Goal: Task Accomplishment & Management: Manage account settings

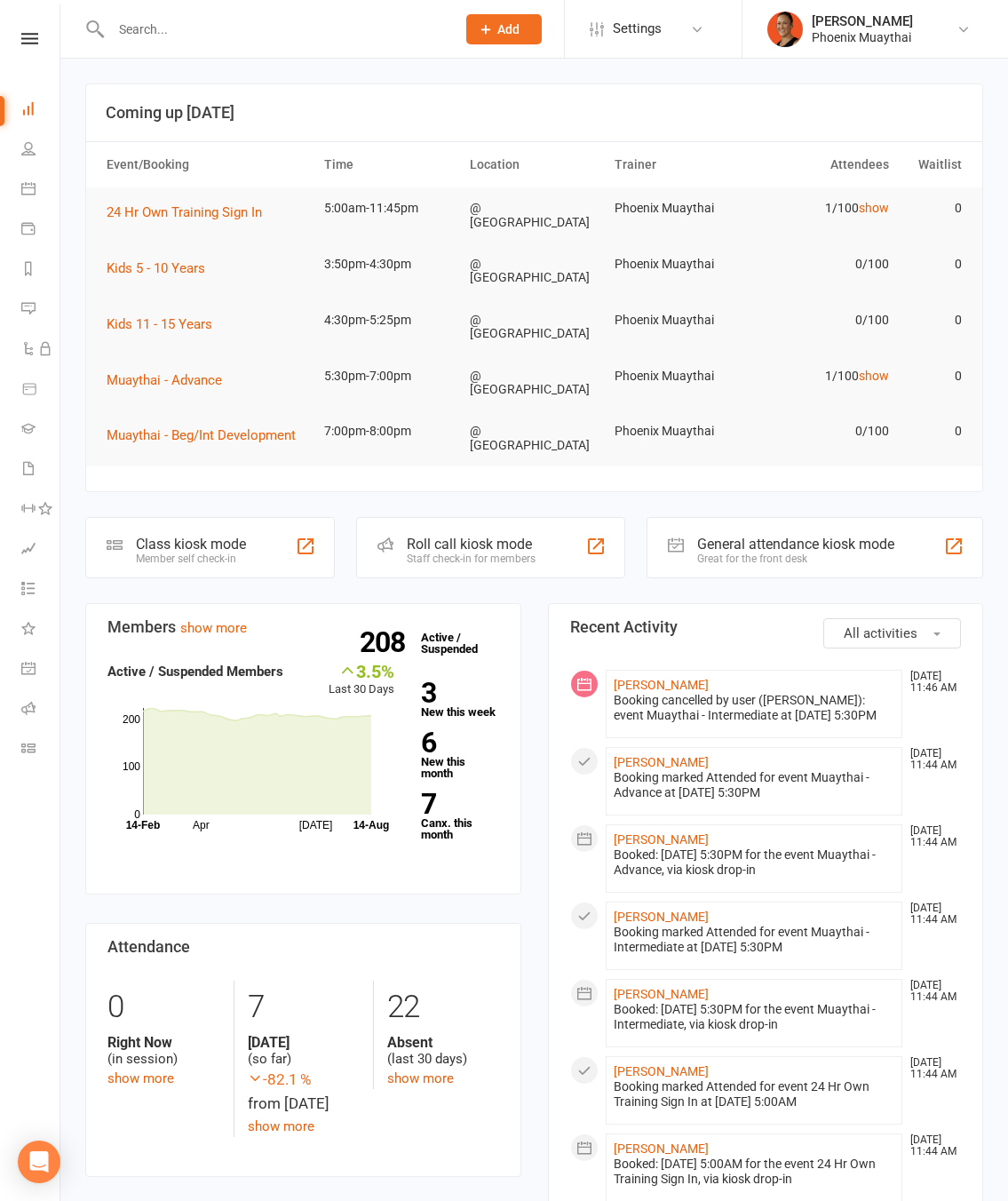
click at [31, 26] on nav "Clubworx Dashboard People Calendar Payments Reports Messages Automations Produc…" at bounding box center [30, 605] width 60 height 1201
click at [29, 28] on nav "Clubworx Dashboard People Calendar Payments Reports Messages Automations Produc…" at bounding box center [30, 605] width 60 height 1201
click at [26, 41] on icon at bounding box center [30, 38] width 17 height 11
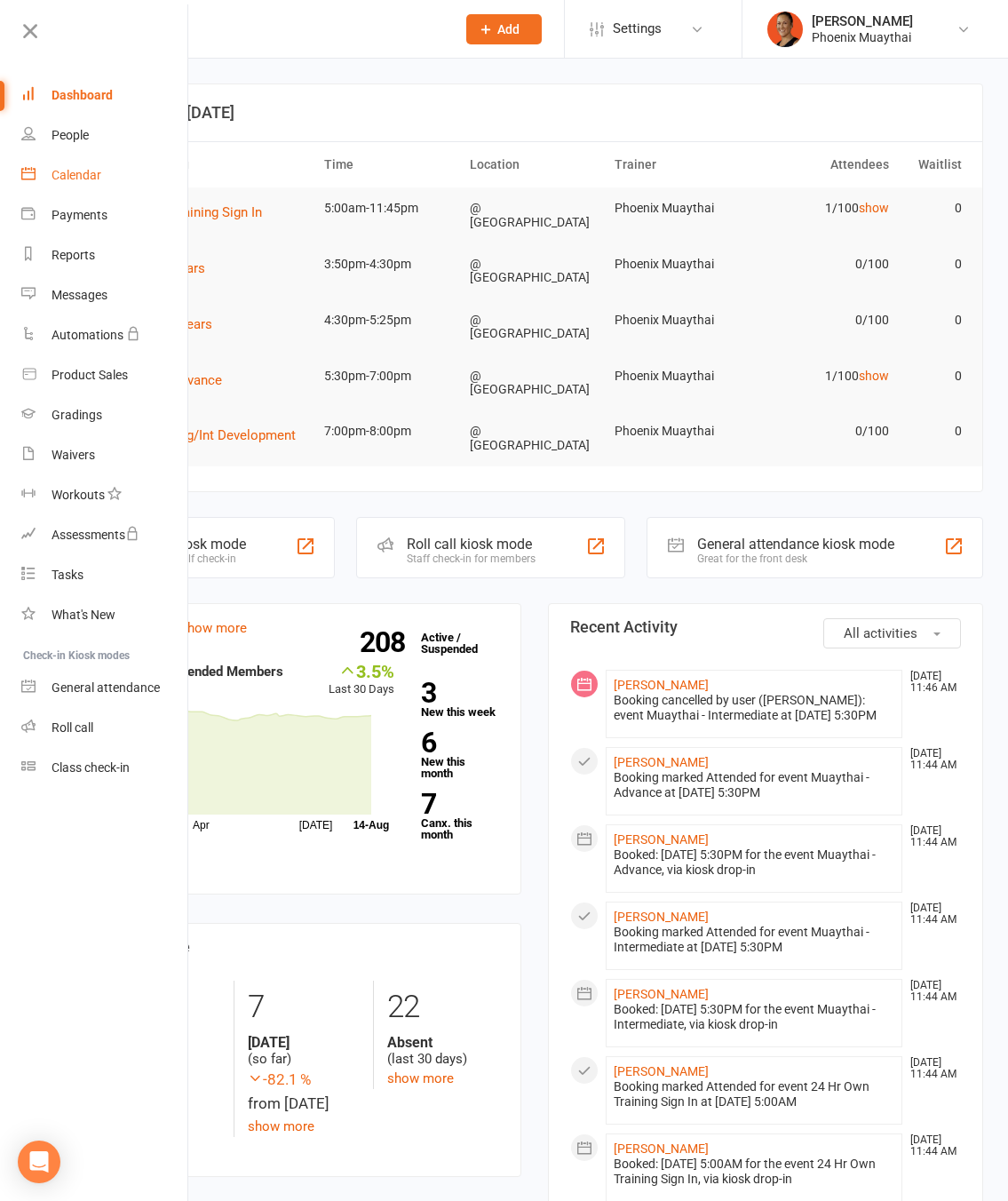
click at [65, 171] on div "Calendar" at bounding box center [76, 175] width 50 height 14
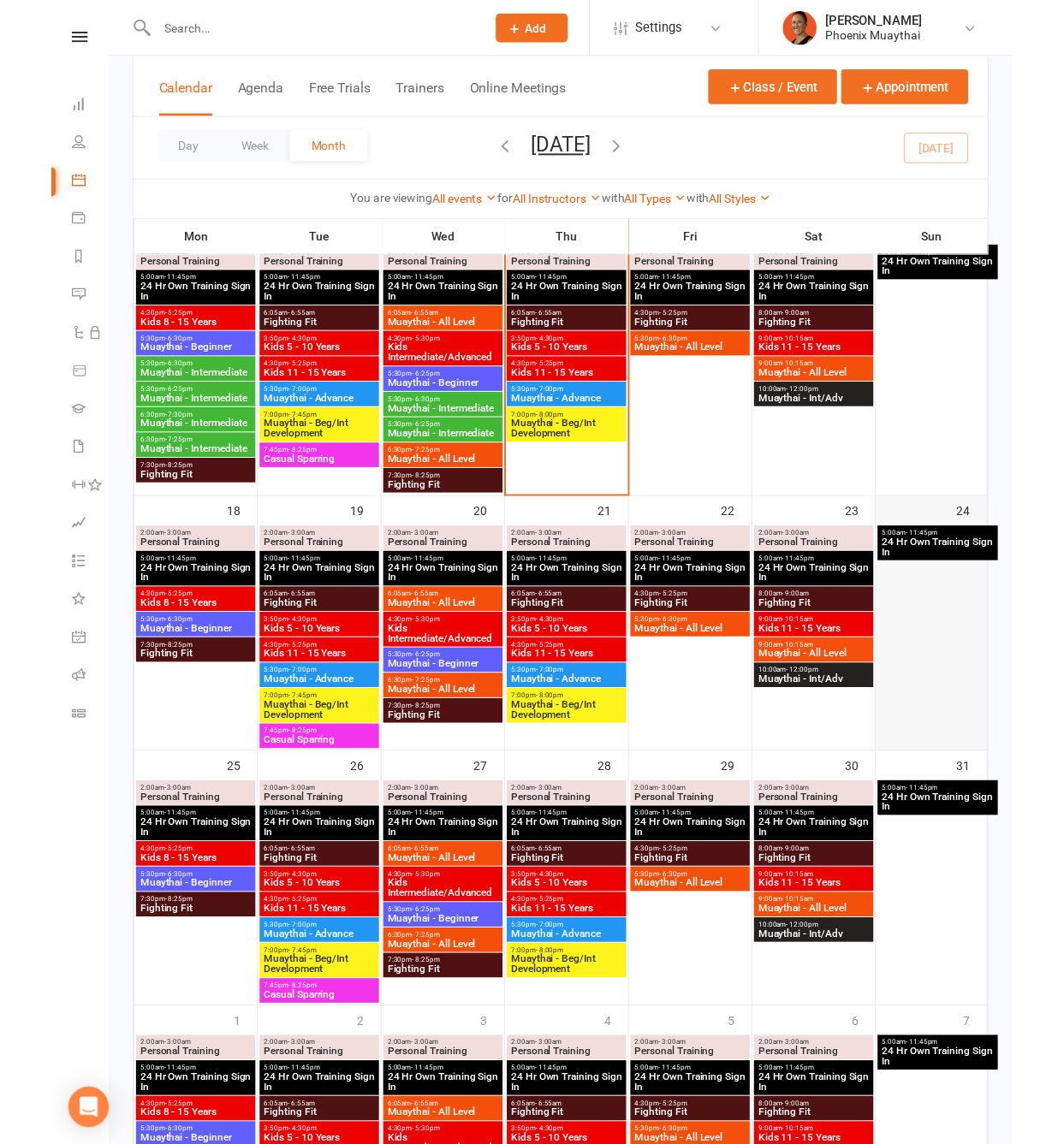
scroll to position [342, 0]
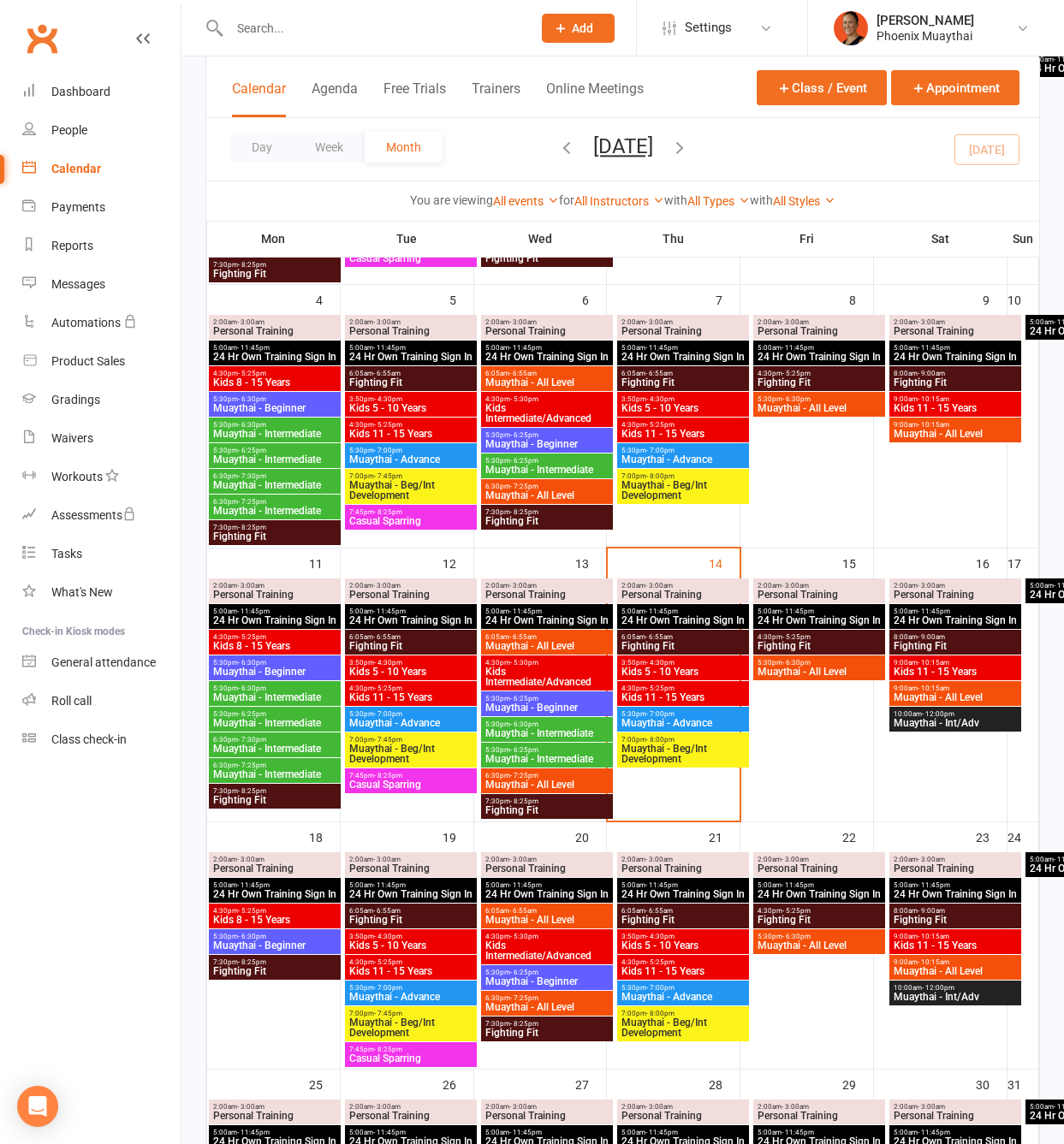
click at [307, 699] on span "Muaythai - Intermediate" at bounding box center [275, 697] width 125 height 10
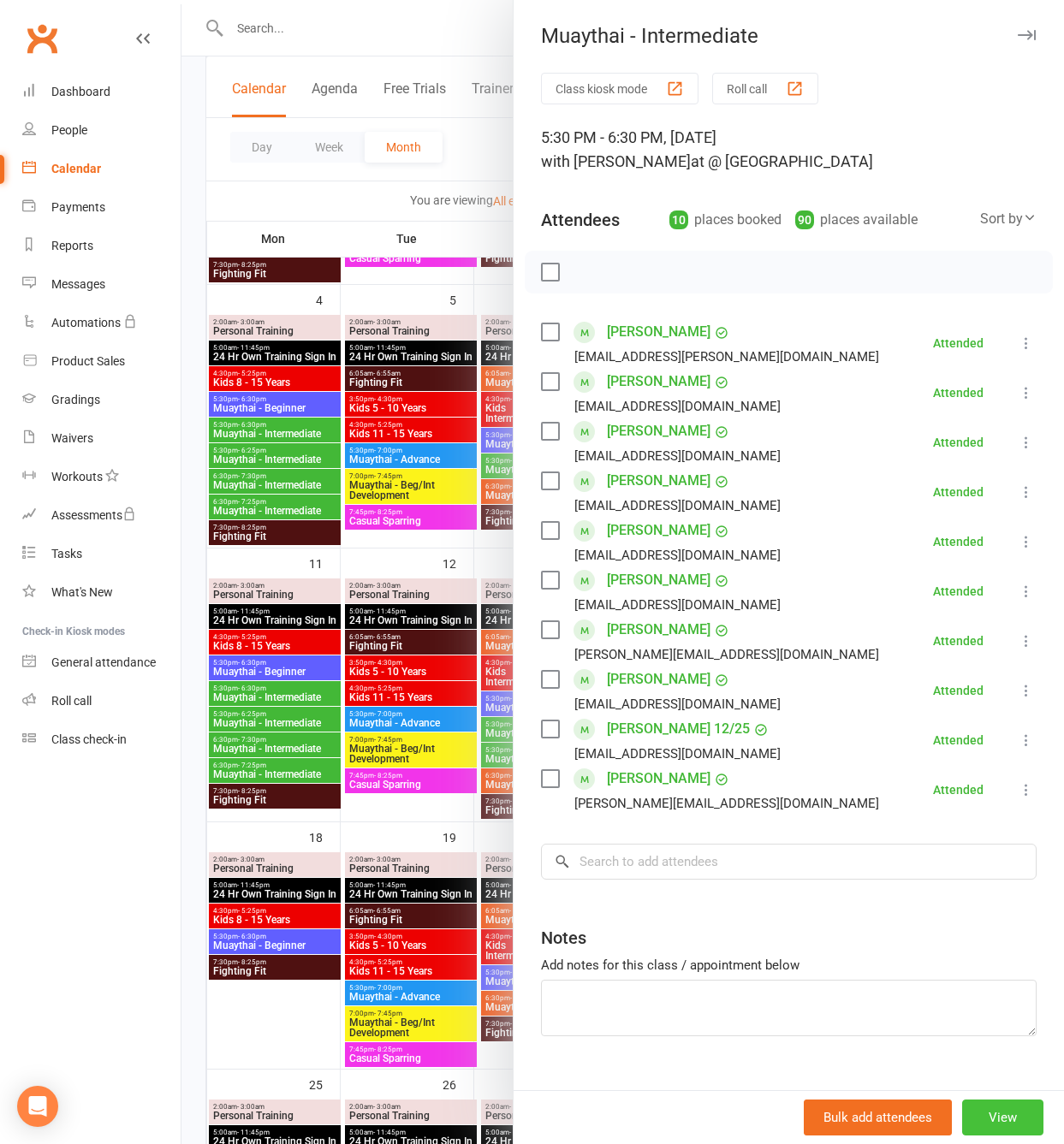
click at [970, 1111] on button "View" at bounding box center [1003, 1117] width 81 height 36
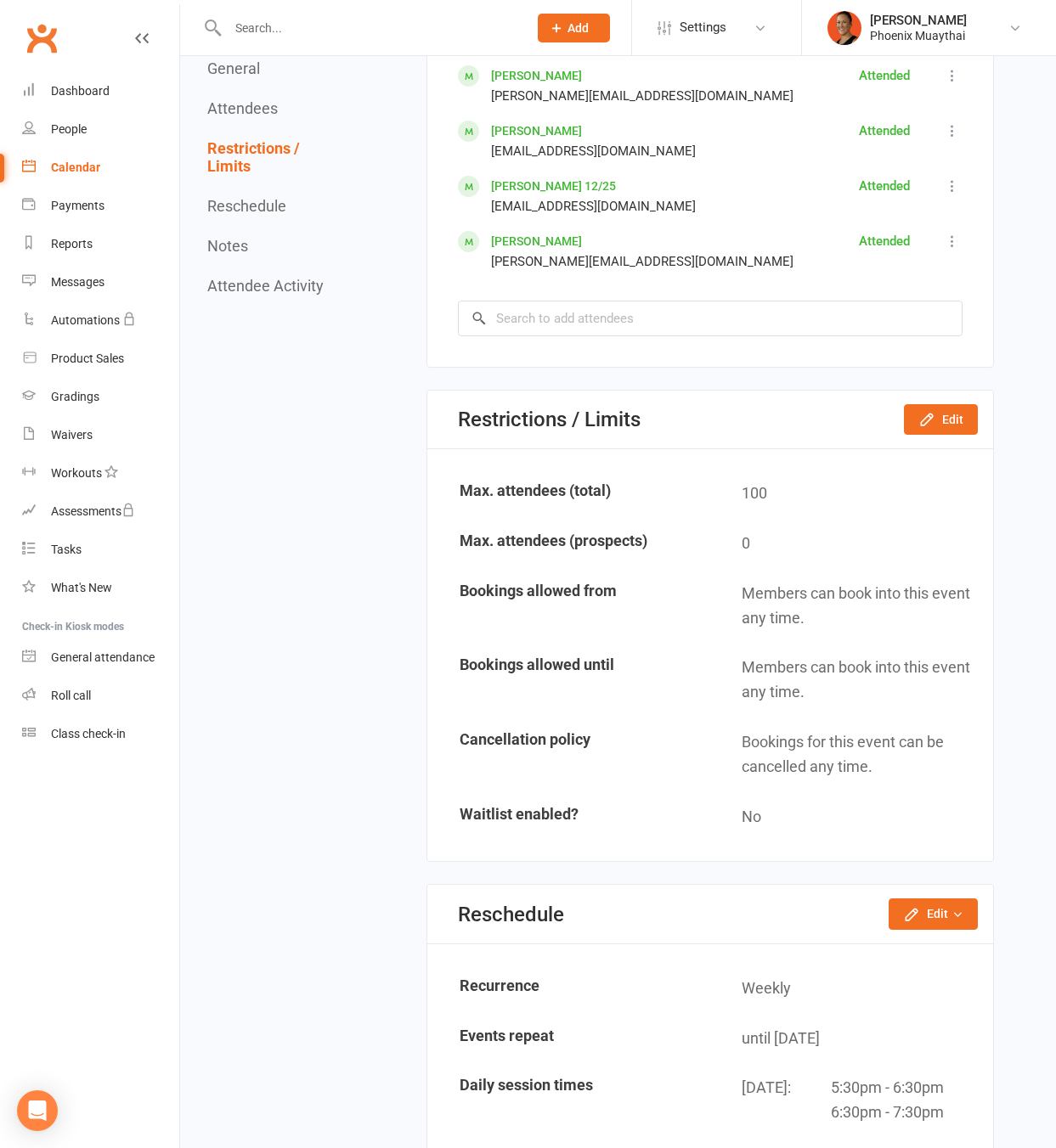
scroll to position [1845, 0]
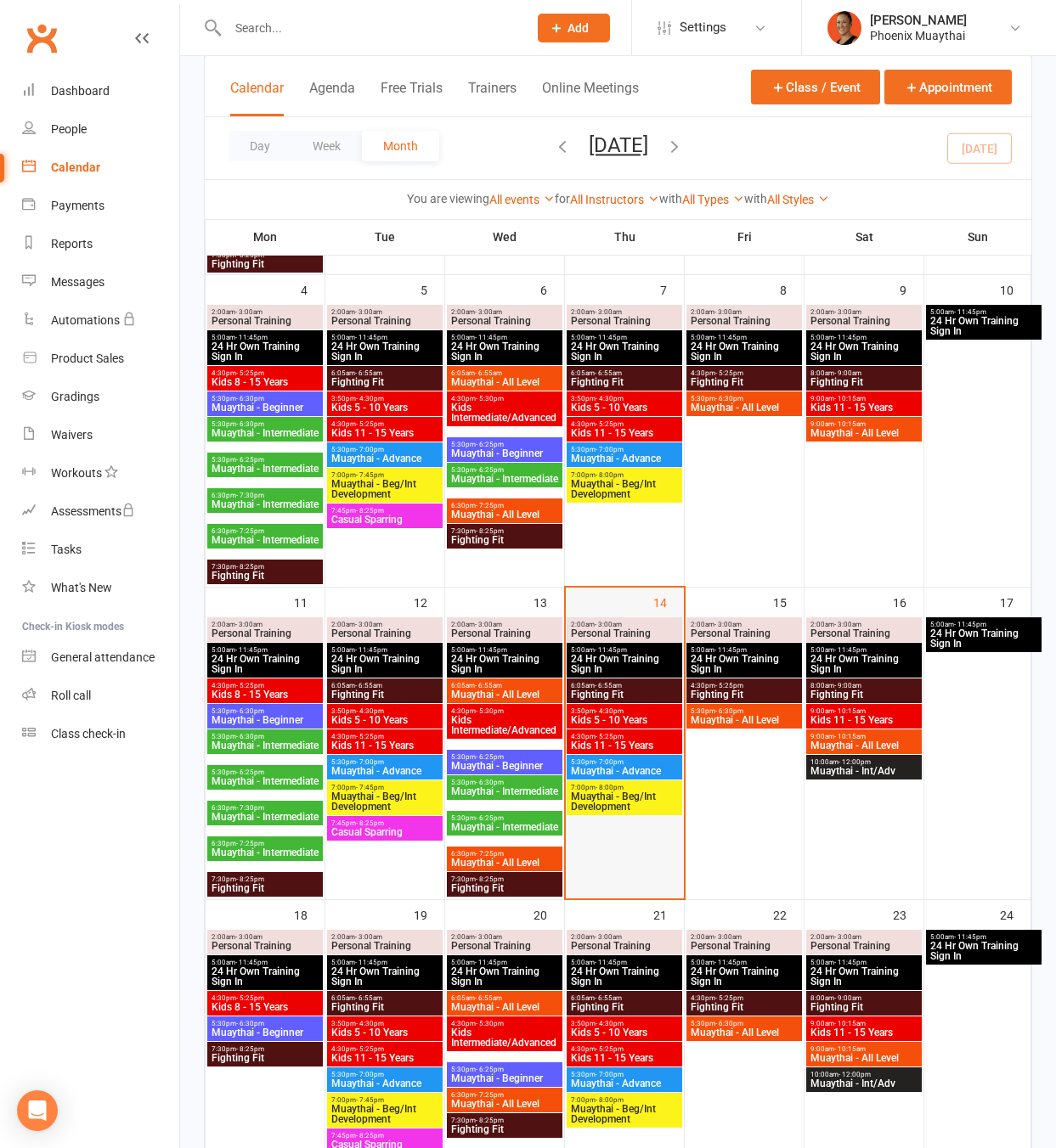
scroll to position [485, 0]
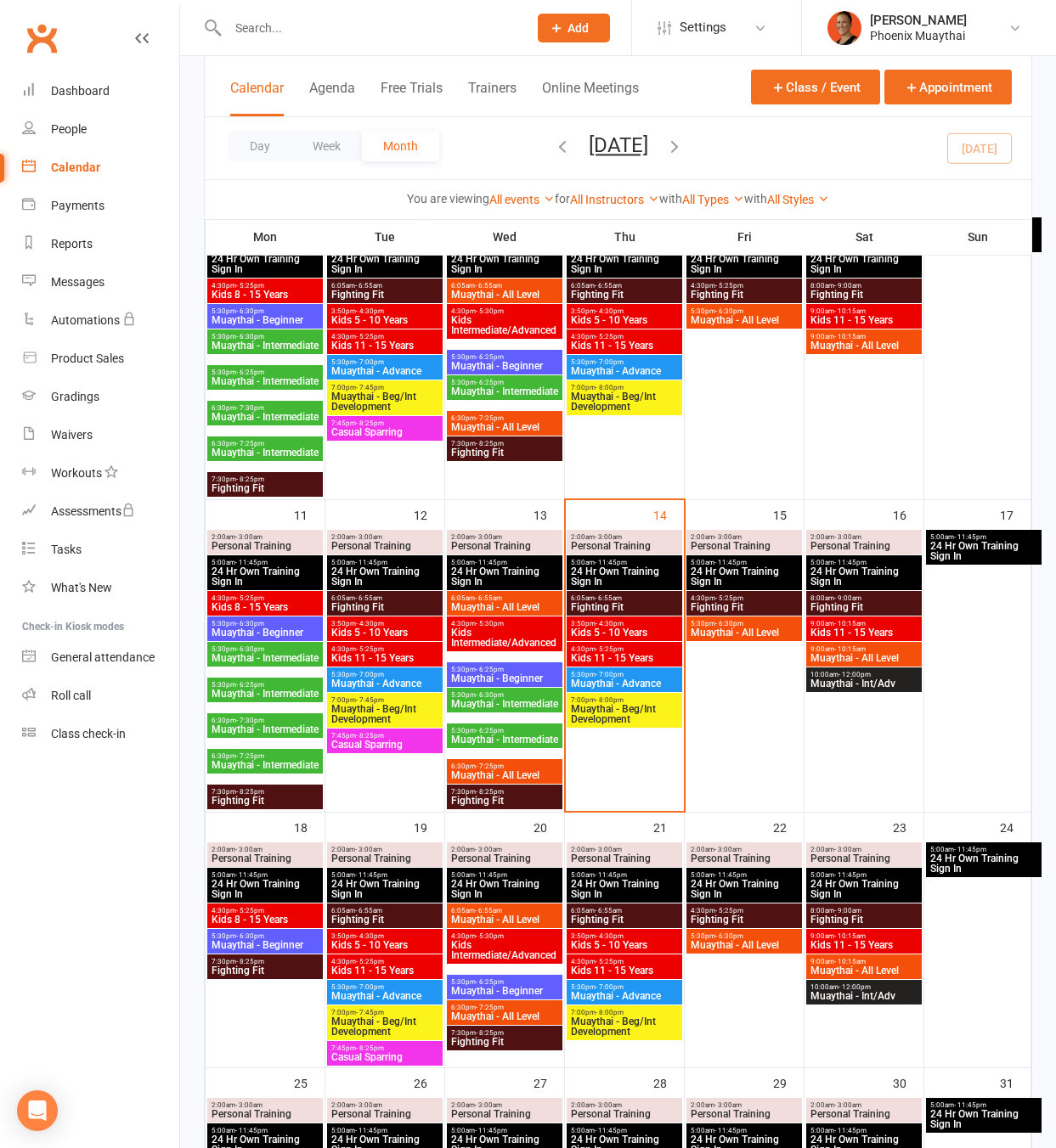
click at [254, 692] on span "Muaythai - Intermediate" at bounding box center [265, 693] width 109 height 10
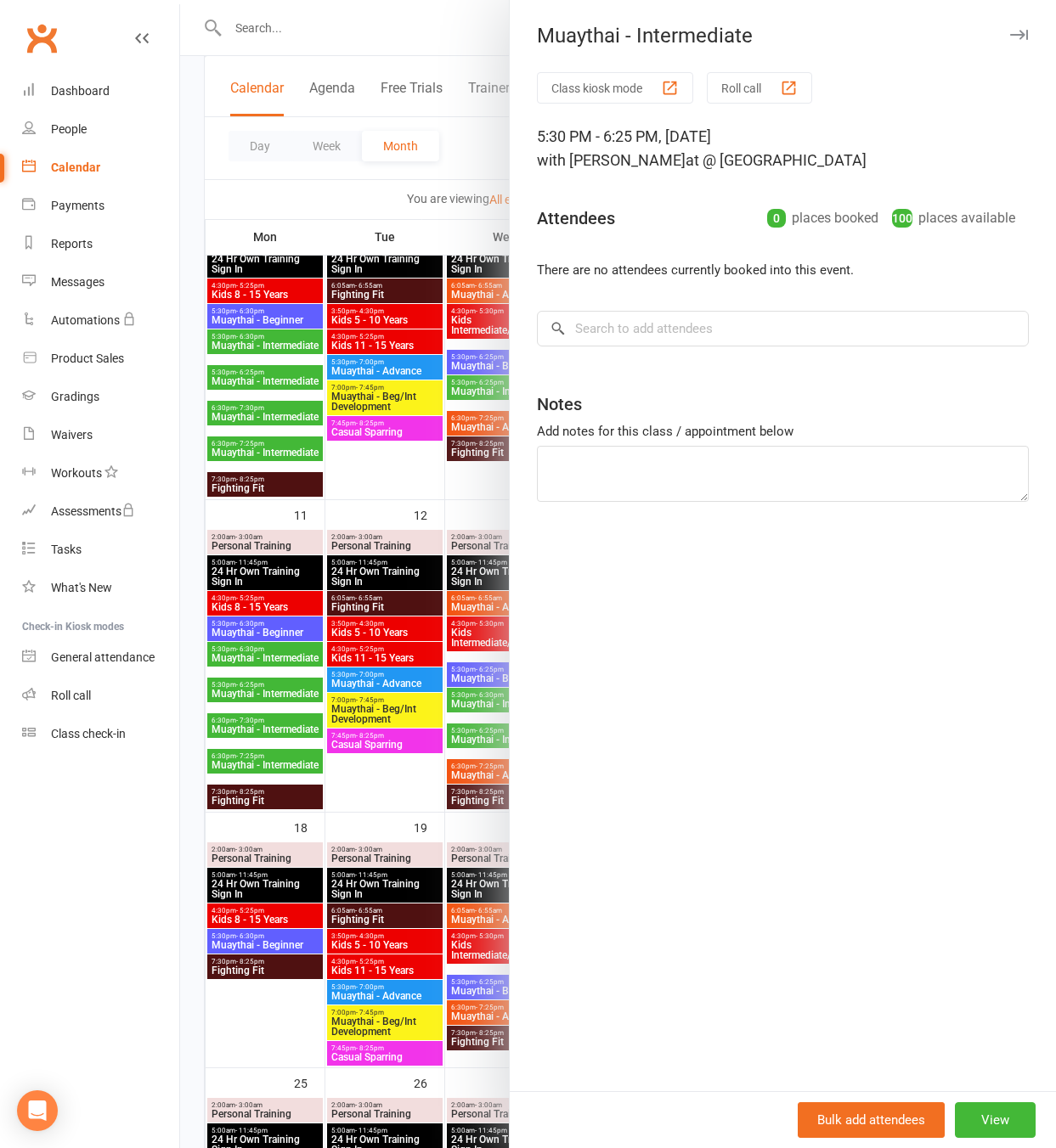
click at [963, 1100] on div "Bulk add attendees View" at bounding box center [782, 1118] width 546 height 57
click at [963, 1121] on button "View" at bounding box center [995, 1120] width 81 height 36
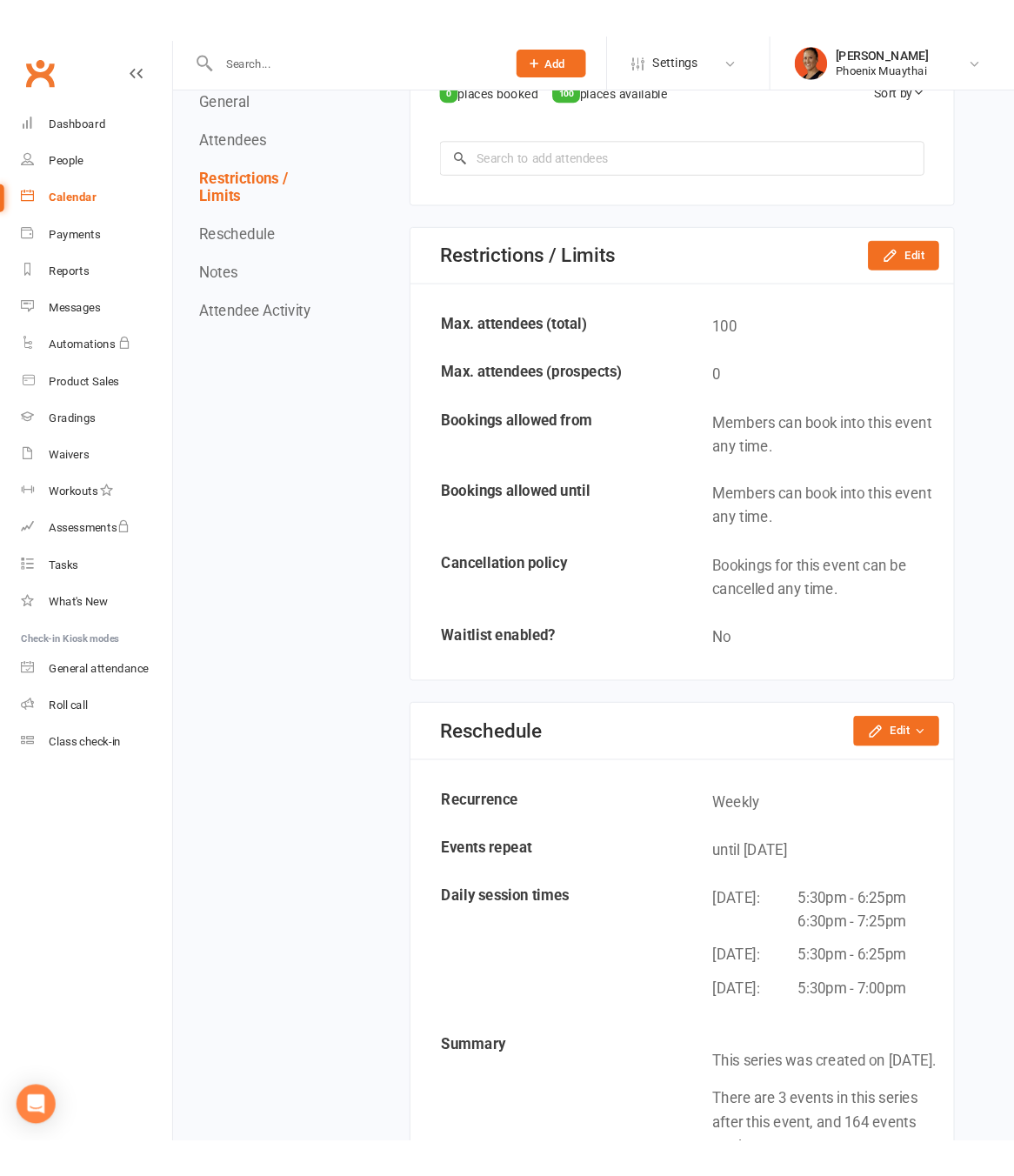
scroll to position [1444, 0]
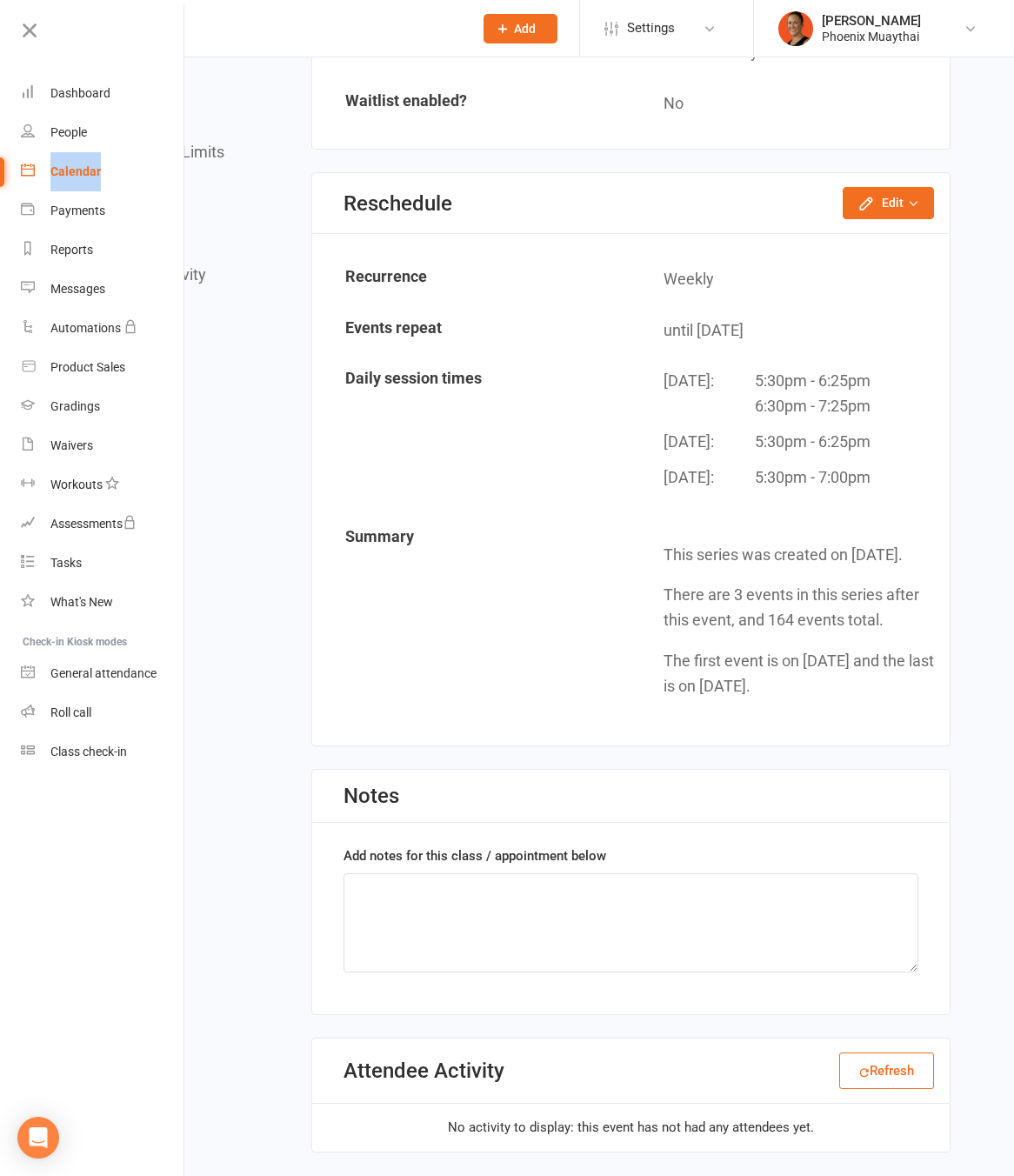
click at [39, 189] on link "Calendar" at bounding box center [103, 172] width 164 height 40
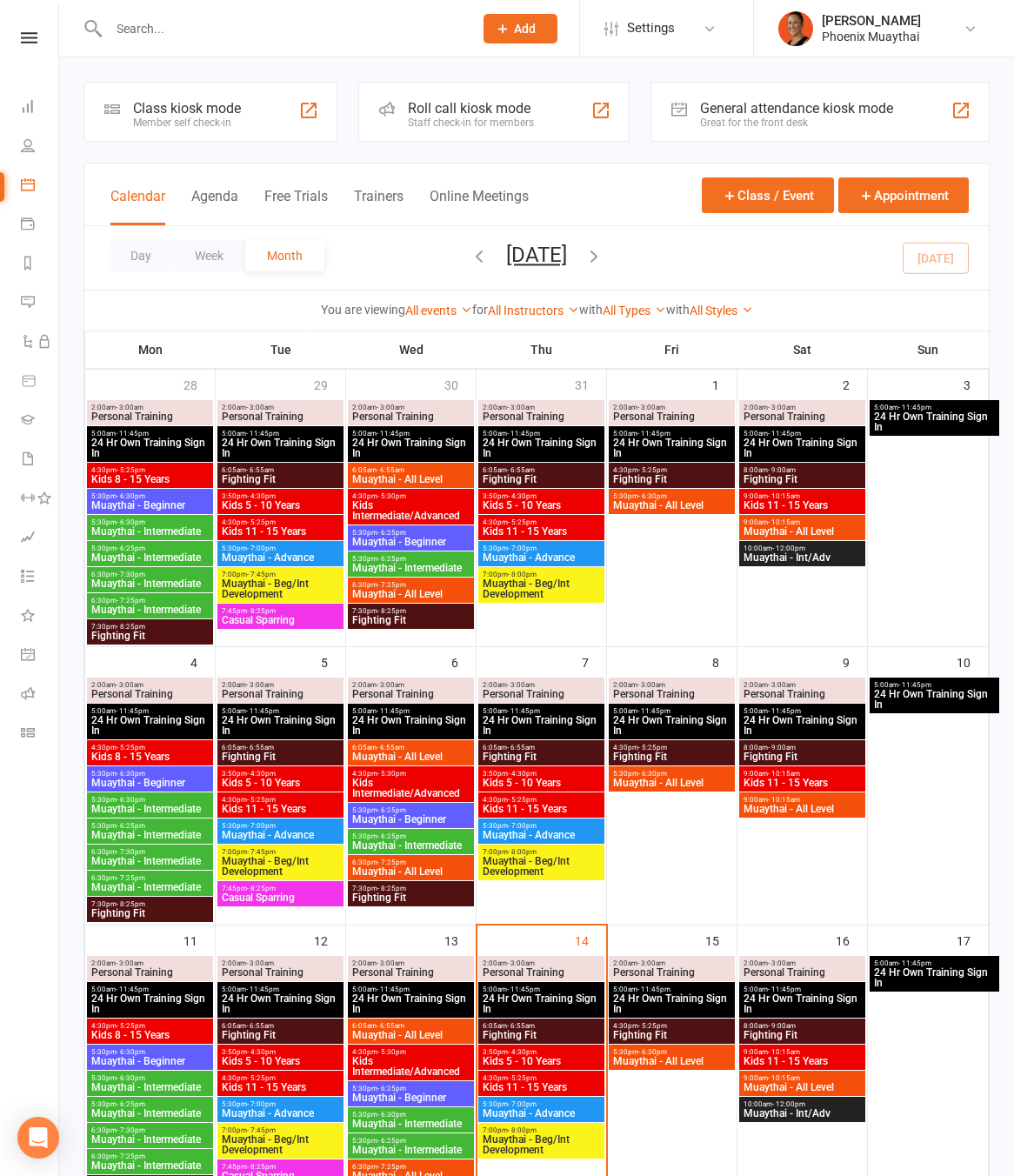
scroll to position [391, 0]
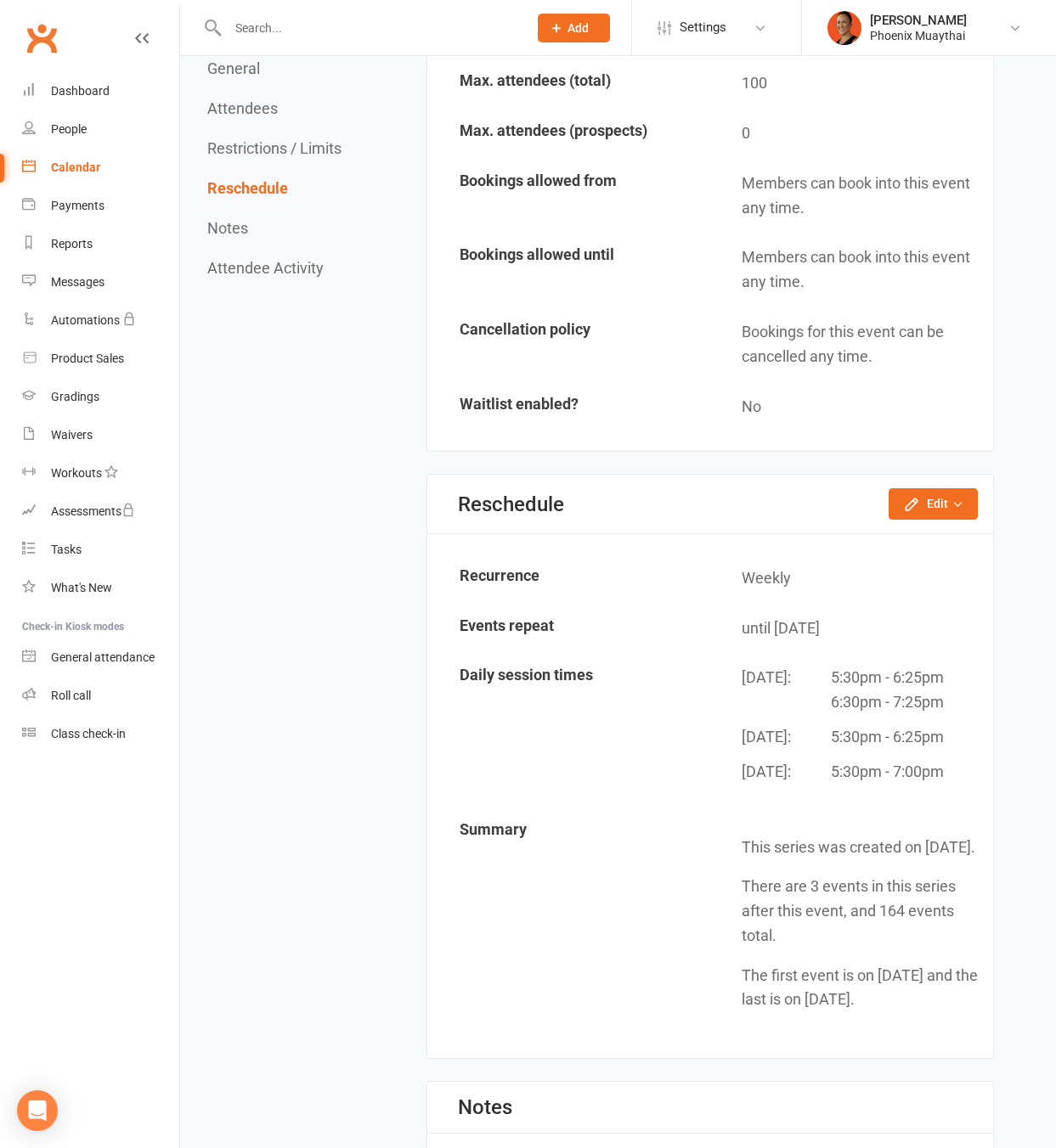
click at [88, 183] on link "Calendar" at bounding box center [100, 168] width 157 height 39
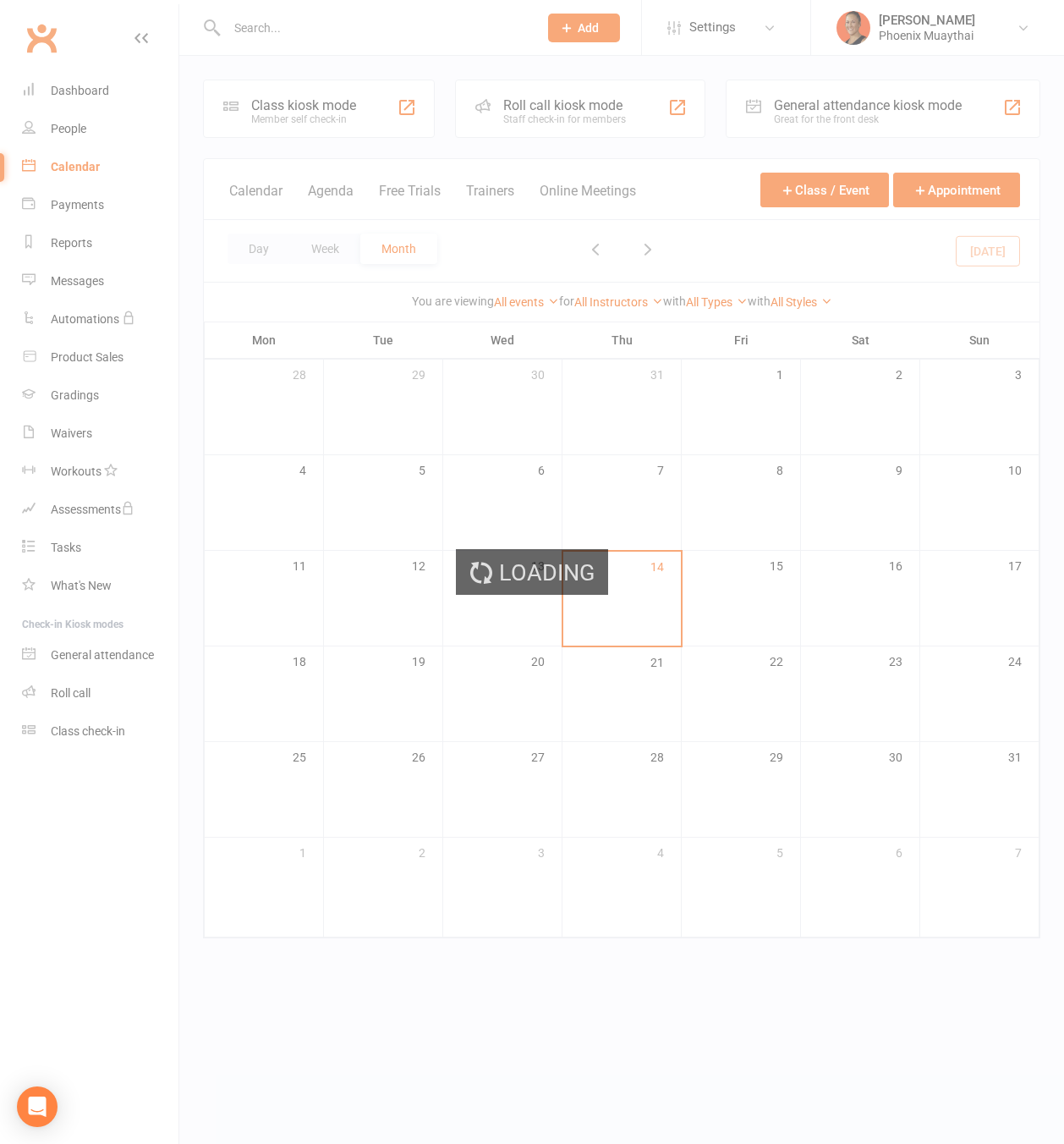
click at [91, 166] on div "Loading" at bounding box center [532, 572] width 1064 height 1144
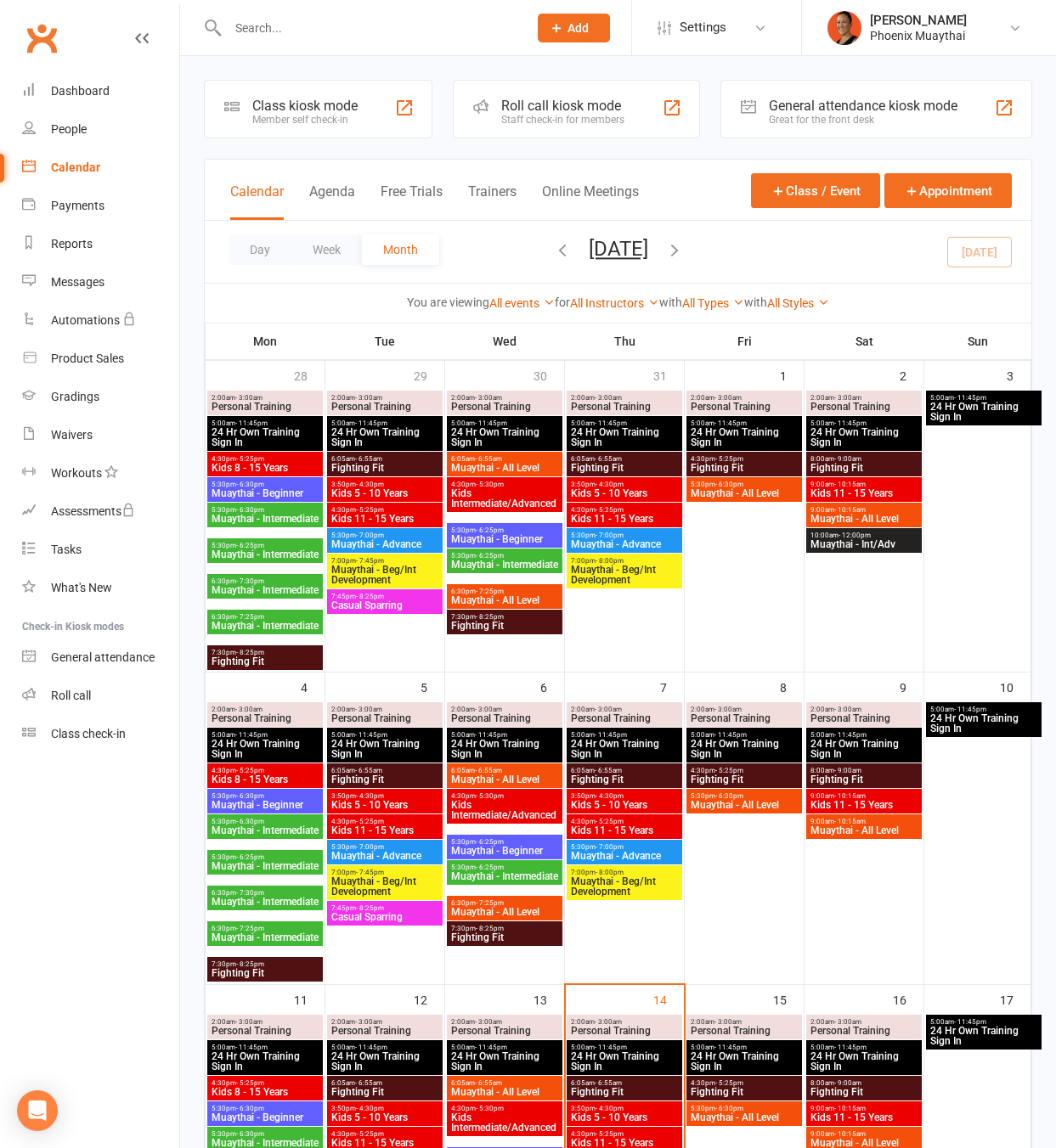
click at [270, 935] on span "Muaythai - Intermediate" at bounding box center [265, 936] width 109 height 10
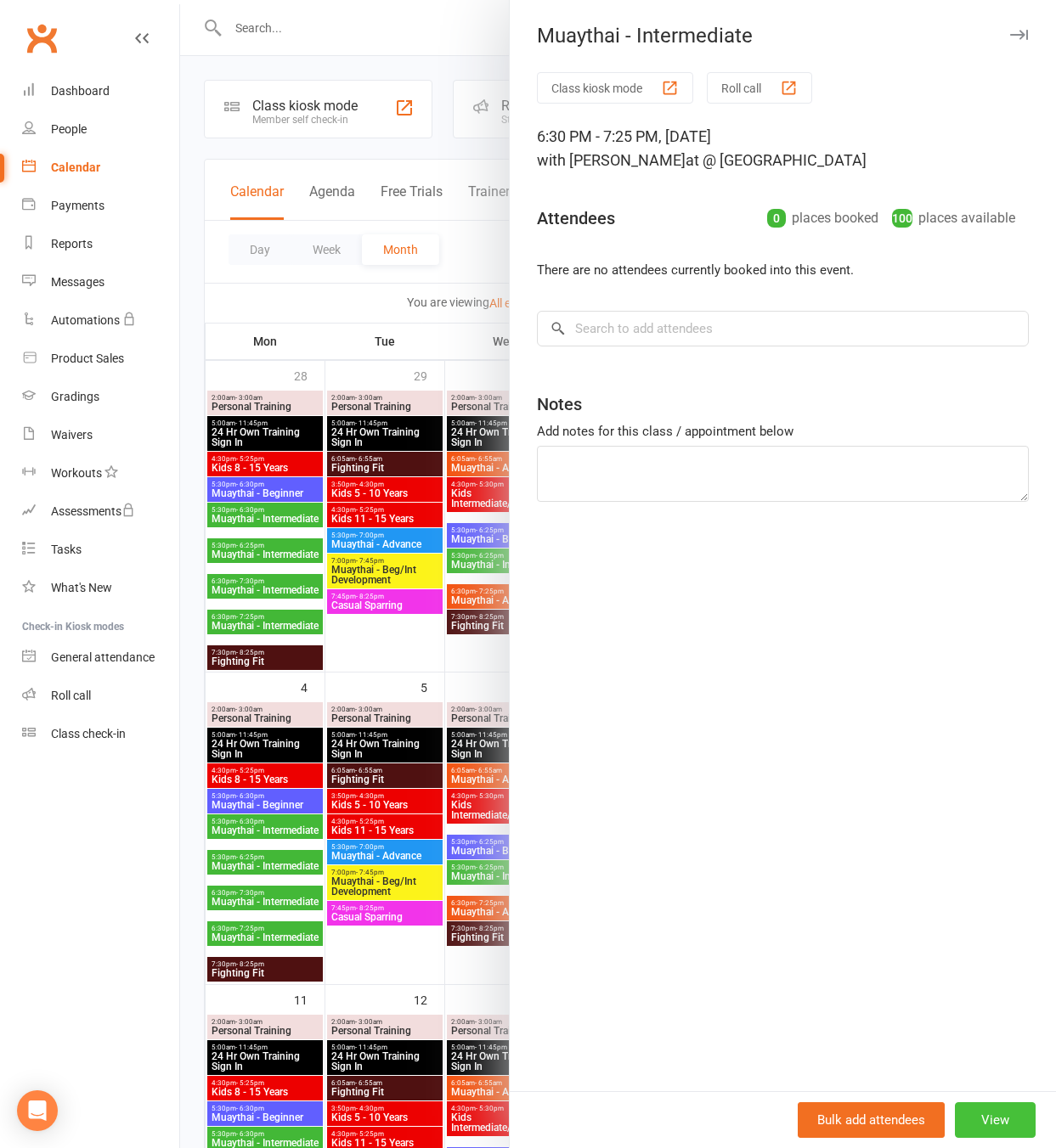
click at [1010, 1115] on button "View" at bounding box center [995, 1120] width 81 height 36
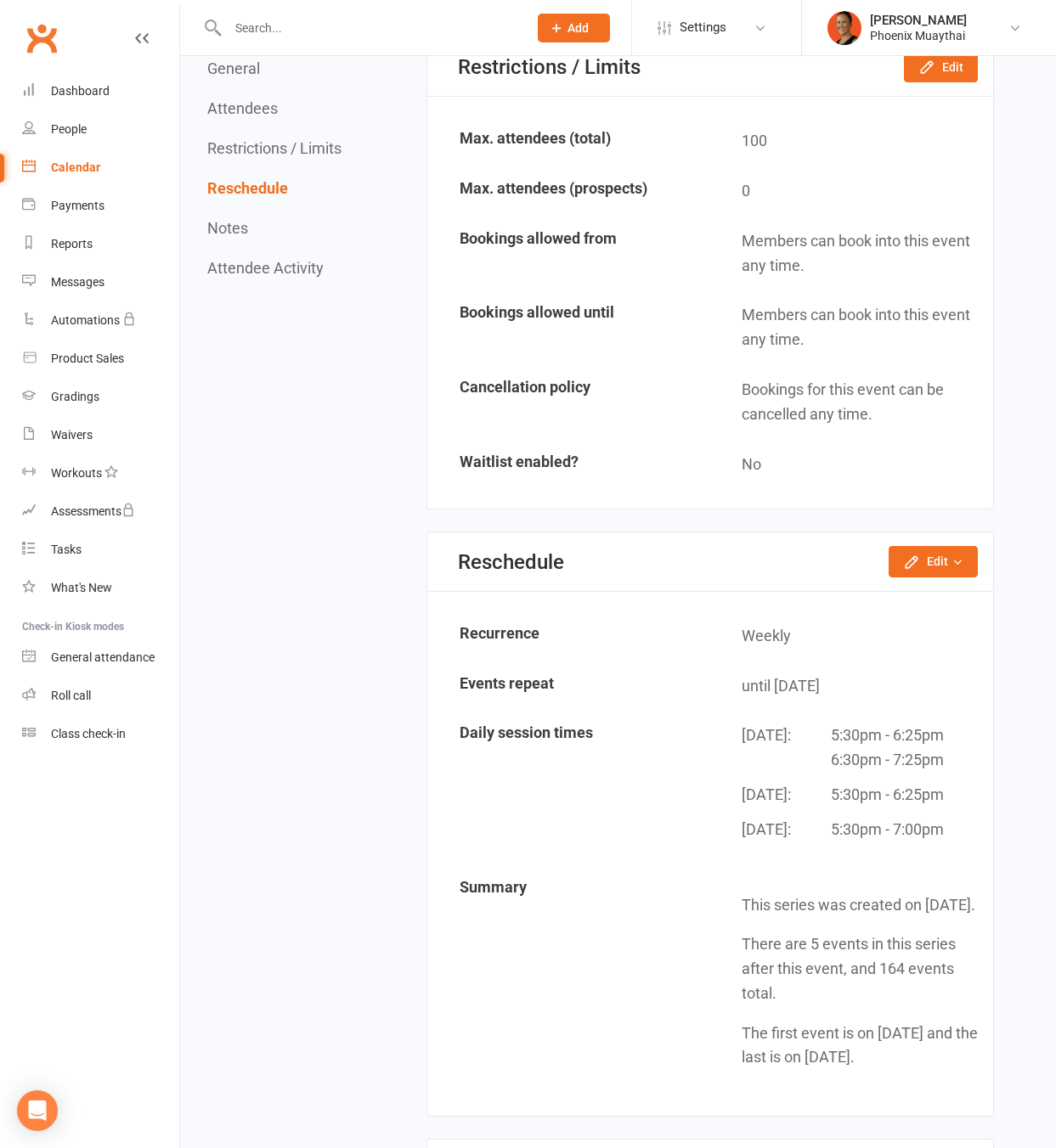
scroll to position [1090, 0]
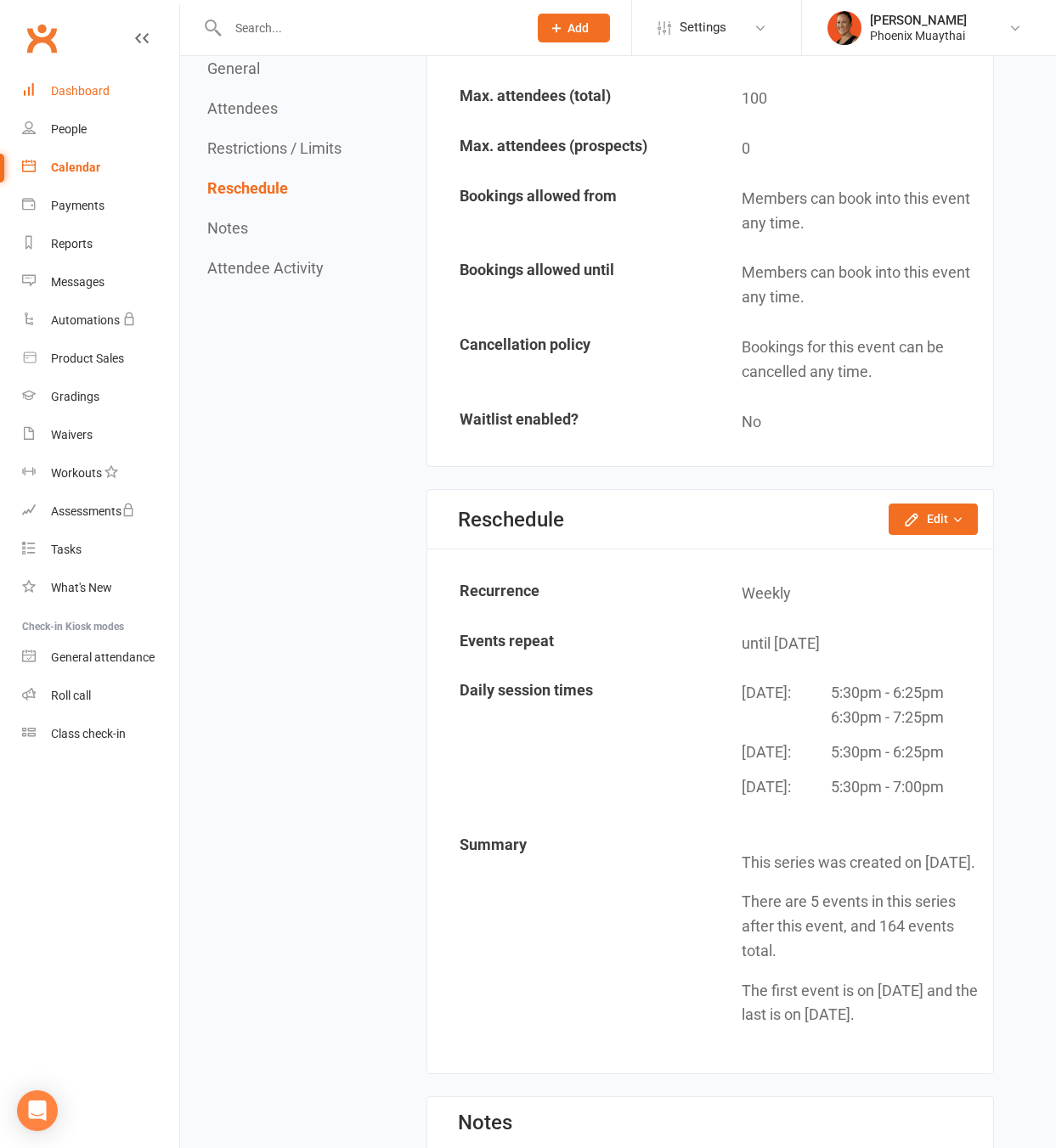
click at [70, 103] on link "Dashboard" at bounding box center [100, 91] width 157 height 39
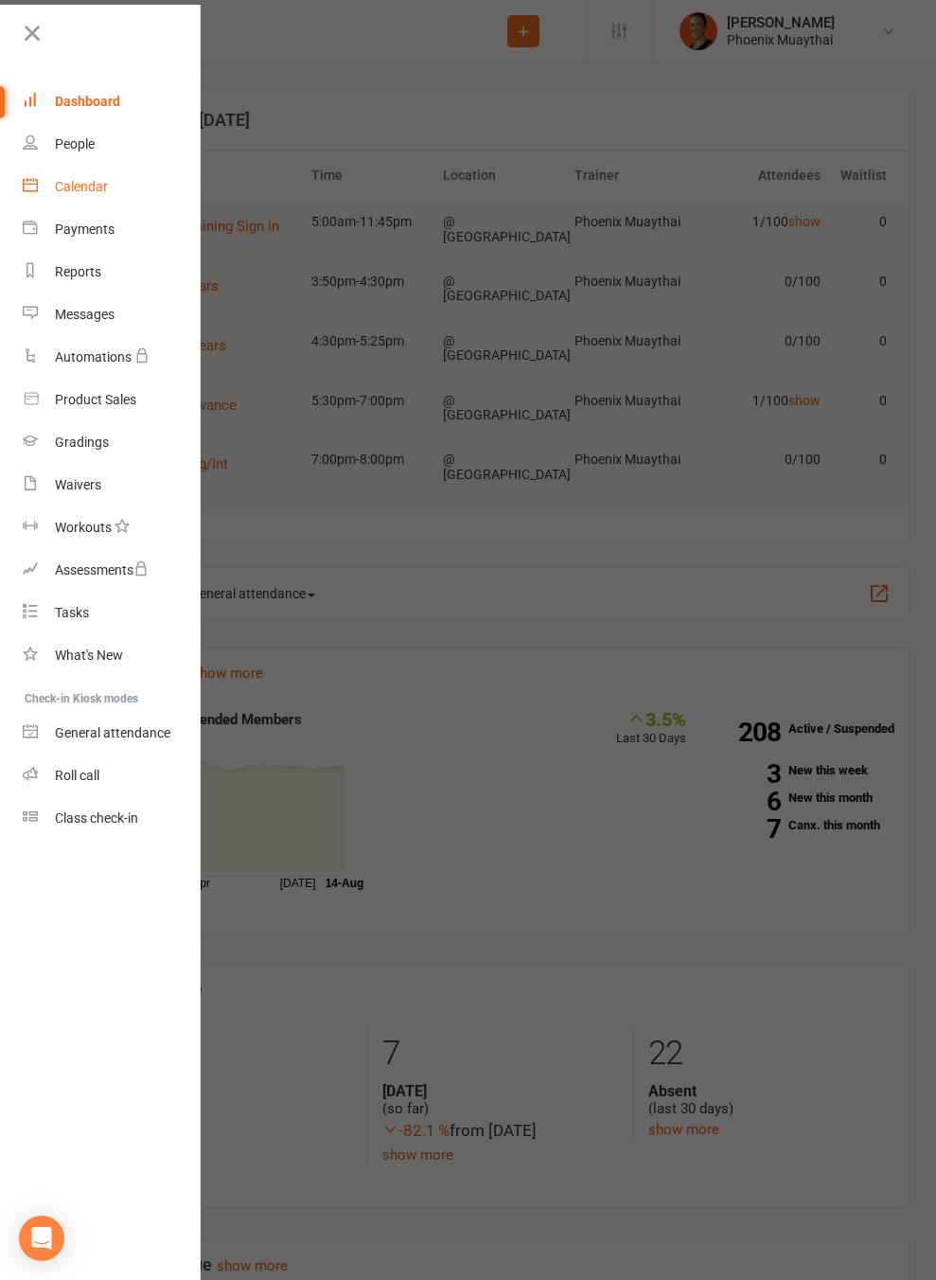
click at [84, 185] on div "Calendar" at bounding box center [81, 186] width 53 height 15
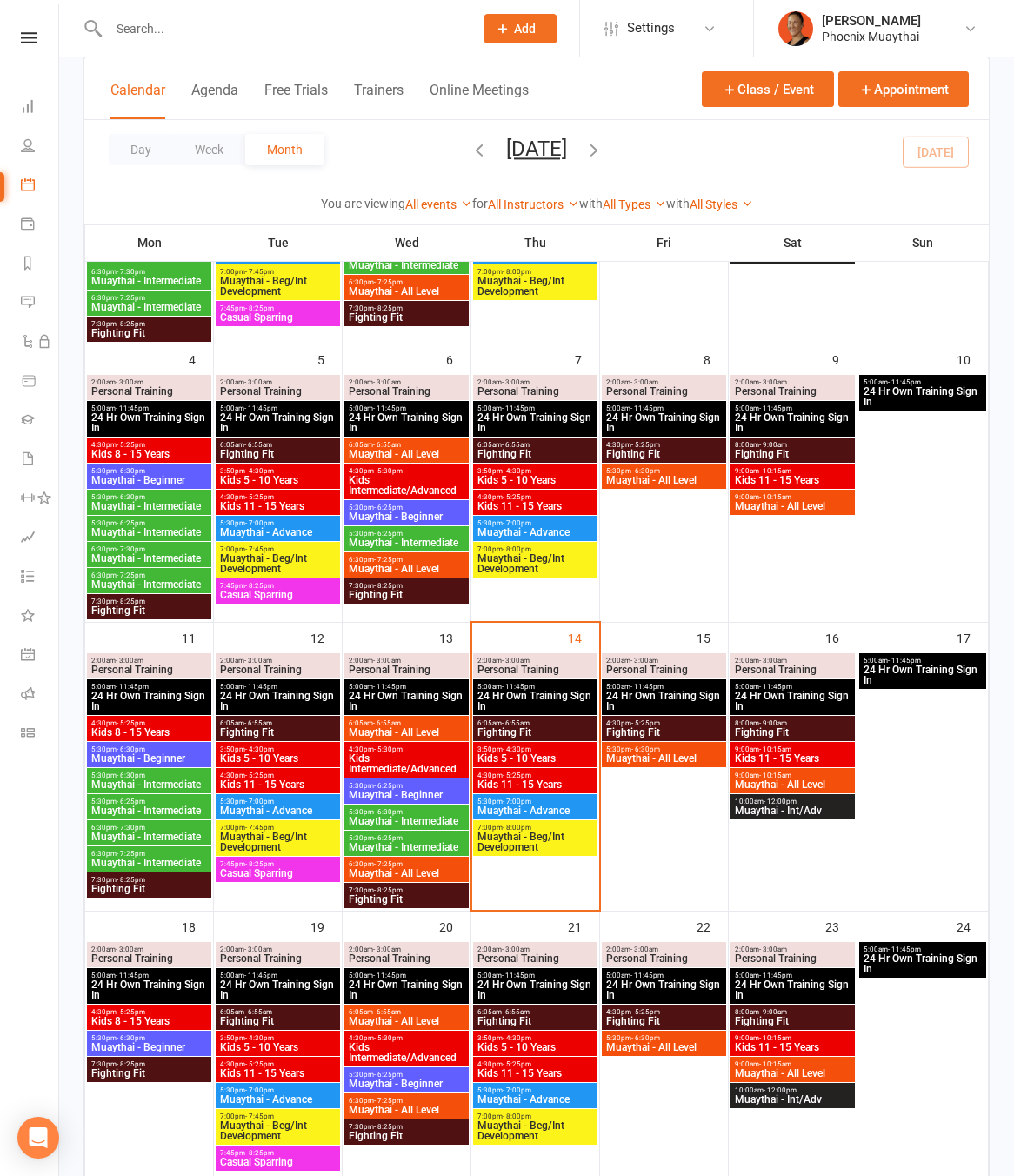
scroll to position [508, 0]
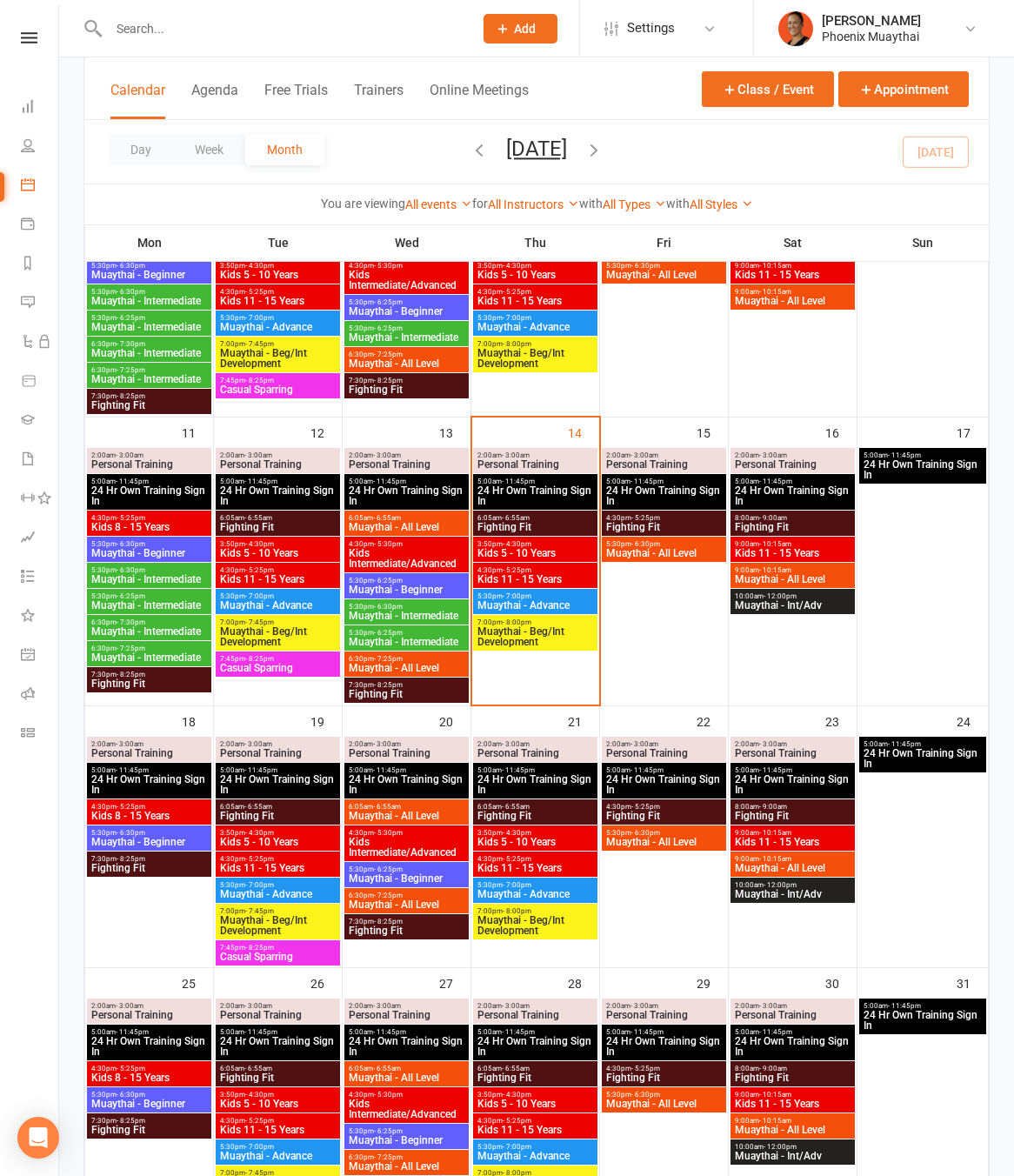
click at [360, 607] on span "5:30pm - 6:30pm" at bounding box center [407, 606] width 118 height 8
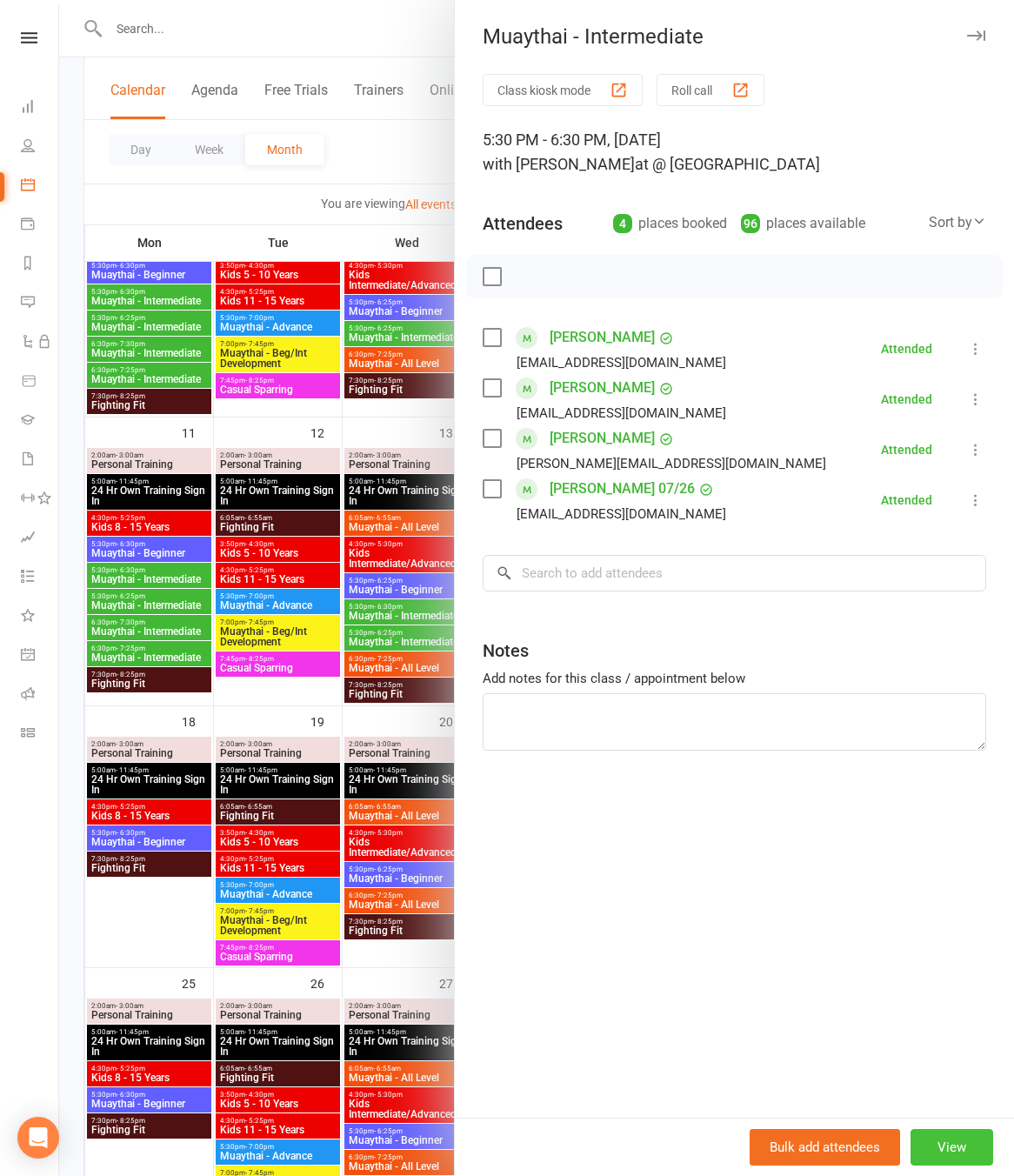
click at [942, 1149] on button "View" at bounding box center [952, 1148] width 83 height 37
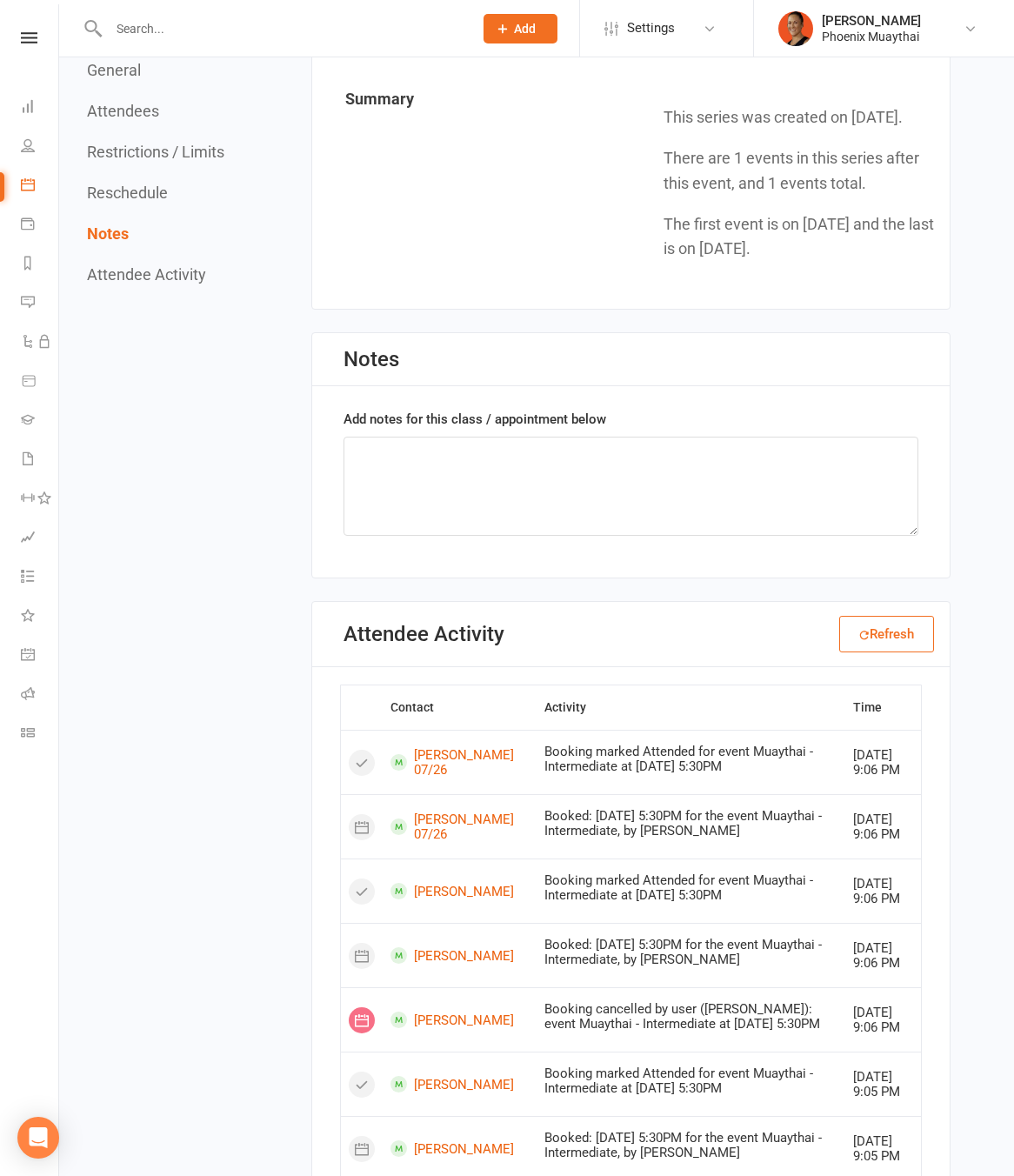
scroll to position [1728, 0]
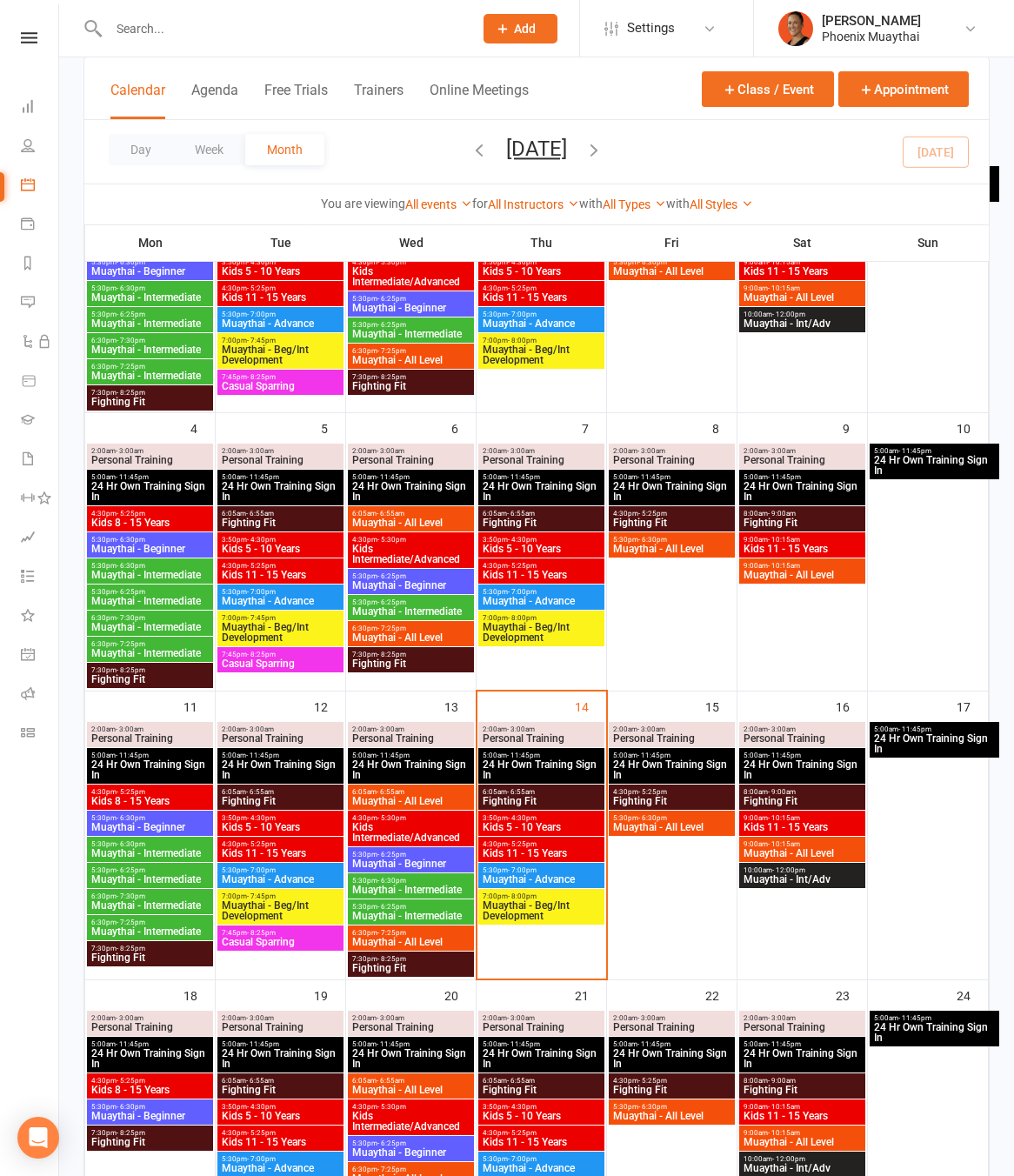
scroll to position [382, 0]
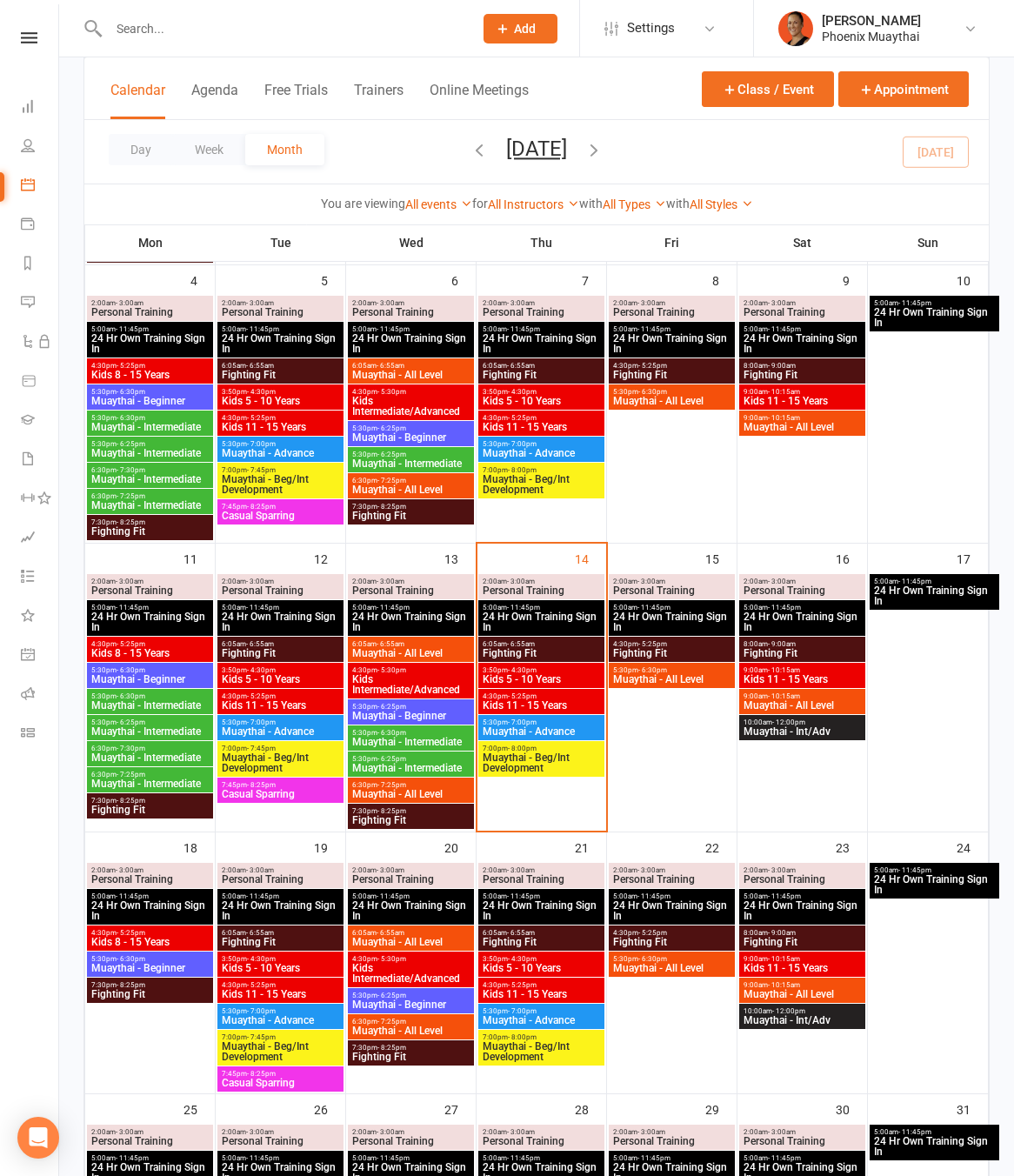
click at [423, 763] on span "Muaythai - Intermediate" at bounding box center [411, 767] width 119 height 10
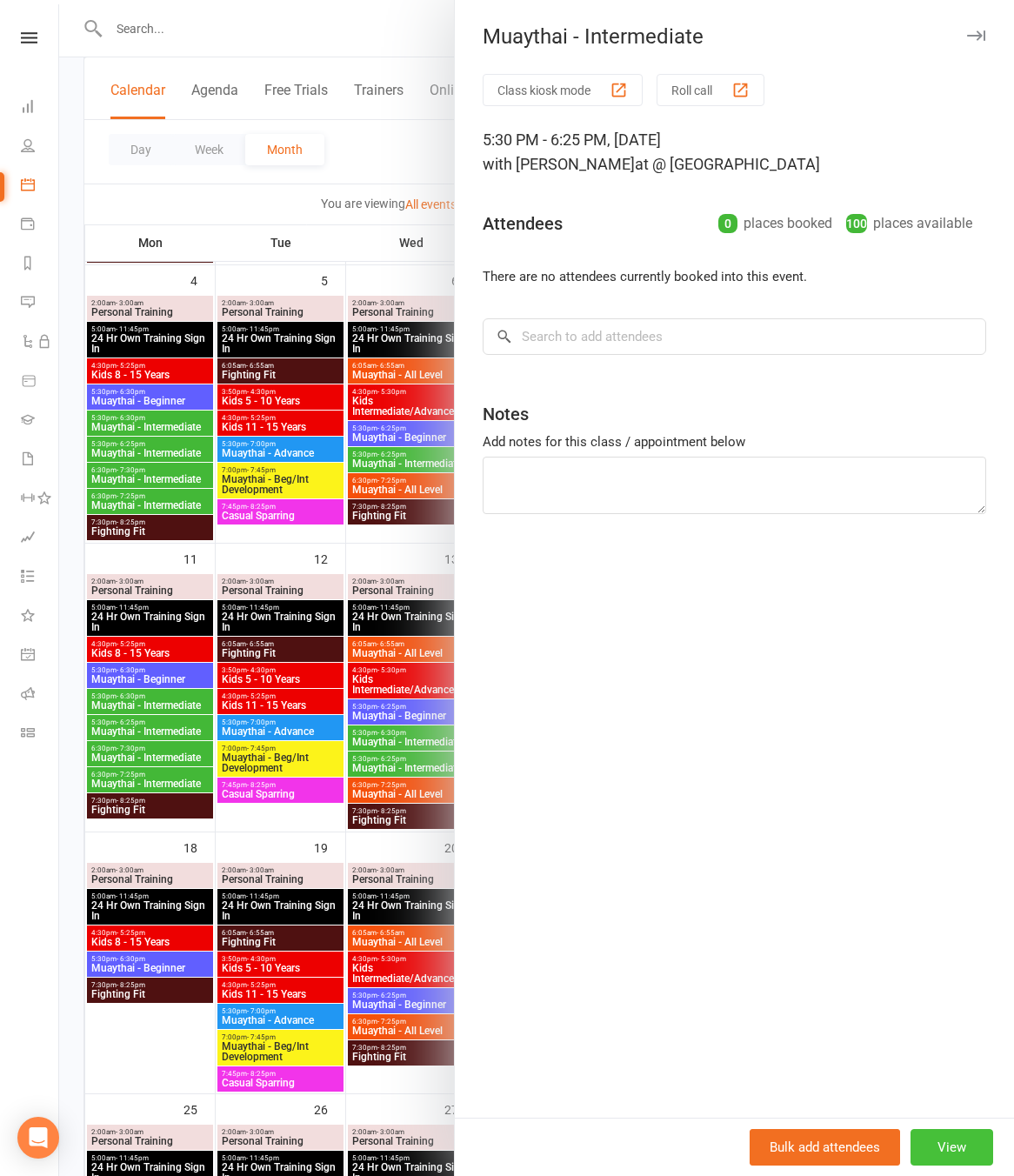
click at [944, 1148] on button "View" at bounding box center [952, 1148] width 83 height 37
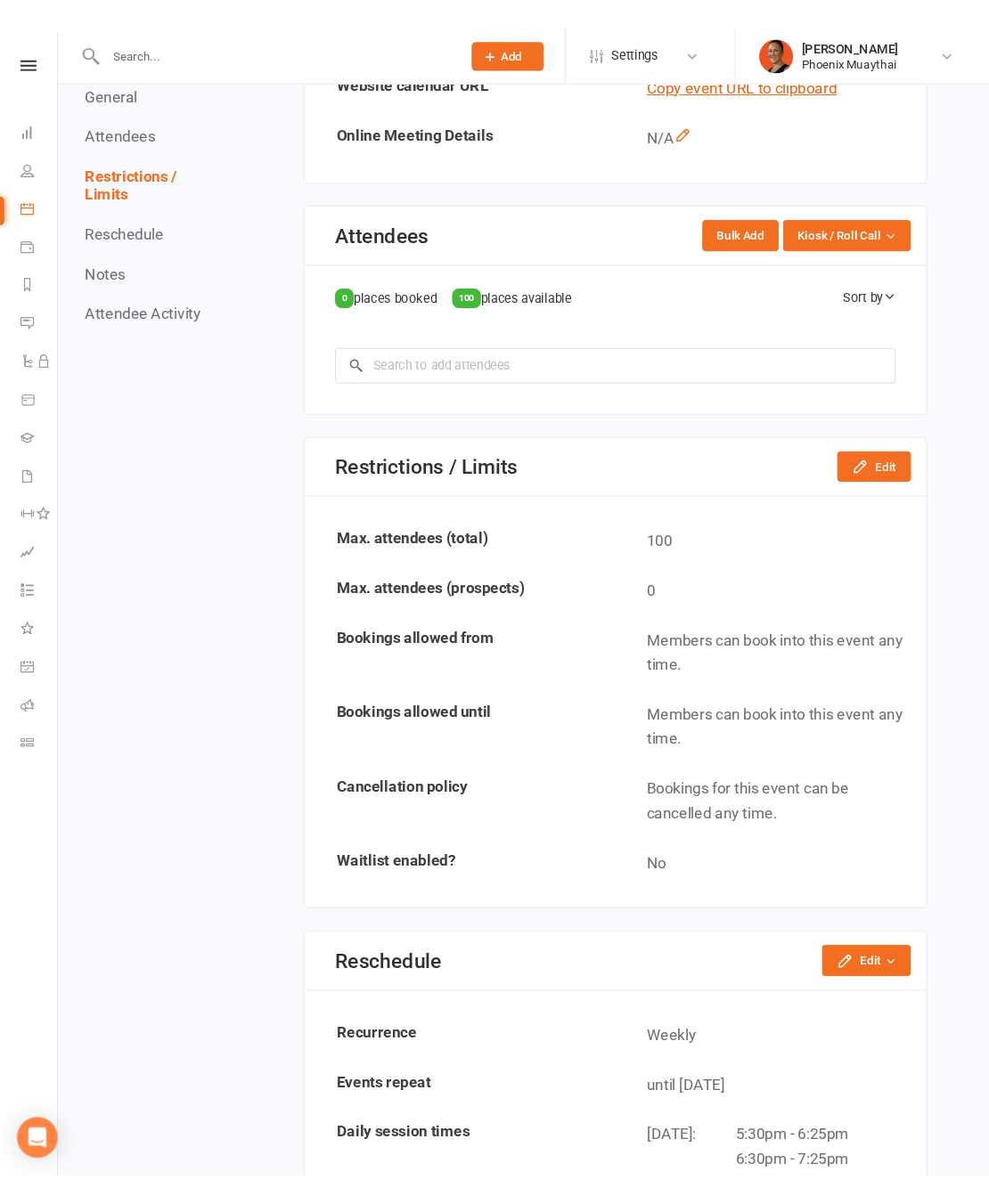
scroll to position [1133, 0]
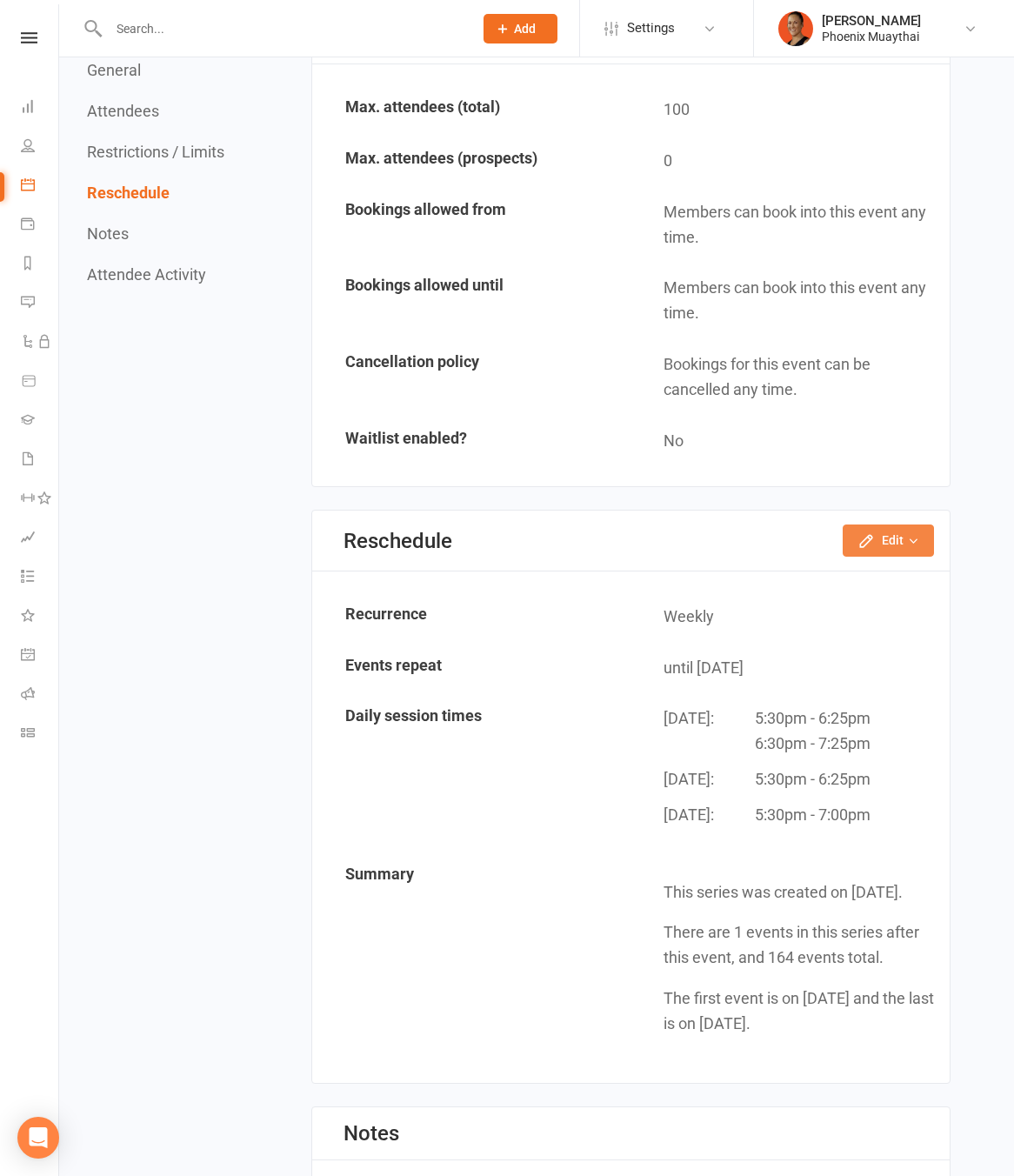
click at [919, 544] on button "Edit" at bounding box center [887, 540] width 91 height 31
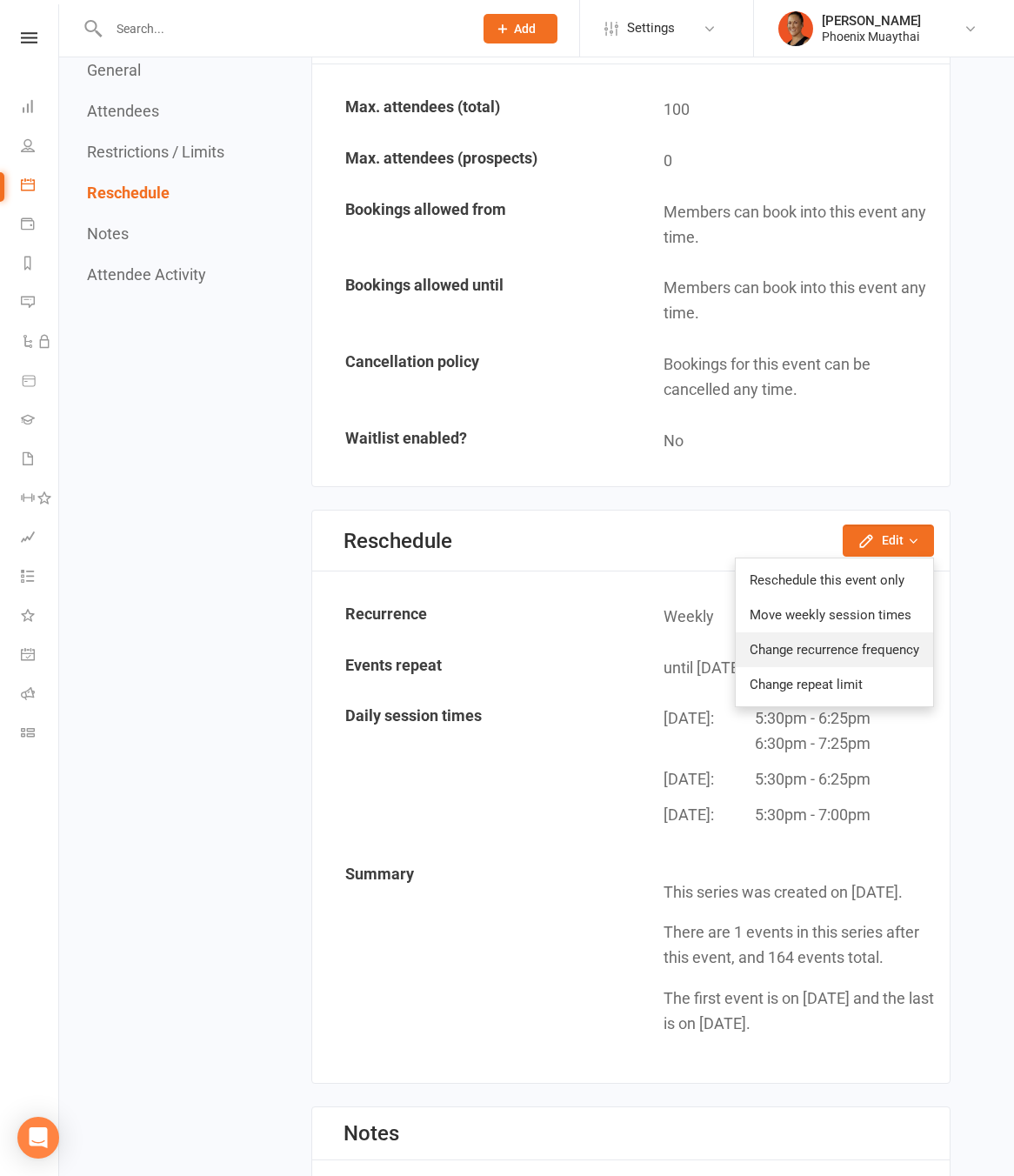
click at [842, 655] on link "Change recurrence frequency" at bounding box center [834, 650] width 197 height 35
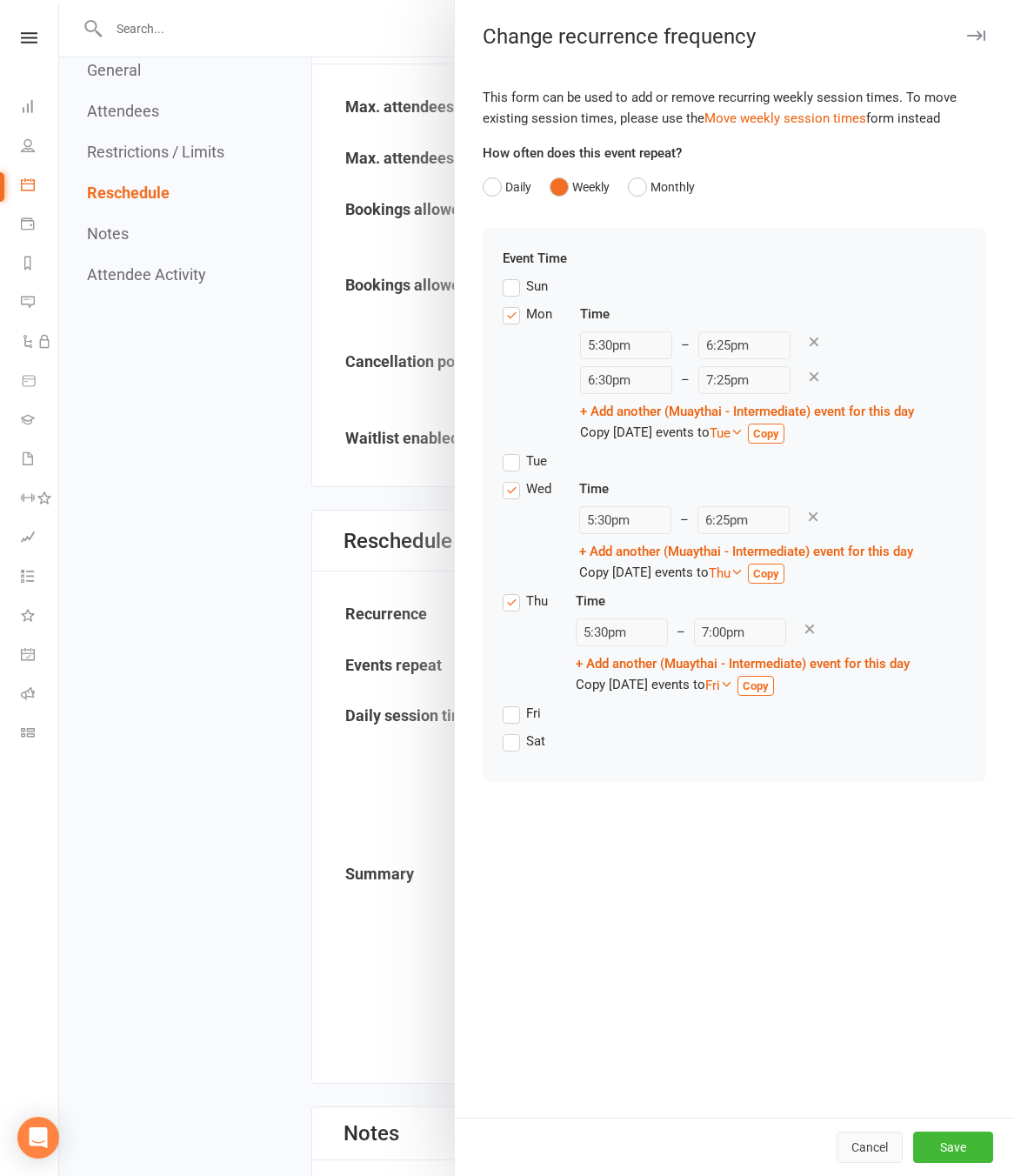
click at [841, 1152] on button "Cancel" at bounding box center [870, 1148] width 66 height 31
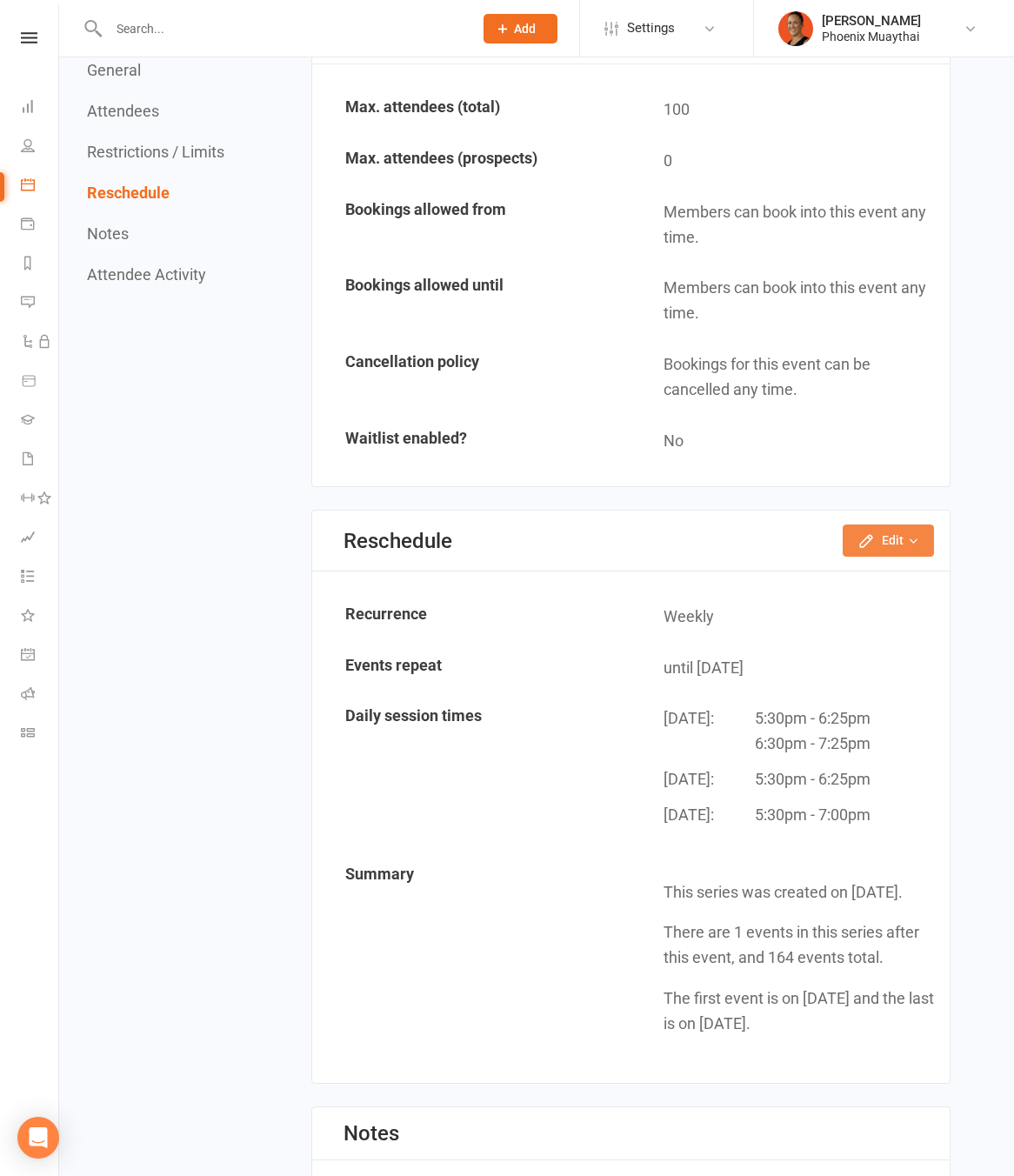
click at [905, 538] on button "Edit" at bounding box center [887, 540] width 91 height 31
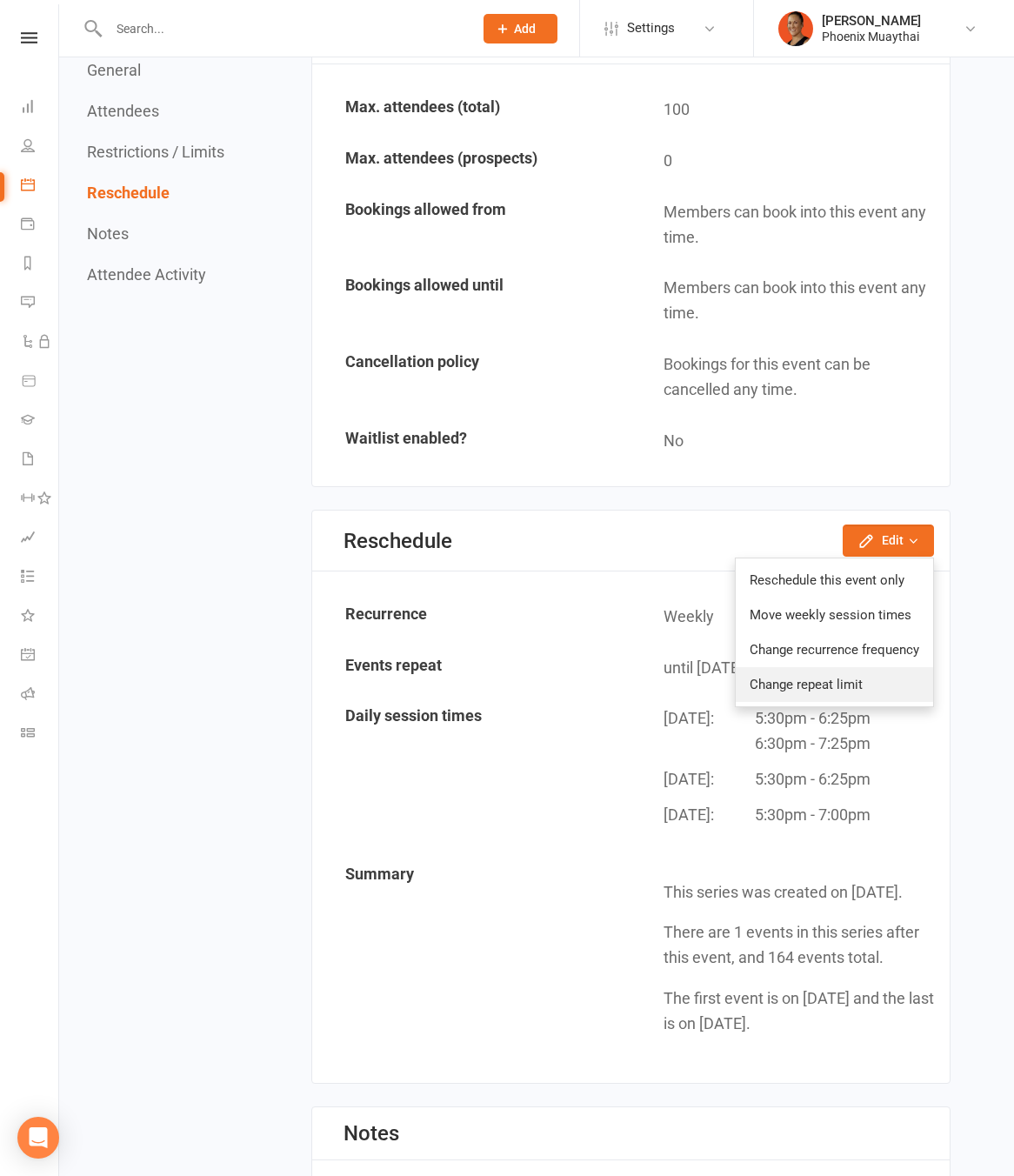
click at [815, 683] on link "Change repeat limit" at bounding box center [834, 684] width 197 height 35
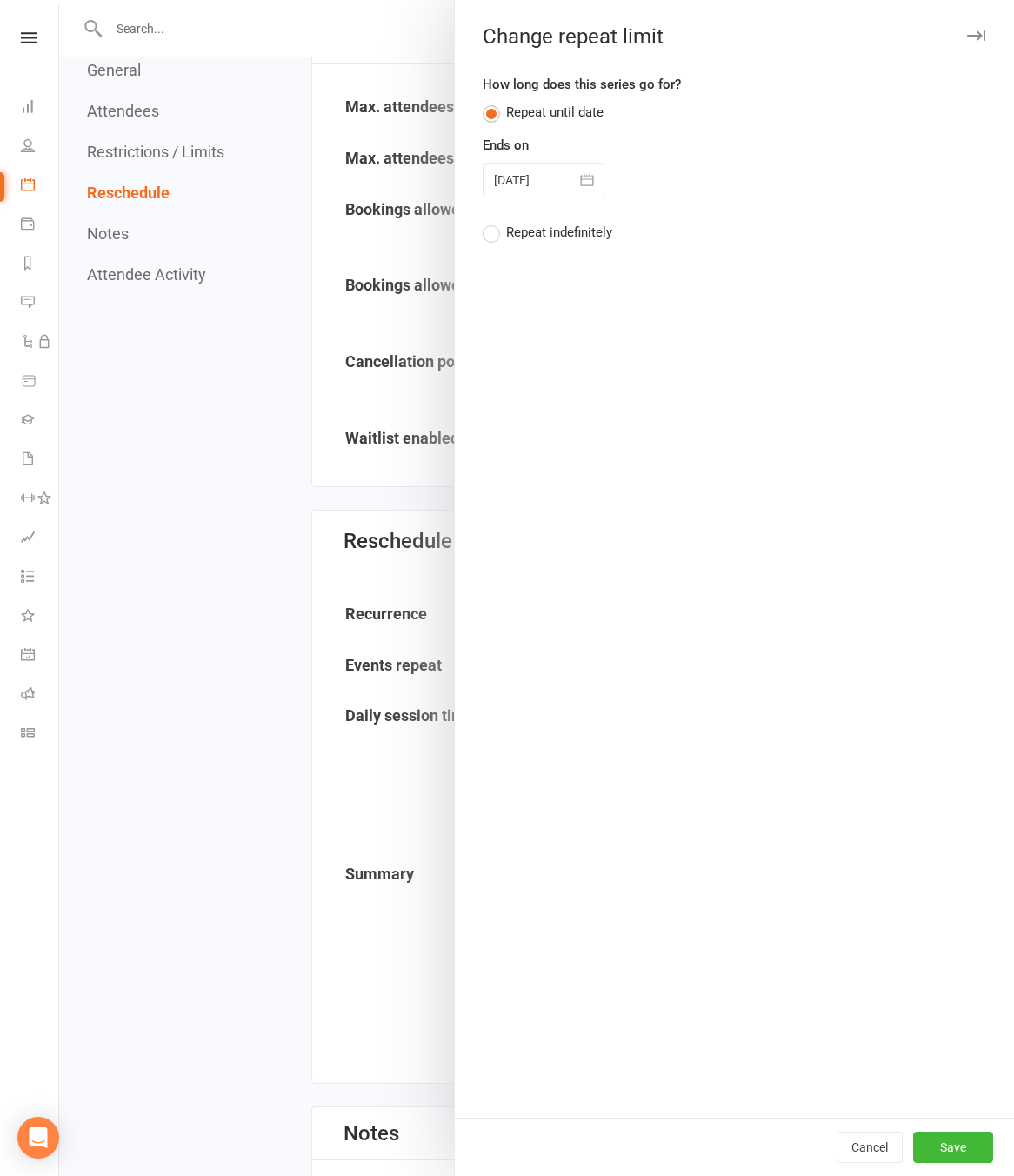
click at [531, 243] on div "How long does this series go for? Repeat until date Ends on [DATE] [DATE] Sun M…" at bounding box center [734, 164] width 503 height 181
click at [535, 234] on div "Repeat indefinitely" at bounding box center [558, 231] width 106 height 18
click at [494, 221] on input "Repeat indefinitely" at bounding box center [488, 221] width 11 height 0
click at [952, 1155] on button "Save" at bounding box center [952, 1148] width 80 height 31
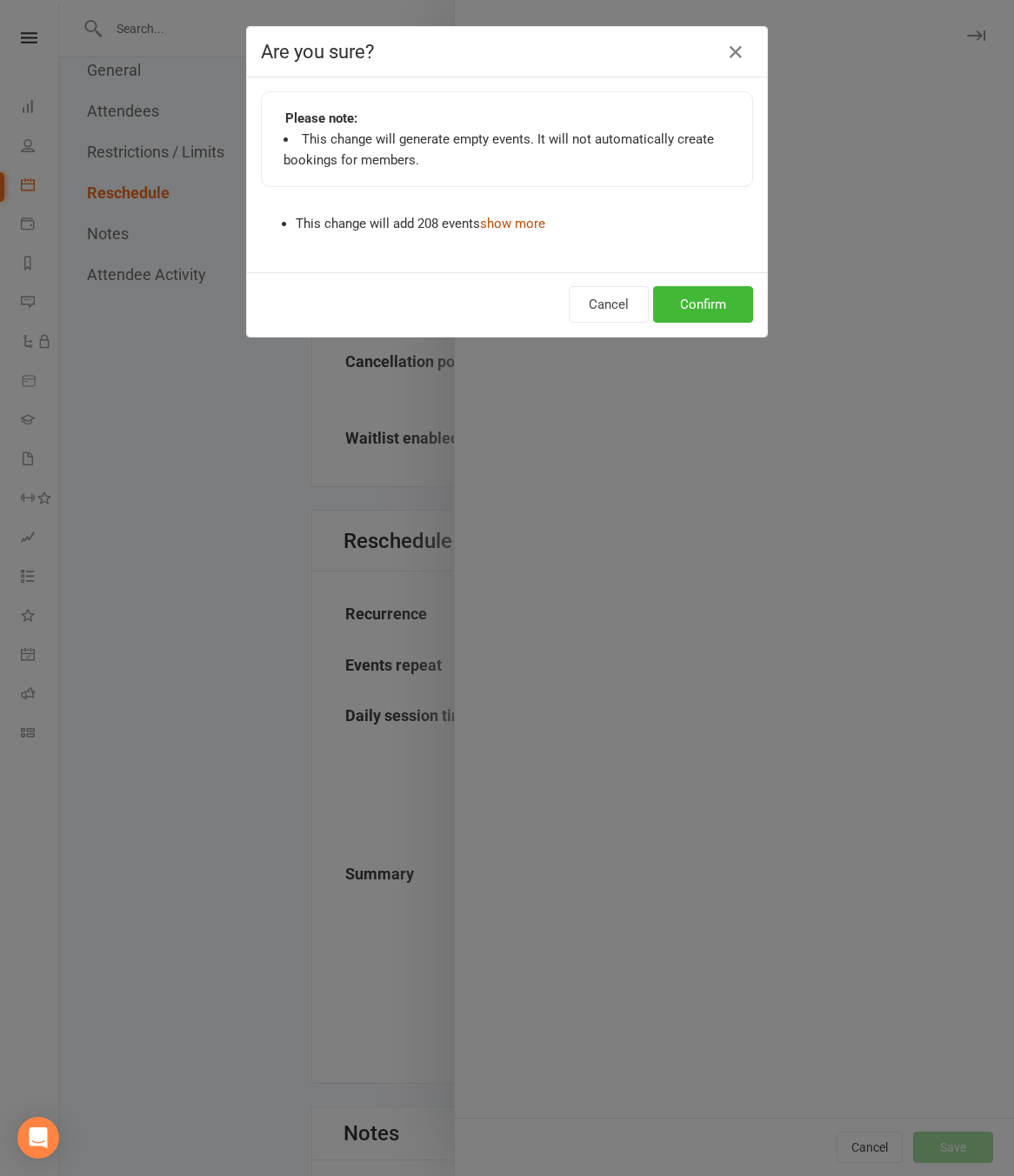
click at [541, 222] on link "show more" at bounding box center [513, 223] width 65 height 16
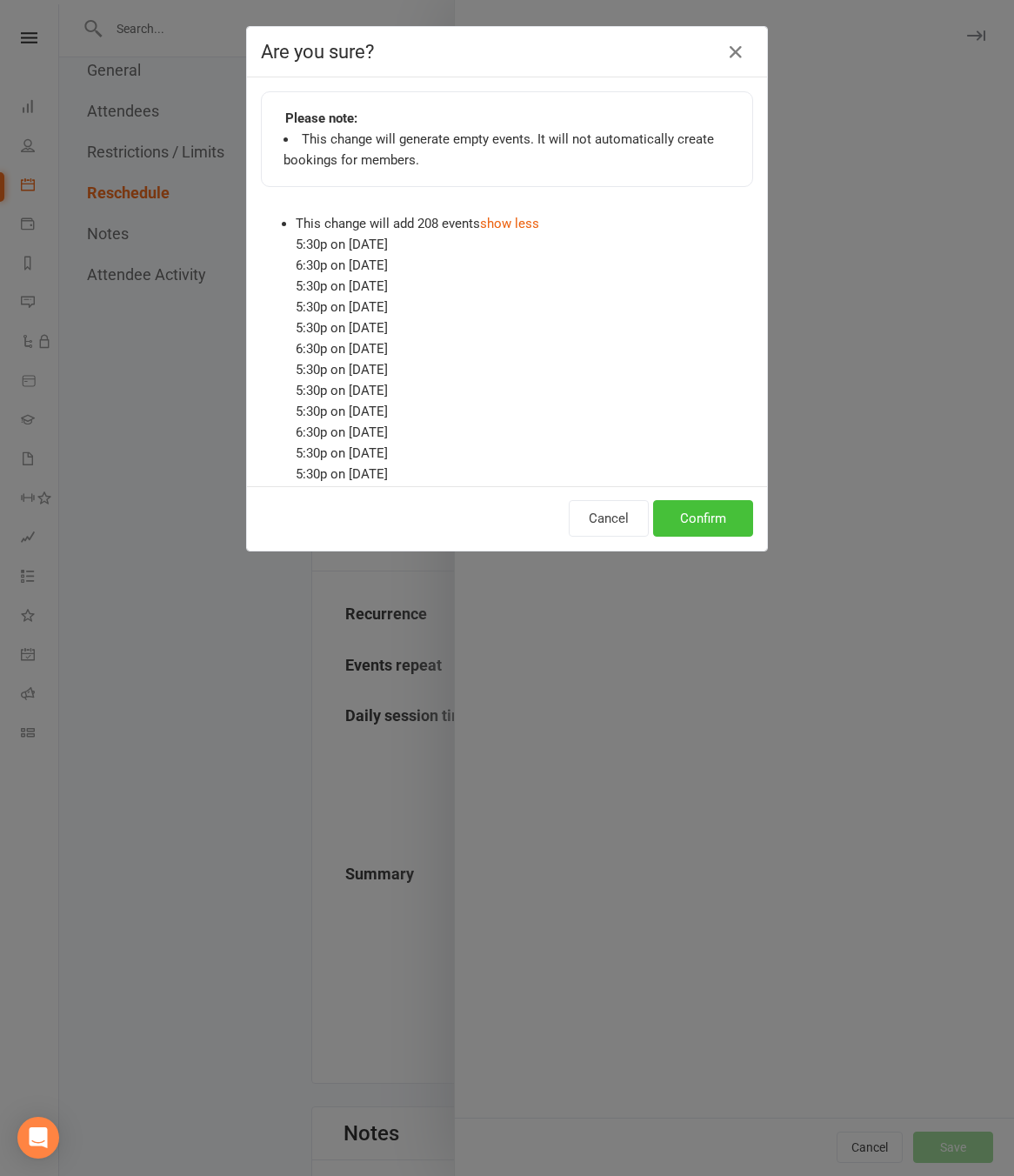
click at [705, 514] on button "Confirm" at bounding box center [703, 518] width 100 height 37
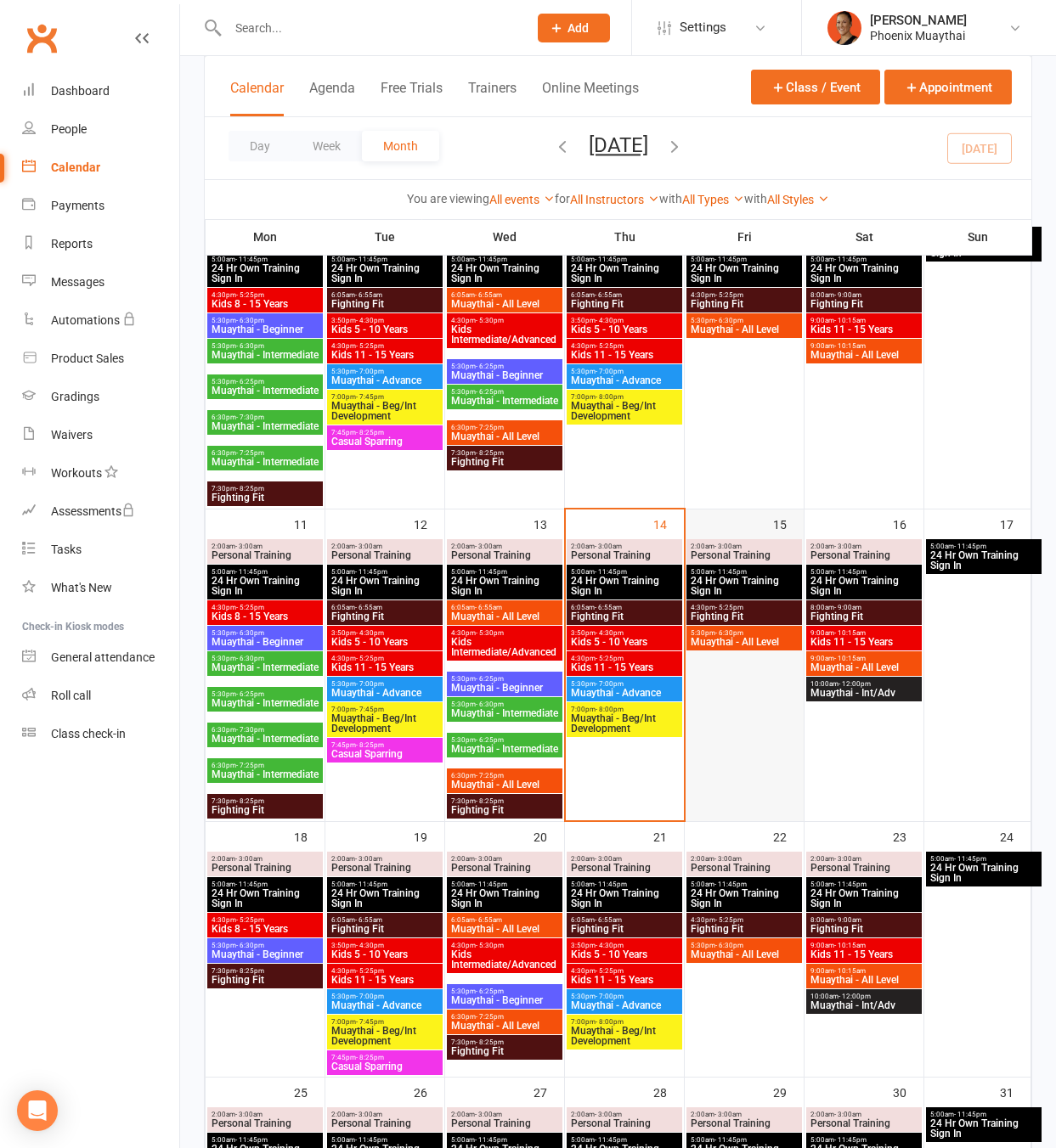
scroll to position [498, 0]
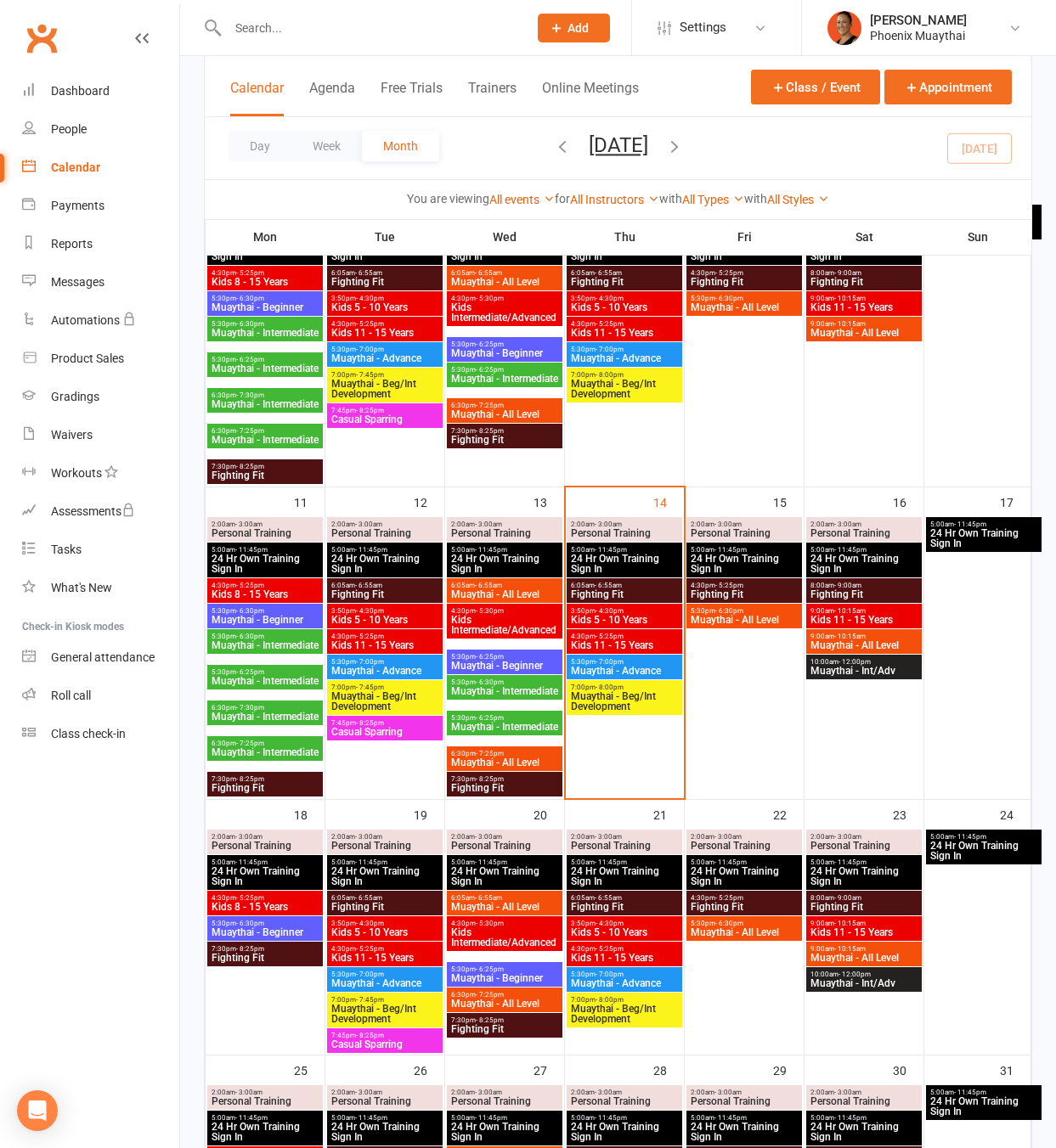
click at [509, 727] on span "Muaythai - Intermediate" at bounding box center [504, 726] width 109 height 10
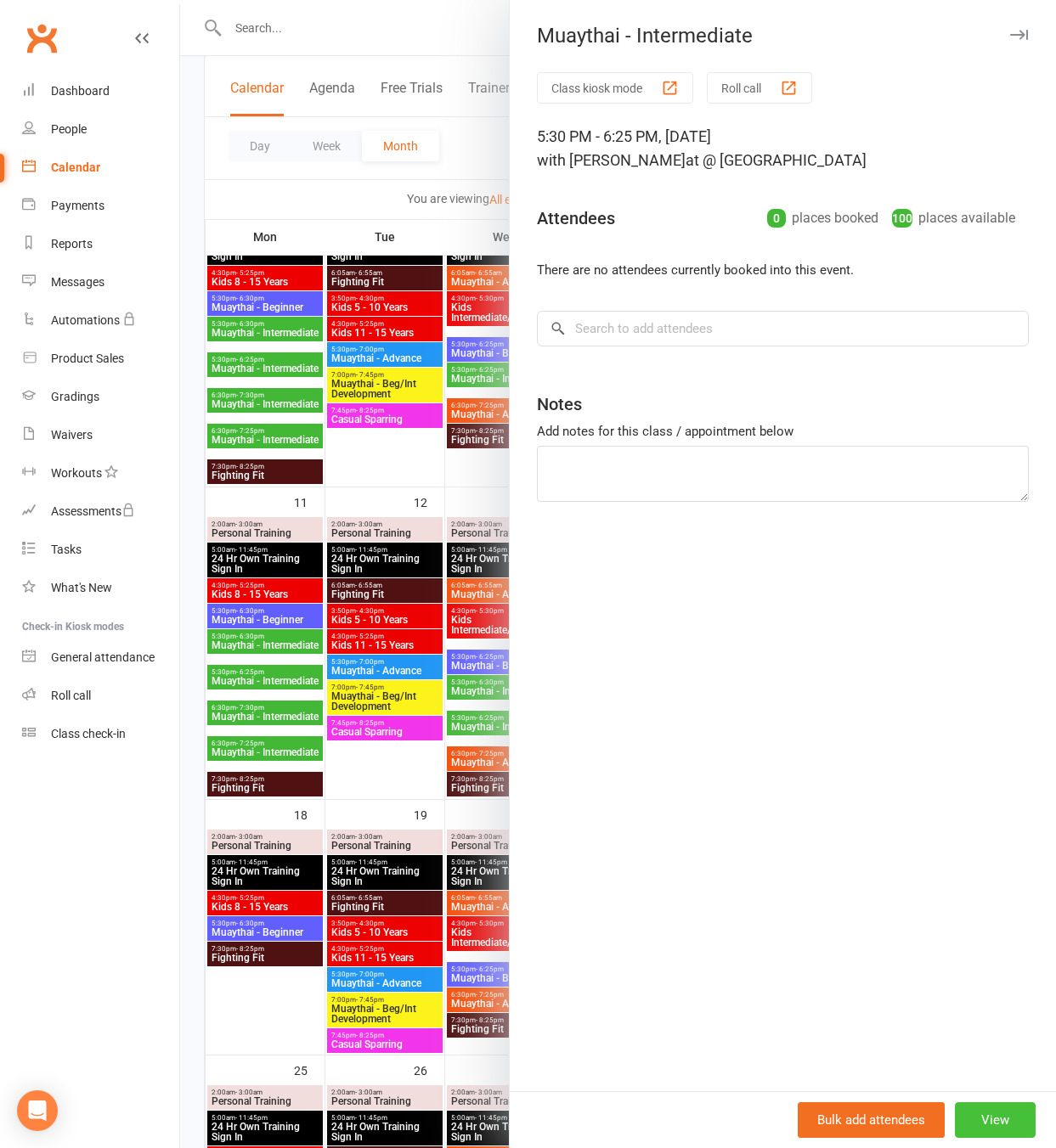
click at [984, 1114] on button "View" at bounding box center [995, 1120] width 81 height 36
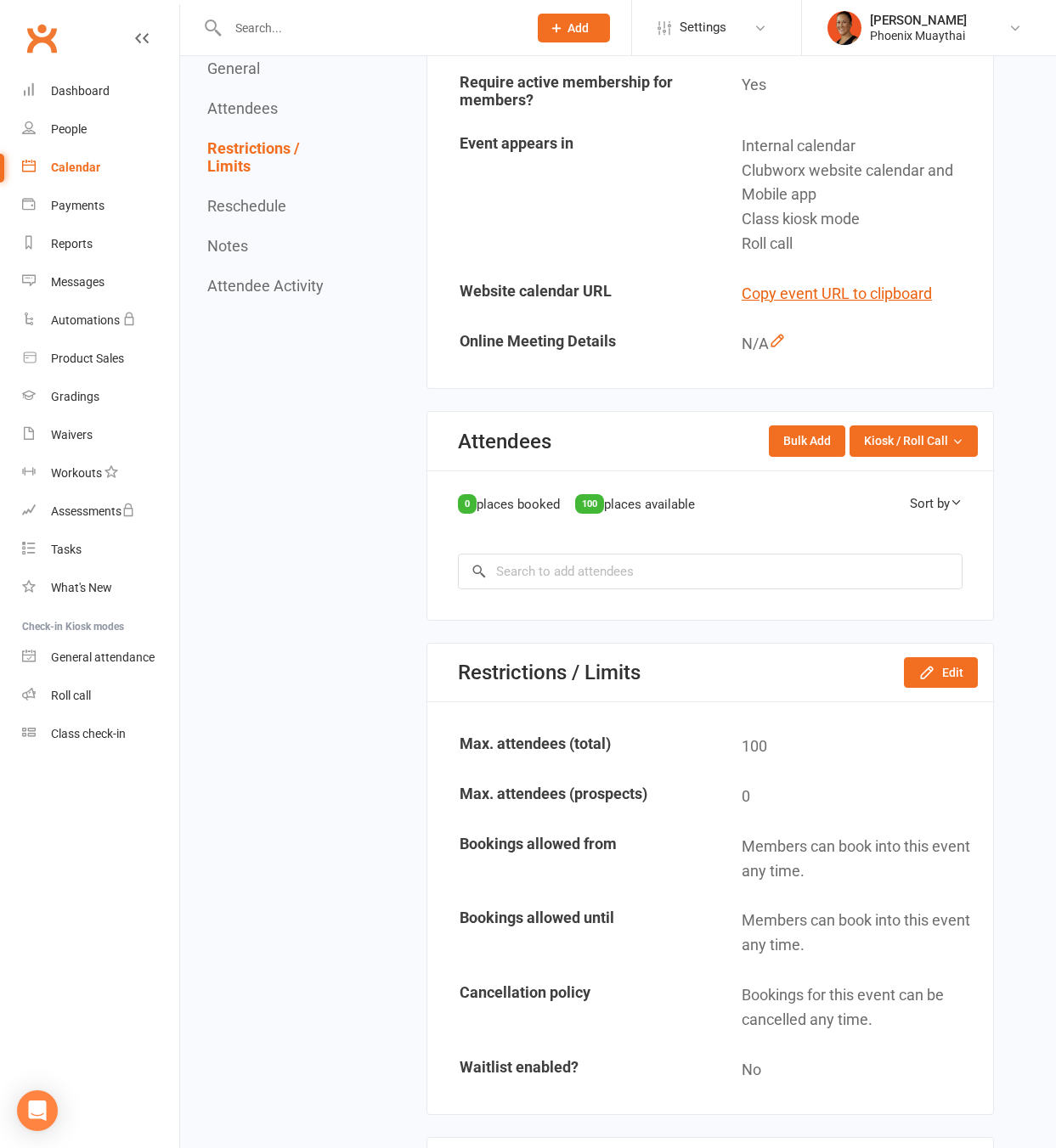
scroll to position [355, 0]
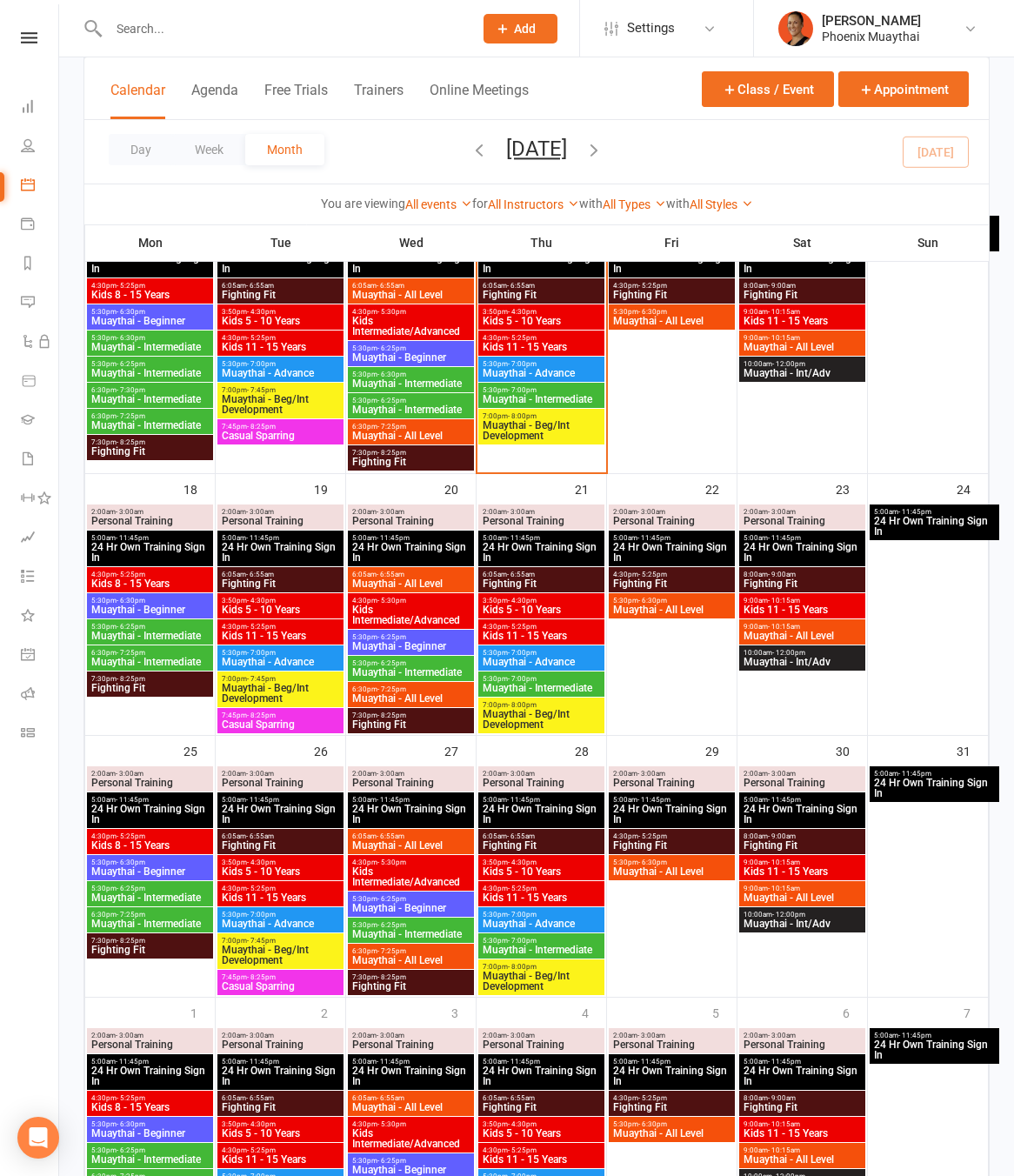
scroll to position [616, 0]
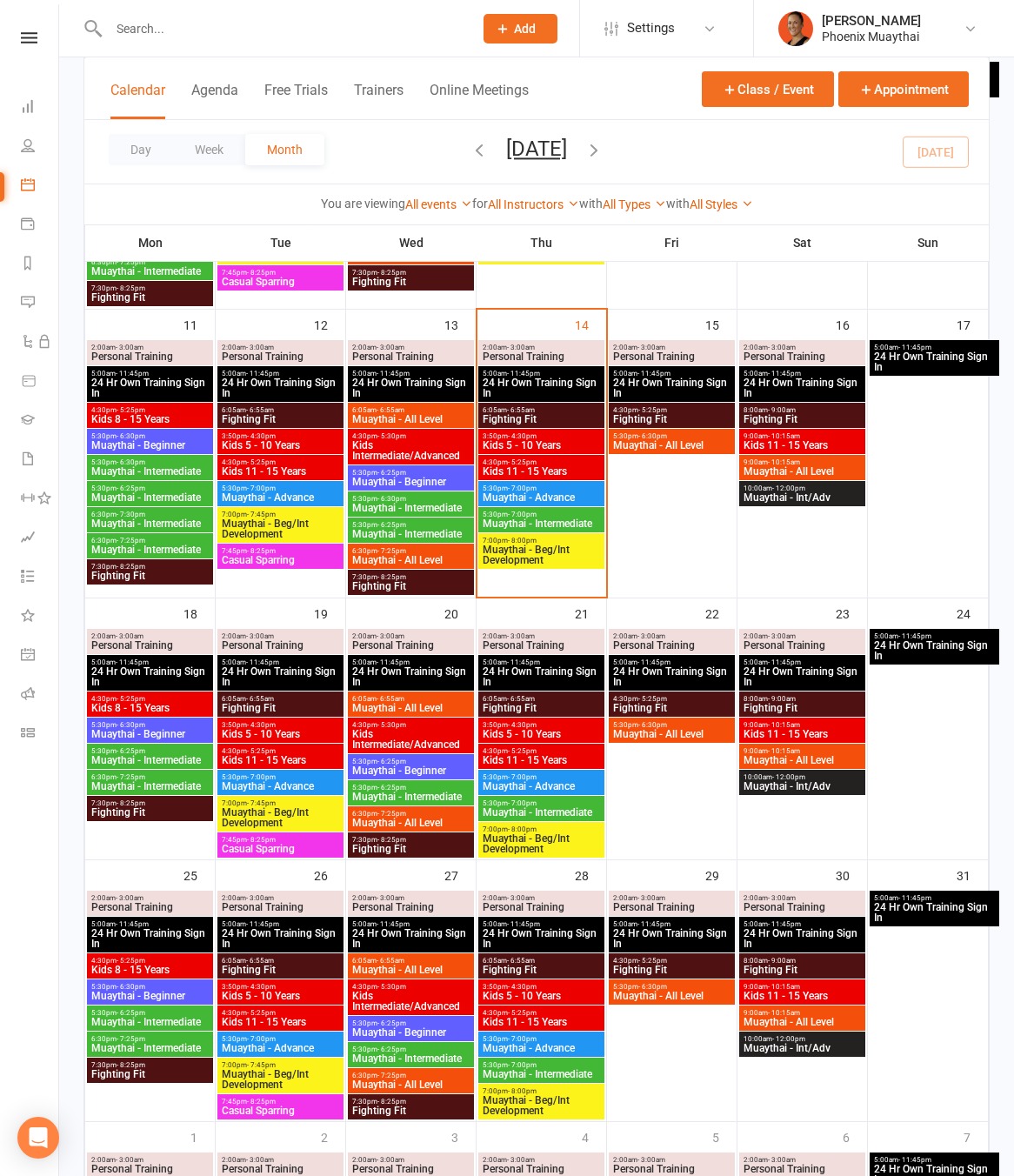
click at [523, 522] on span "Muaythai - Intermediate" at bounding box center [541, 523] width 119 height 10
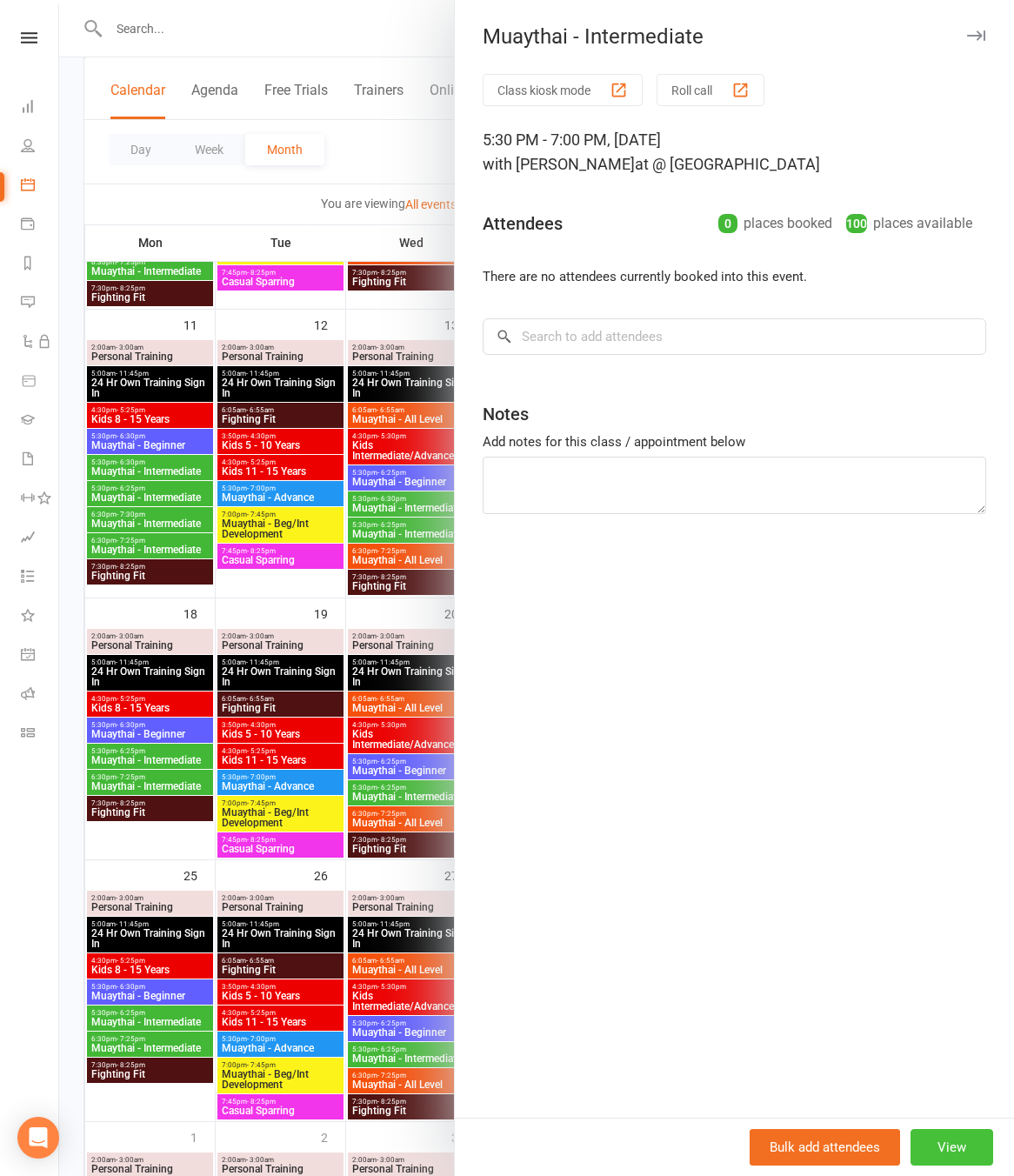
click at [951, 1137] on button "View" at bounding box center [952, 1148] width 83 height 37
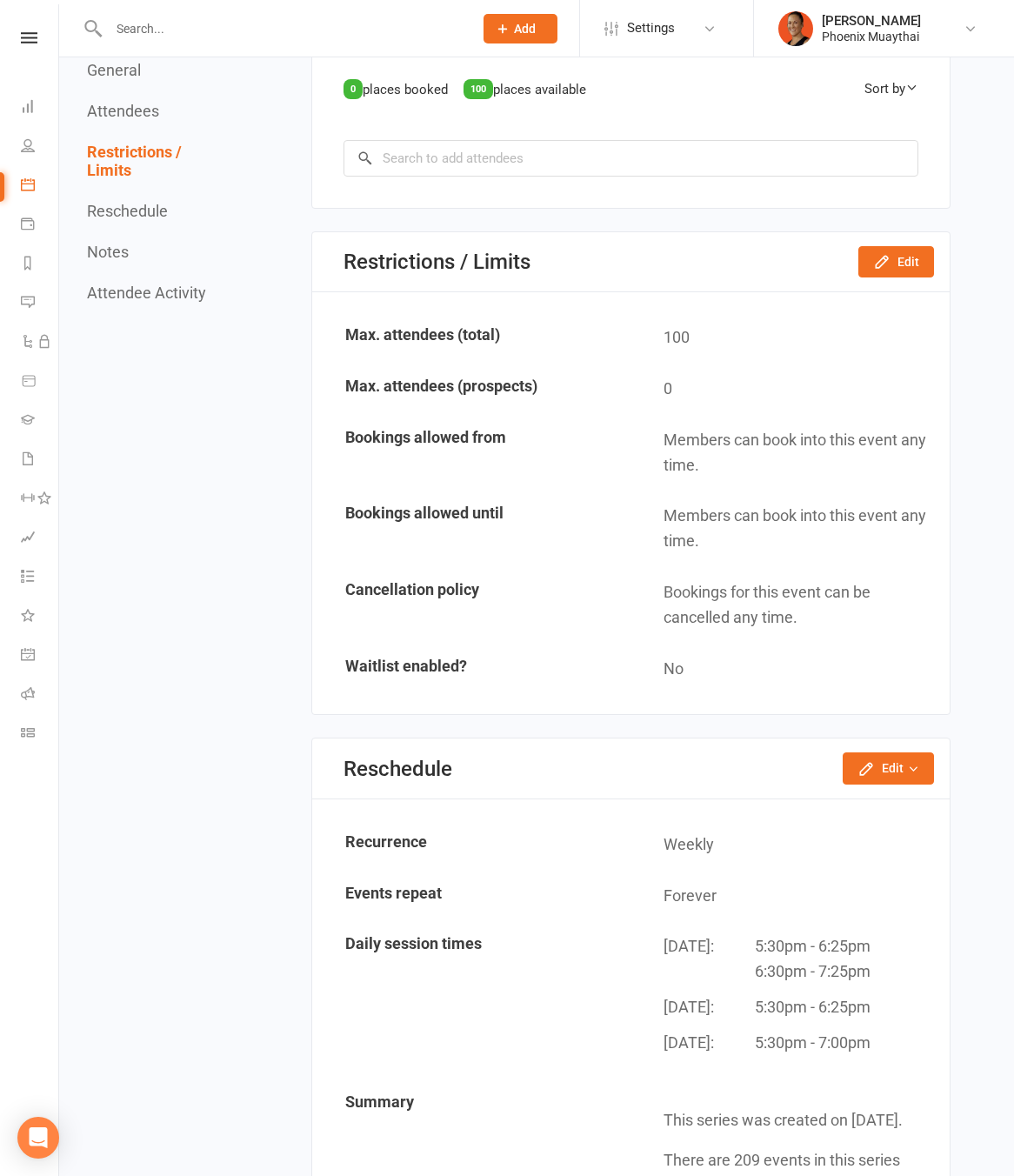
scroll to position [1057, 0]
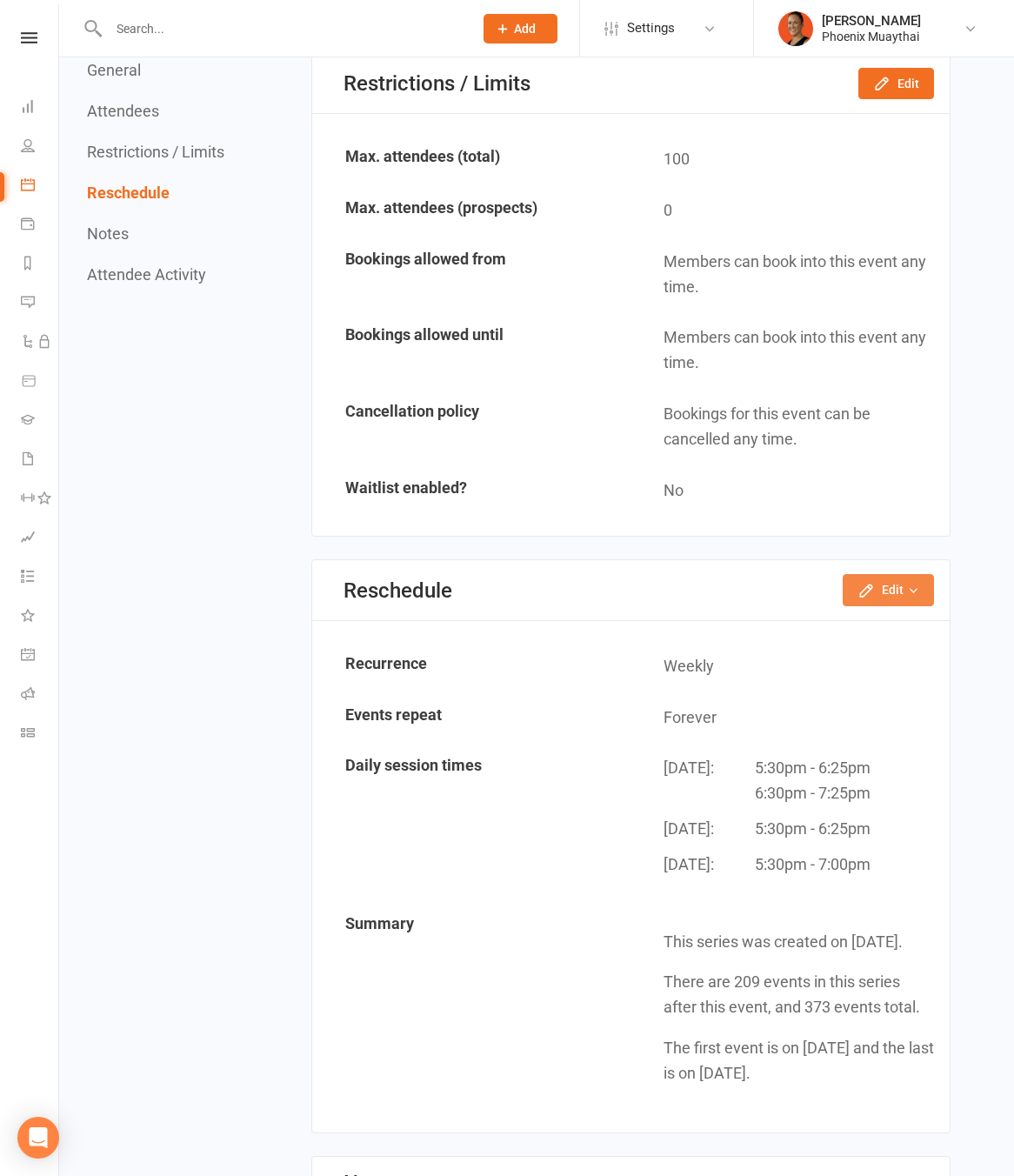
click at [898, 595] on button "Edit" at bounding box center [887, 590] width 91 height 31
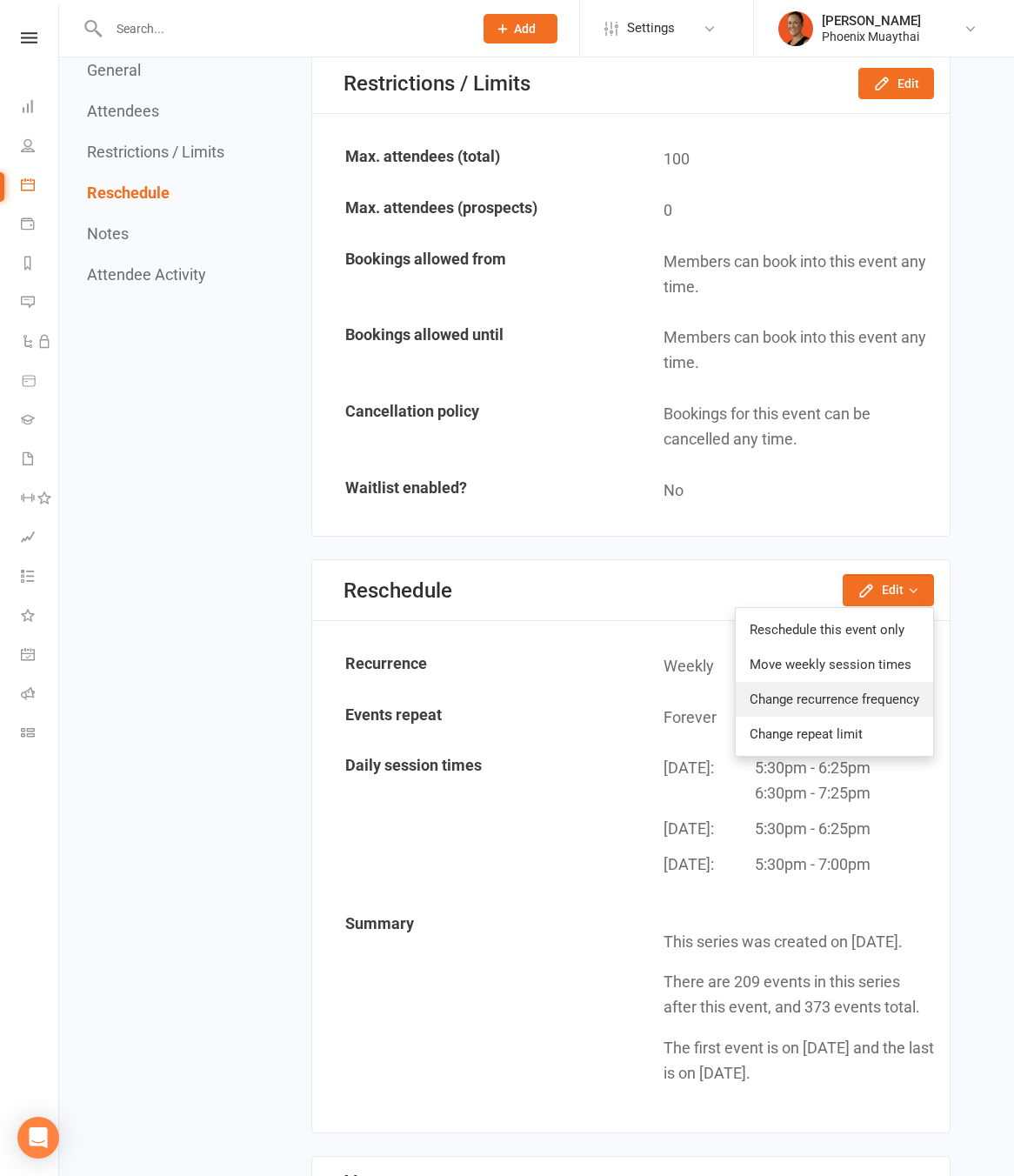
click at [801, 714] on link "Change recurrence frequency" at bounding box center [834, 699] width 197 height 35
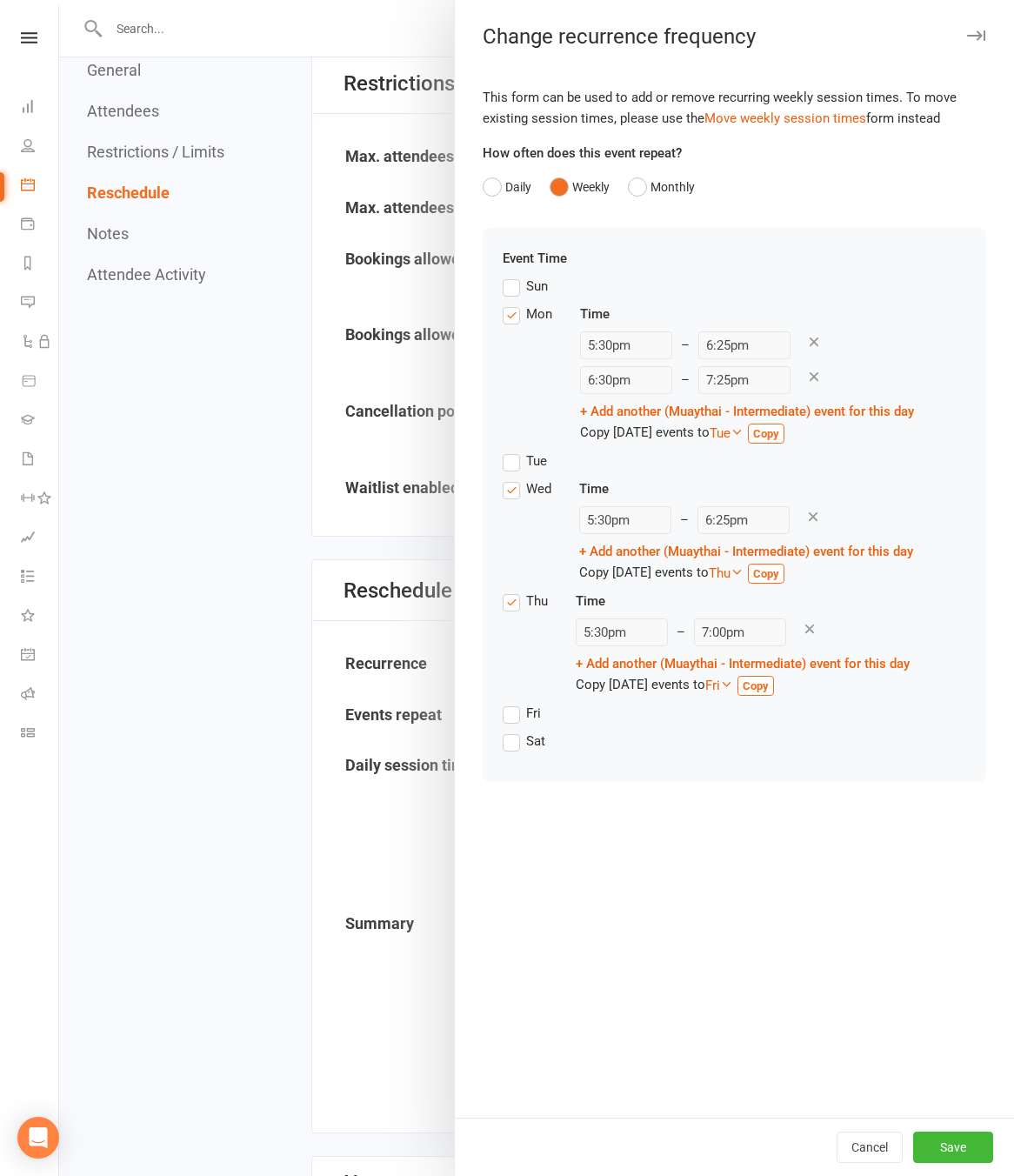
click at [502, 603] on label "Thu" at bounding box center [524, 601] width 45 height 21
click at [502, 591] on input "Thu" at bounding box center [508, 591] width 11 height 0
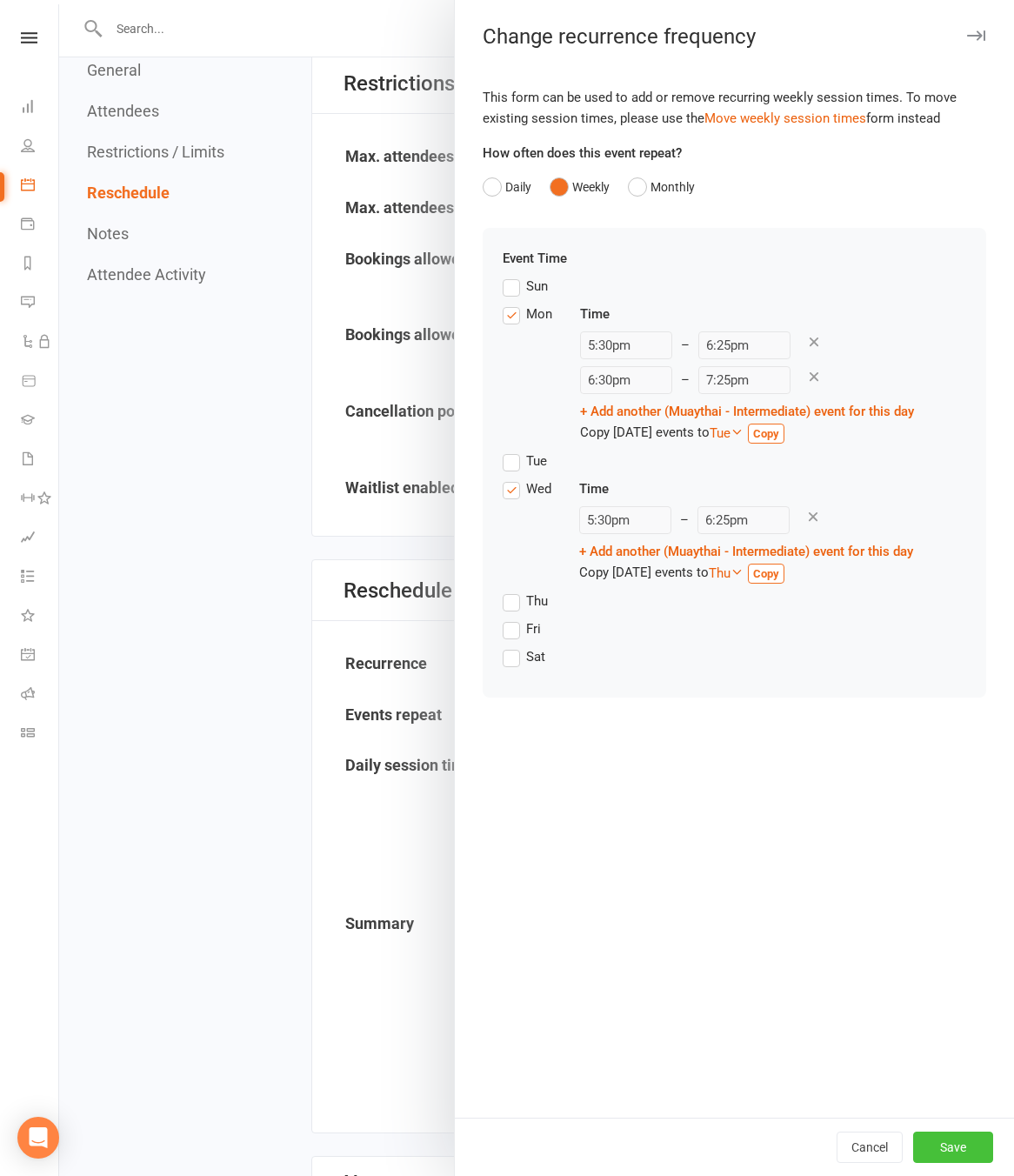
click at [950, 1144] on button "Save" at bounding box center [952, 1148] width 80 height 31
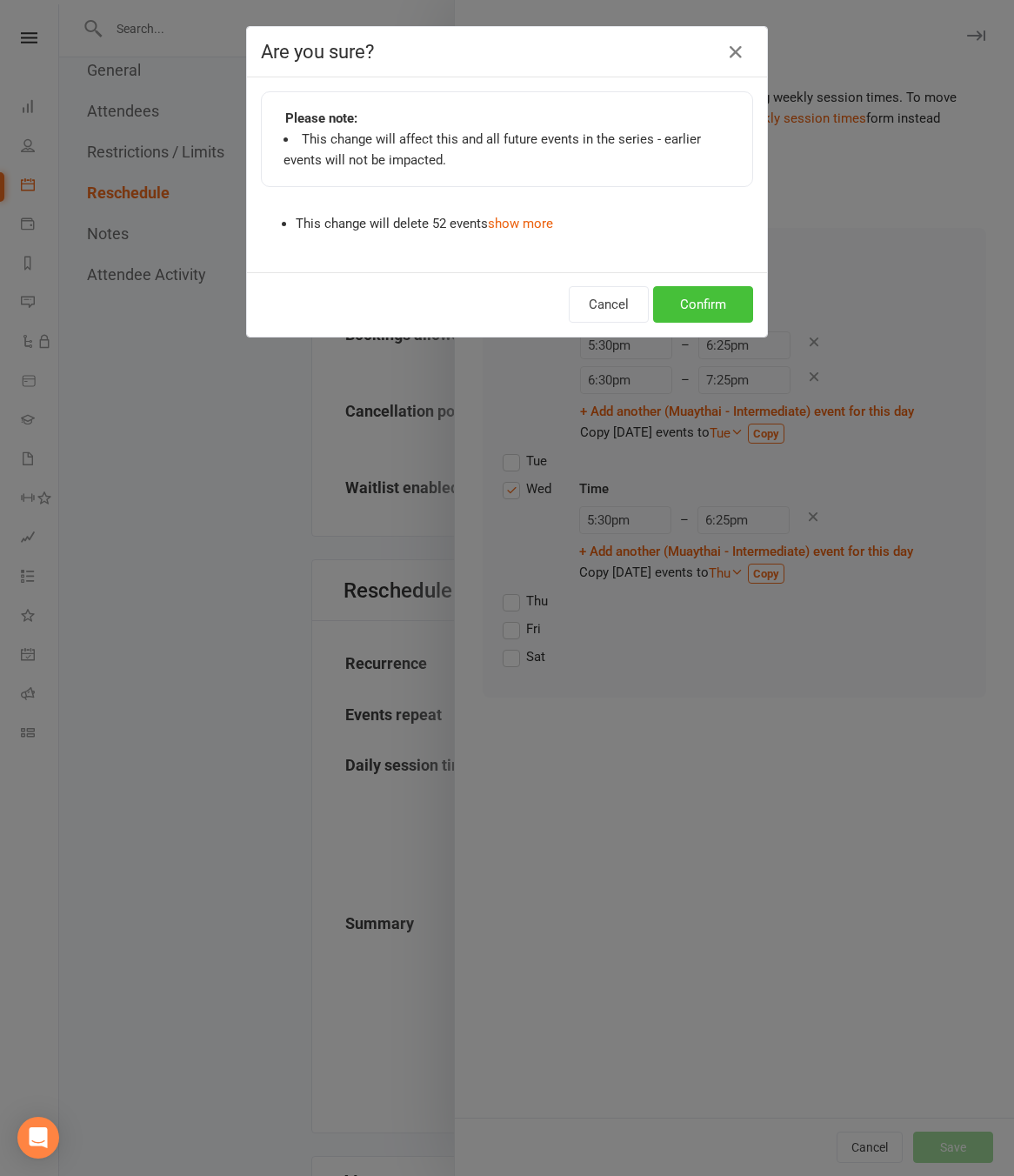
click at [691, 292] on button "Confirm" at bounding box center [703, 304] width 100 height 37
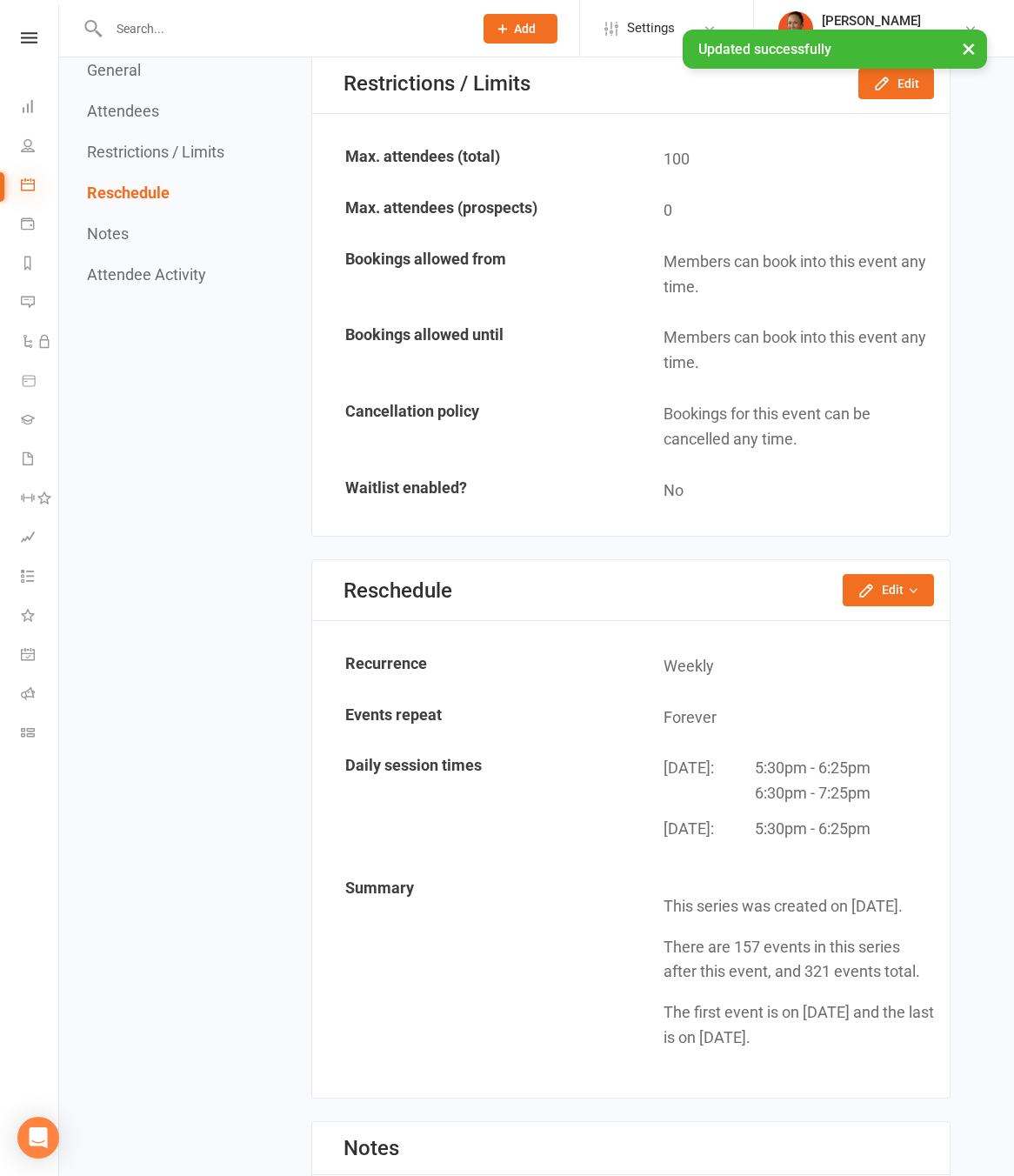
click at [23, 182] on icon at bounding box center [28, 184] width 14 height 14
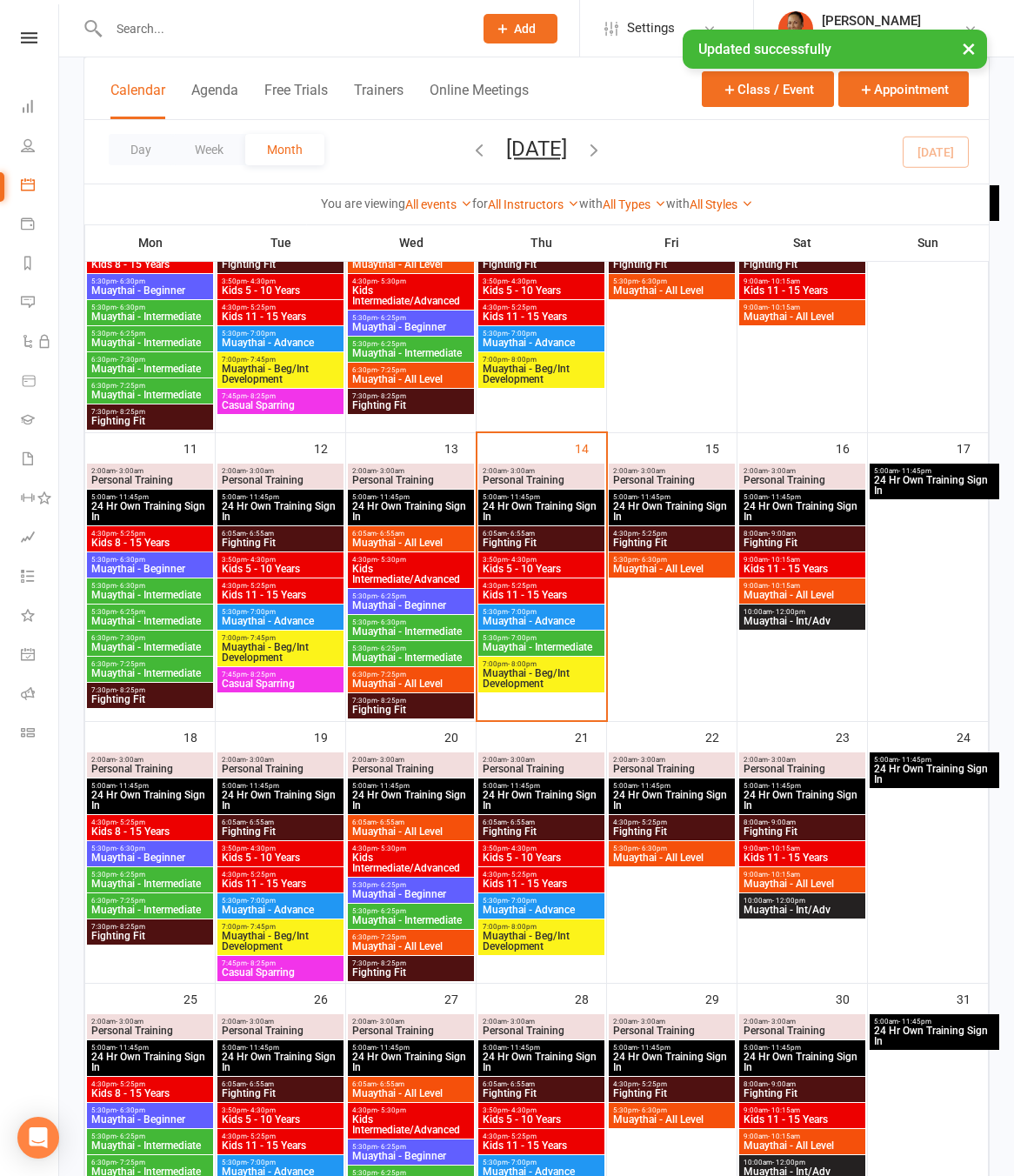
scroll to position [538, 0]
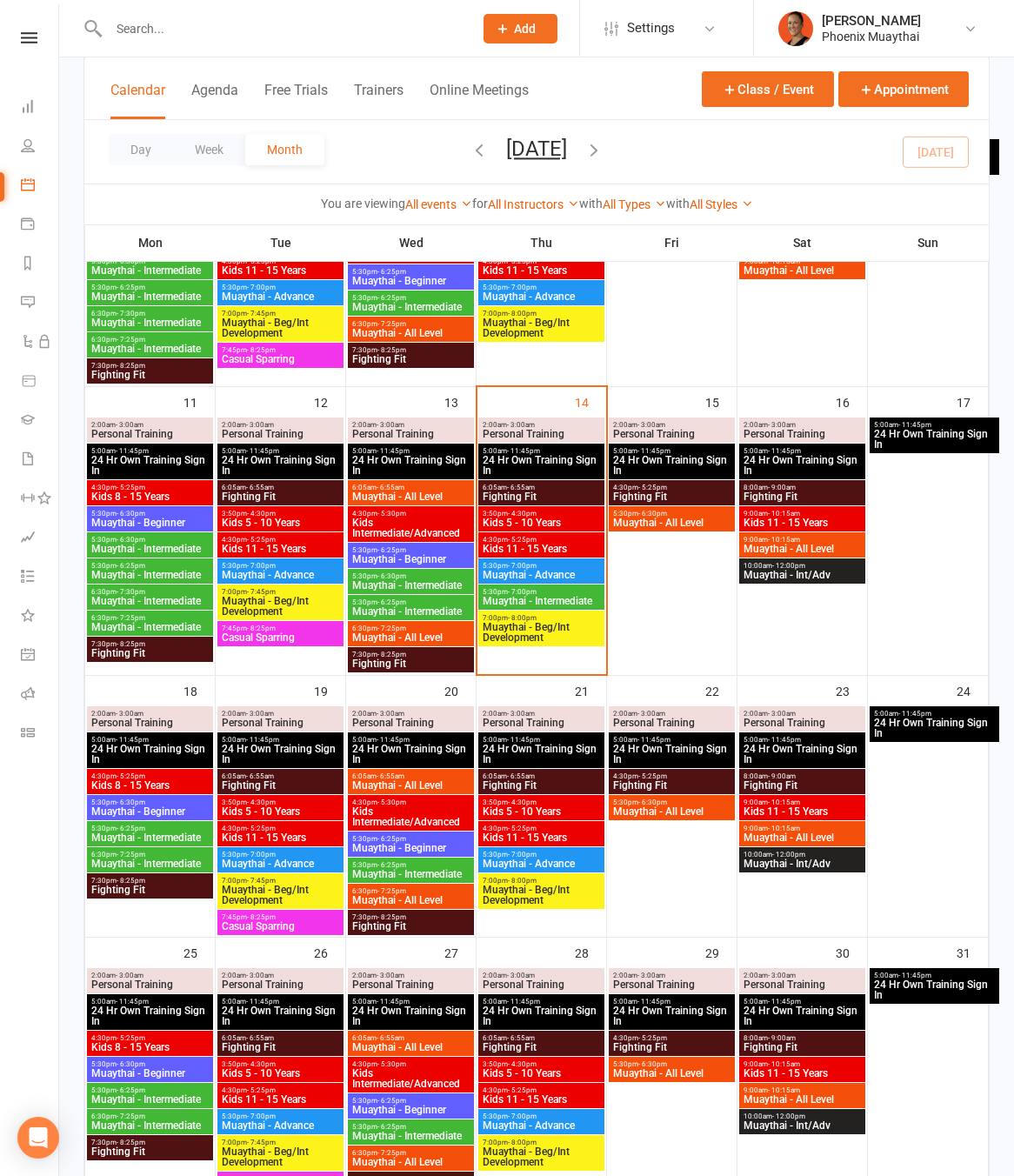
click at [535, 596] on span "Muaythai - Intermediate" at bounding box center [541, 600] width 119 height 10
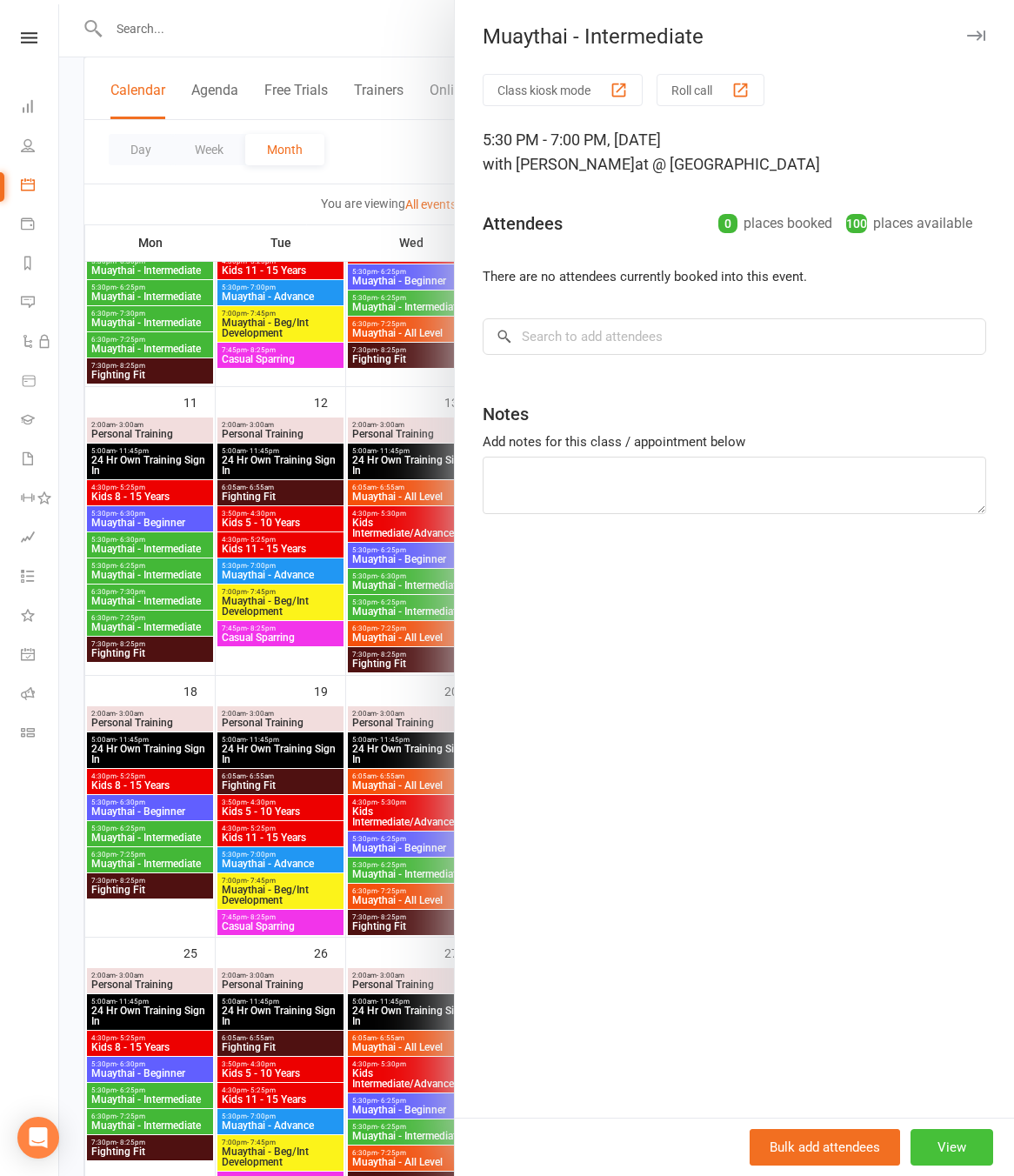
click at [967, 1147] on button "View" at bounding box center [952, 1148] width 83 height 37
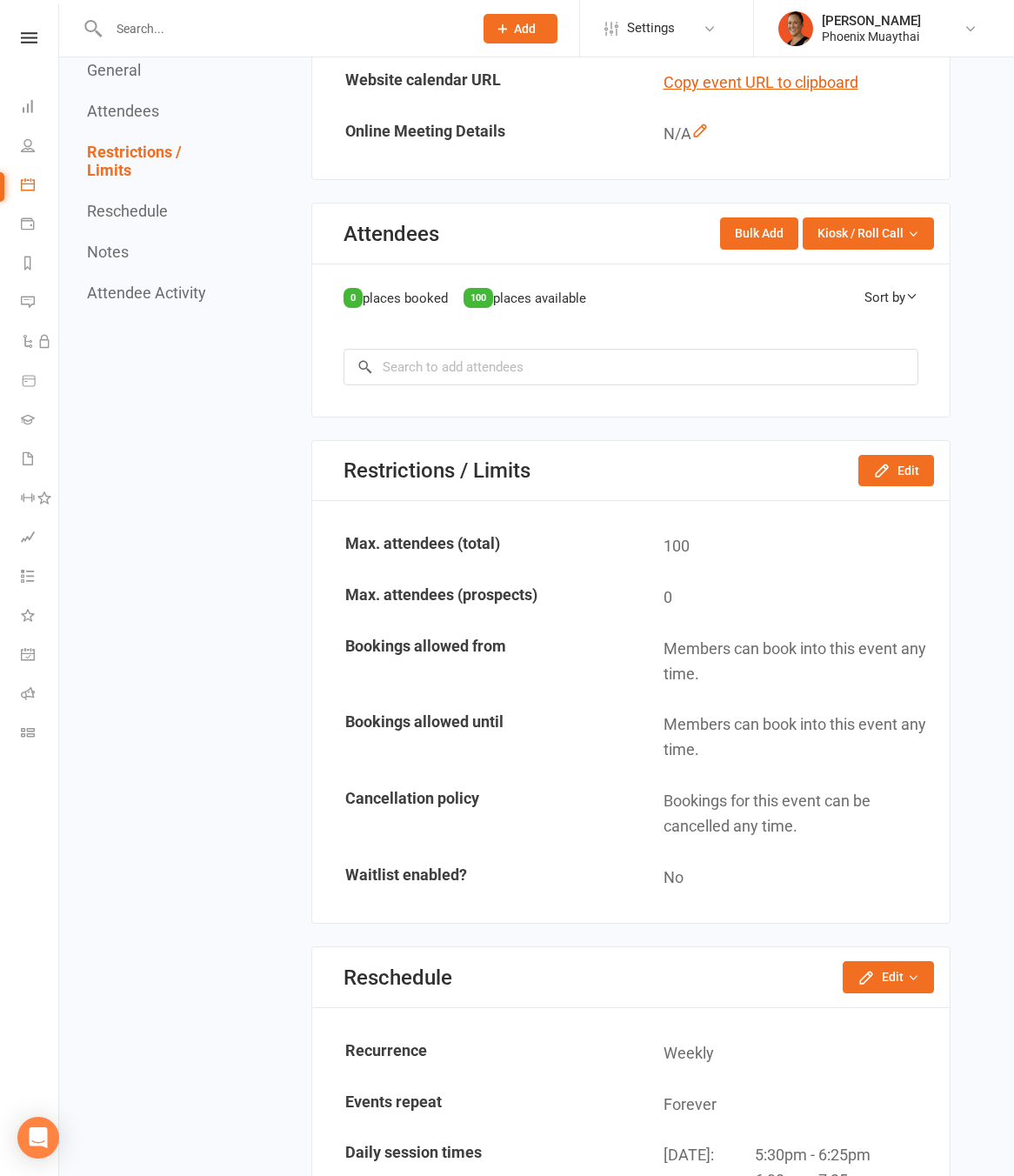
scroll to position [1069, 0]
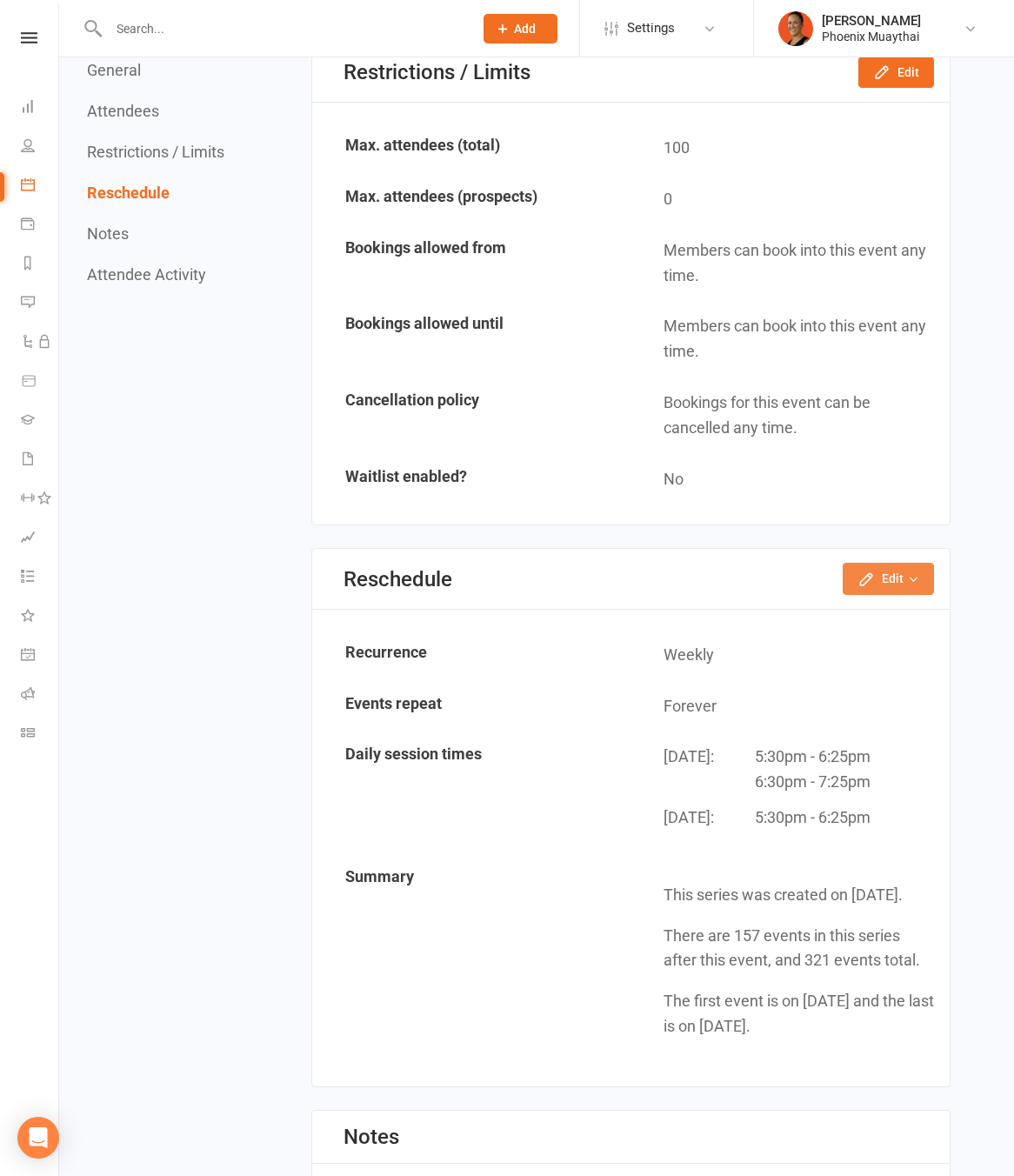
click at [906, 588] on button "Edit" at bounding box center [887, 578] width 91 height 31
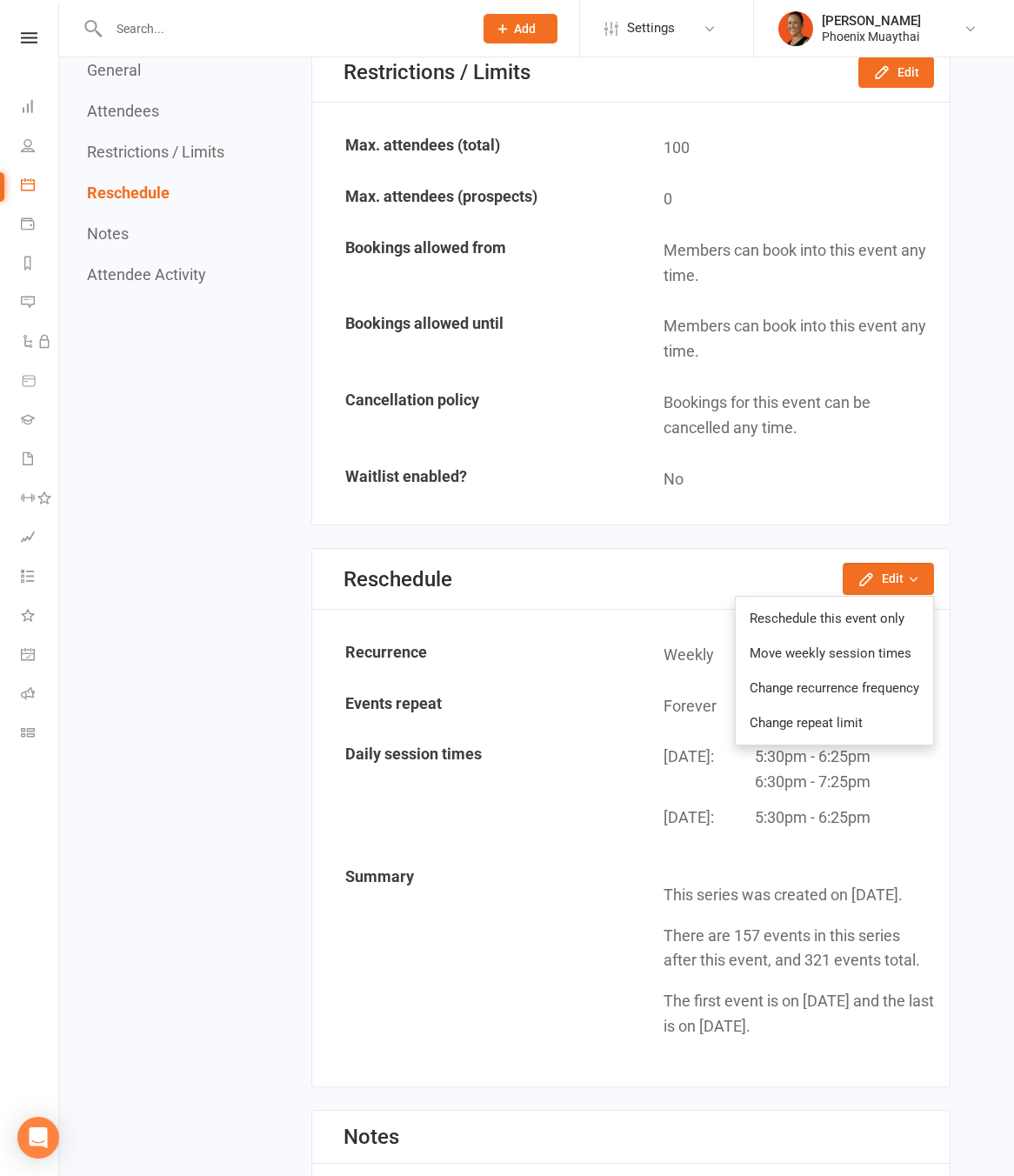
click at [960, 496] on div "Return to calendar Muaythai - Intermediate 5:30PM - 7:00PM, Thursday August 14,…" at bounding box center [535, 296] width 954 height 2615
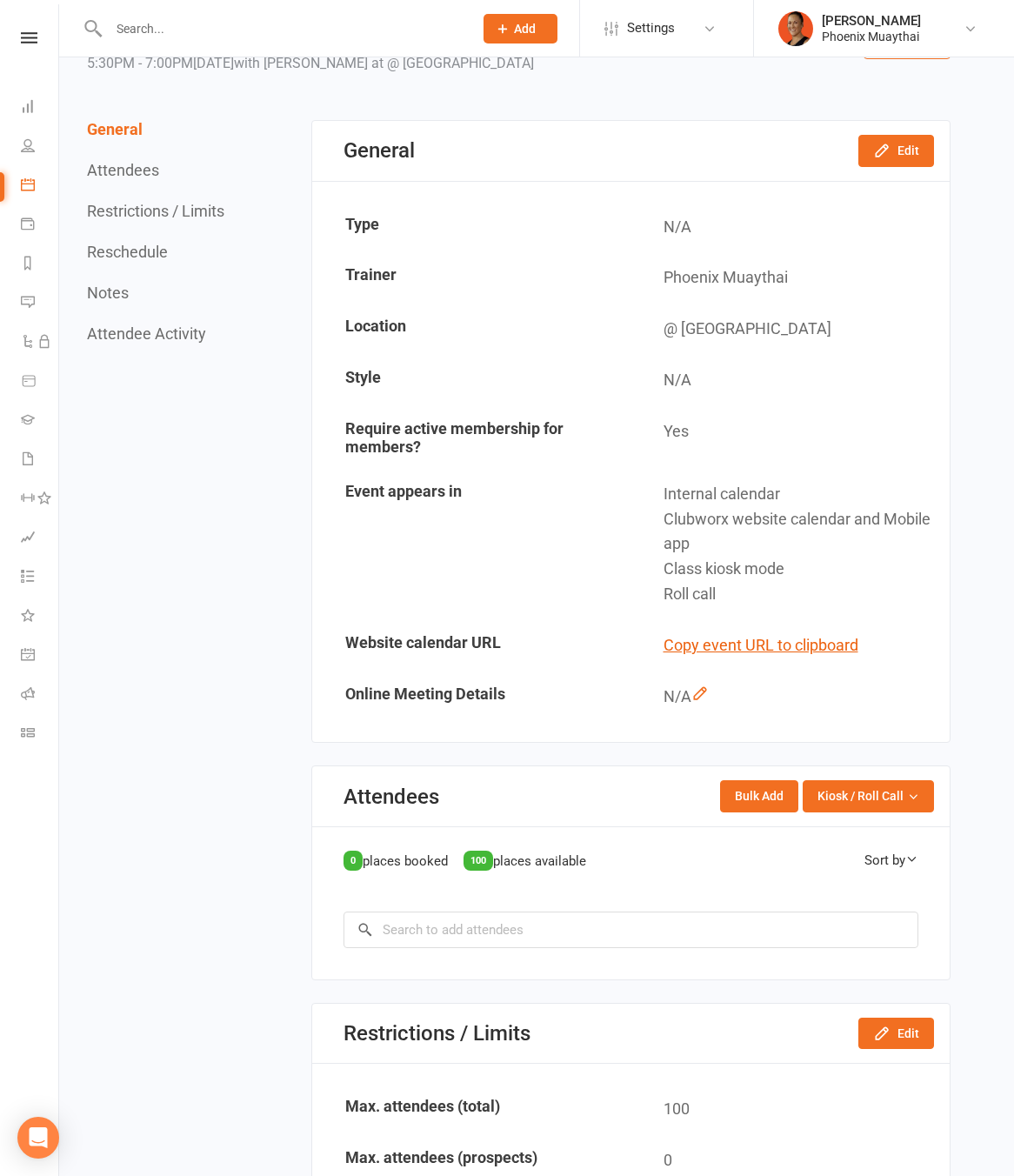
scroll to position [0, 0]
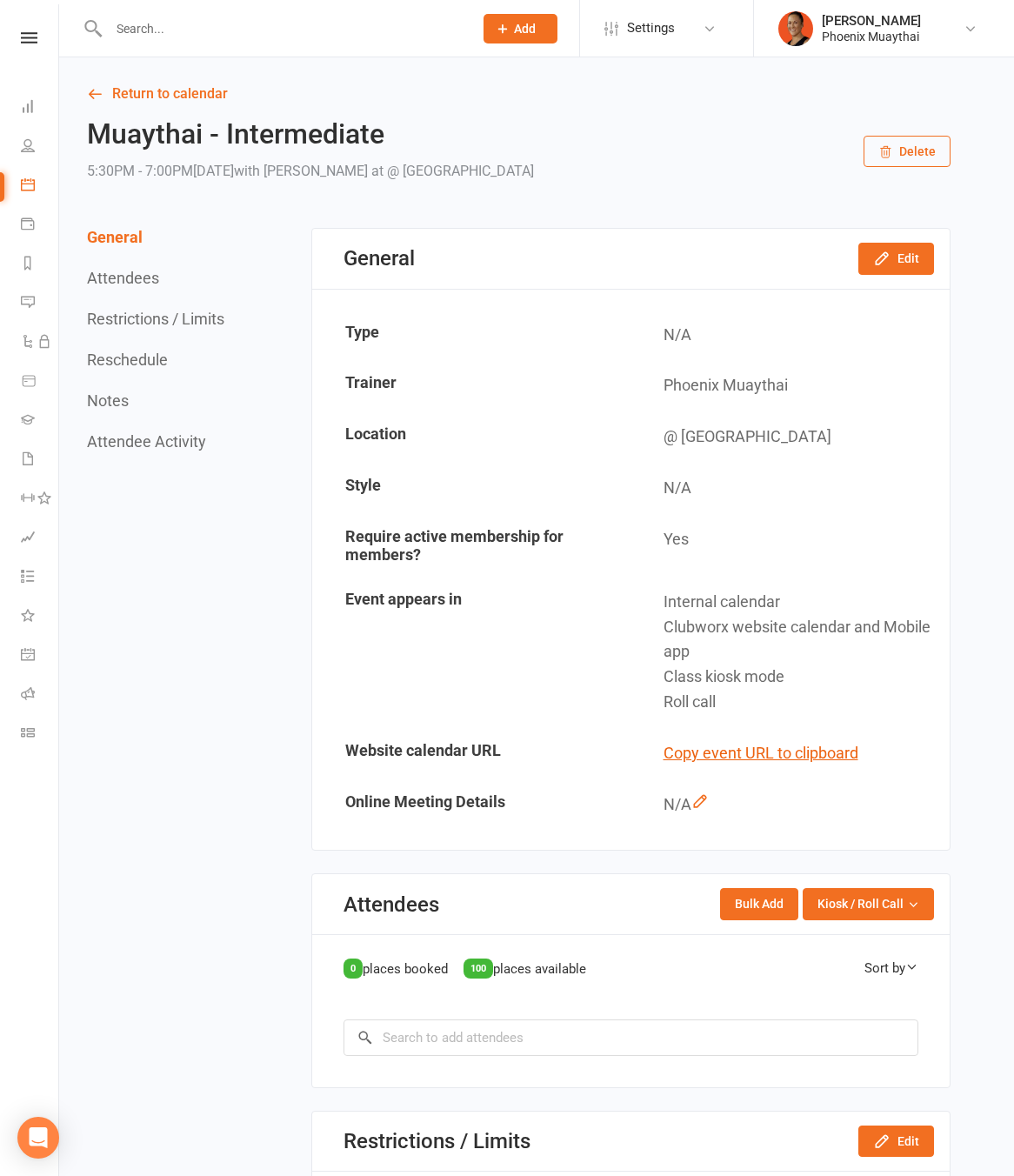
click at [908, 150] on button "Delete" at bounding box center [907, 152] width 87 height 31
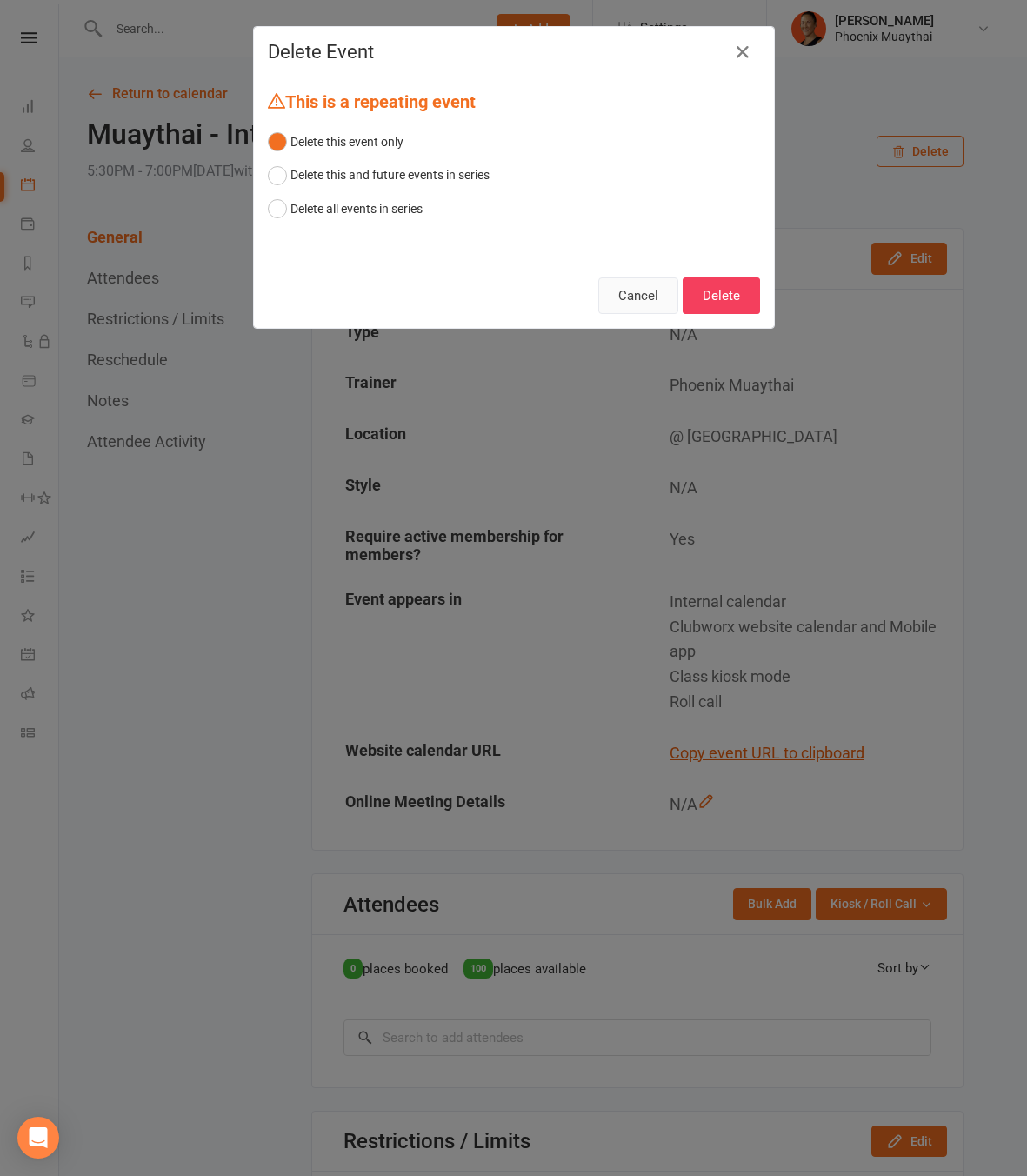
click at [625, 297] on button "Cancel" at bounding box center [638, 296] width 80 height 37
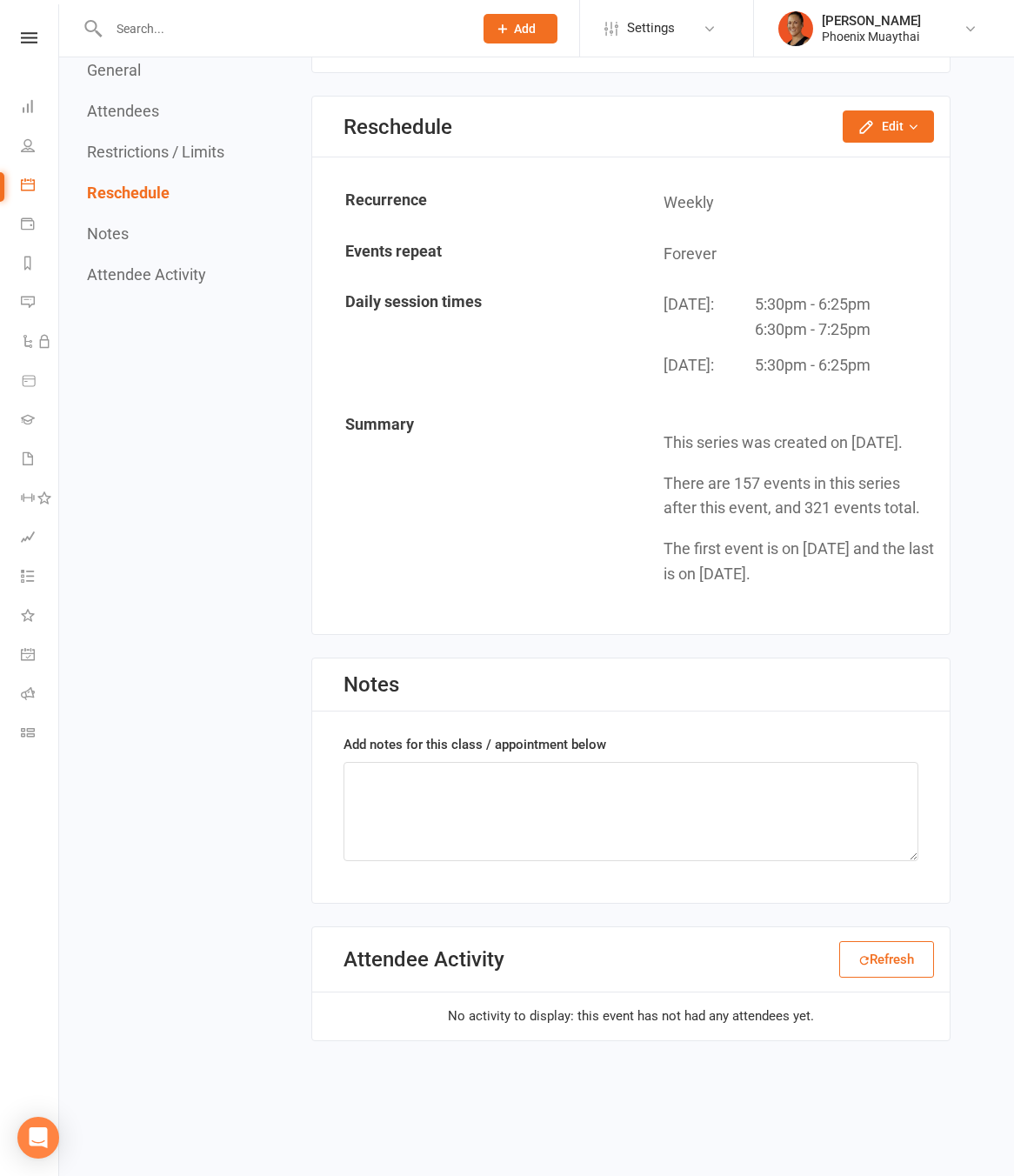
scroll to position [1026, 0]
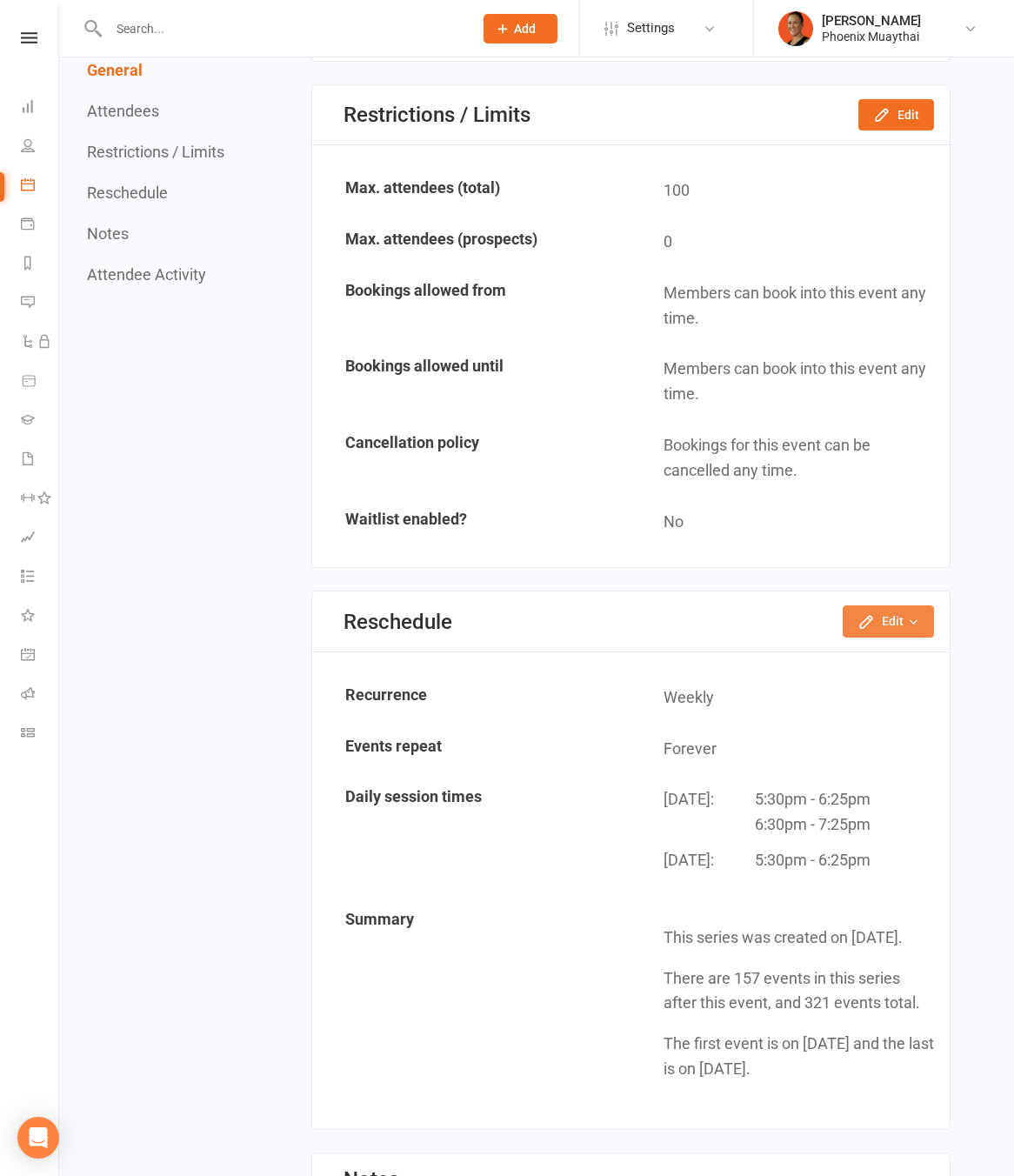
click at [874, 619] on icon "button" at bounding box center [865, 621] width 17 height 17
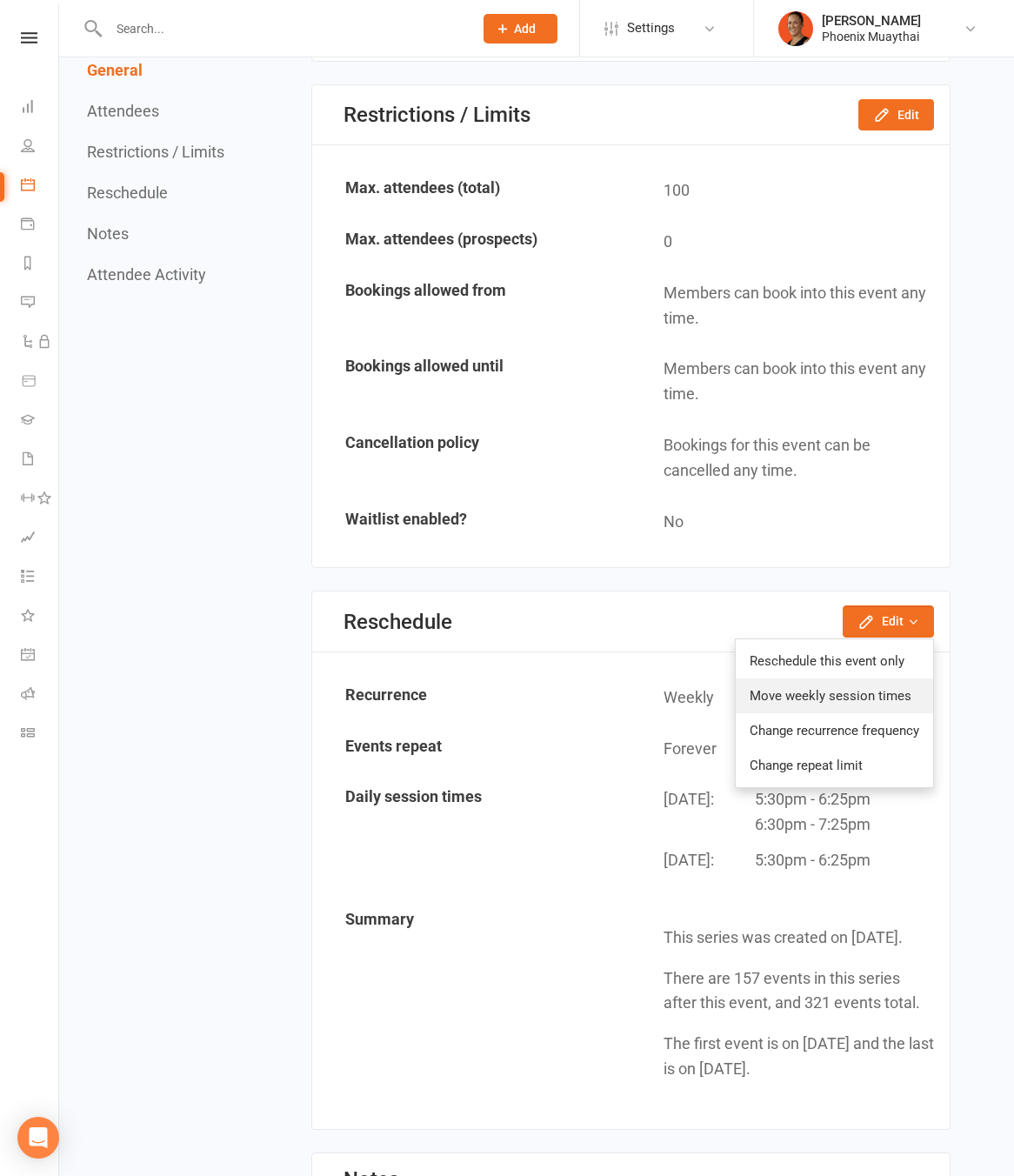
click at [901, 704] on link "Move weekly session times" at bounding box center [834, 695] width 197 height 35
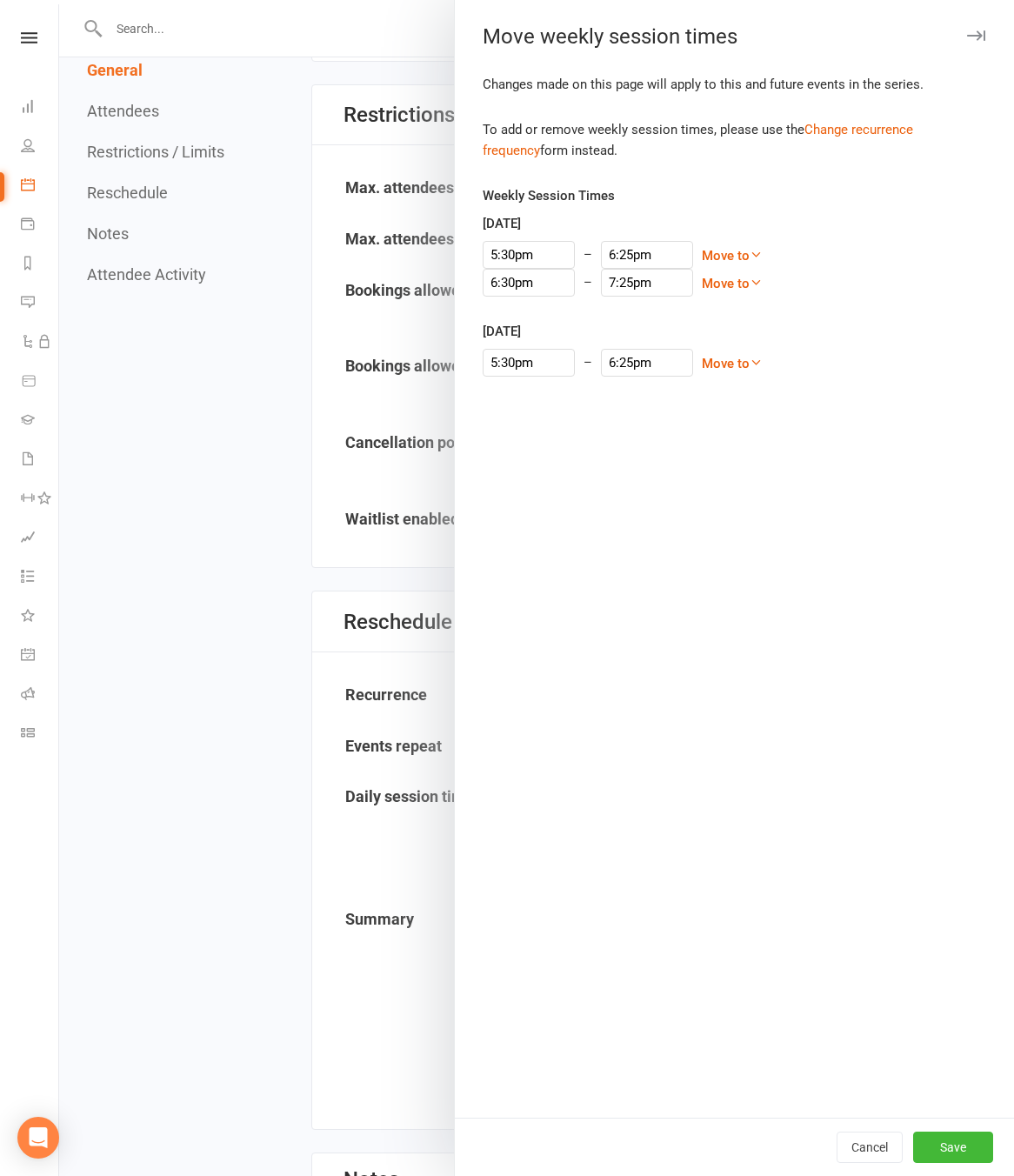
click at [304, 433] on div at bounding box center [535, 588] width 954 height 1176
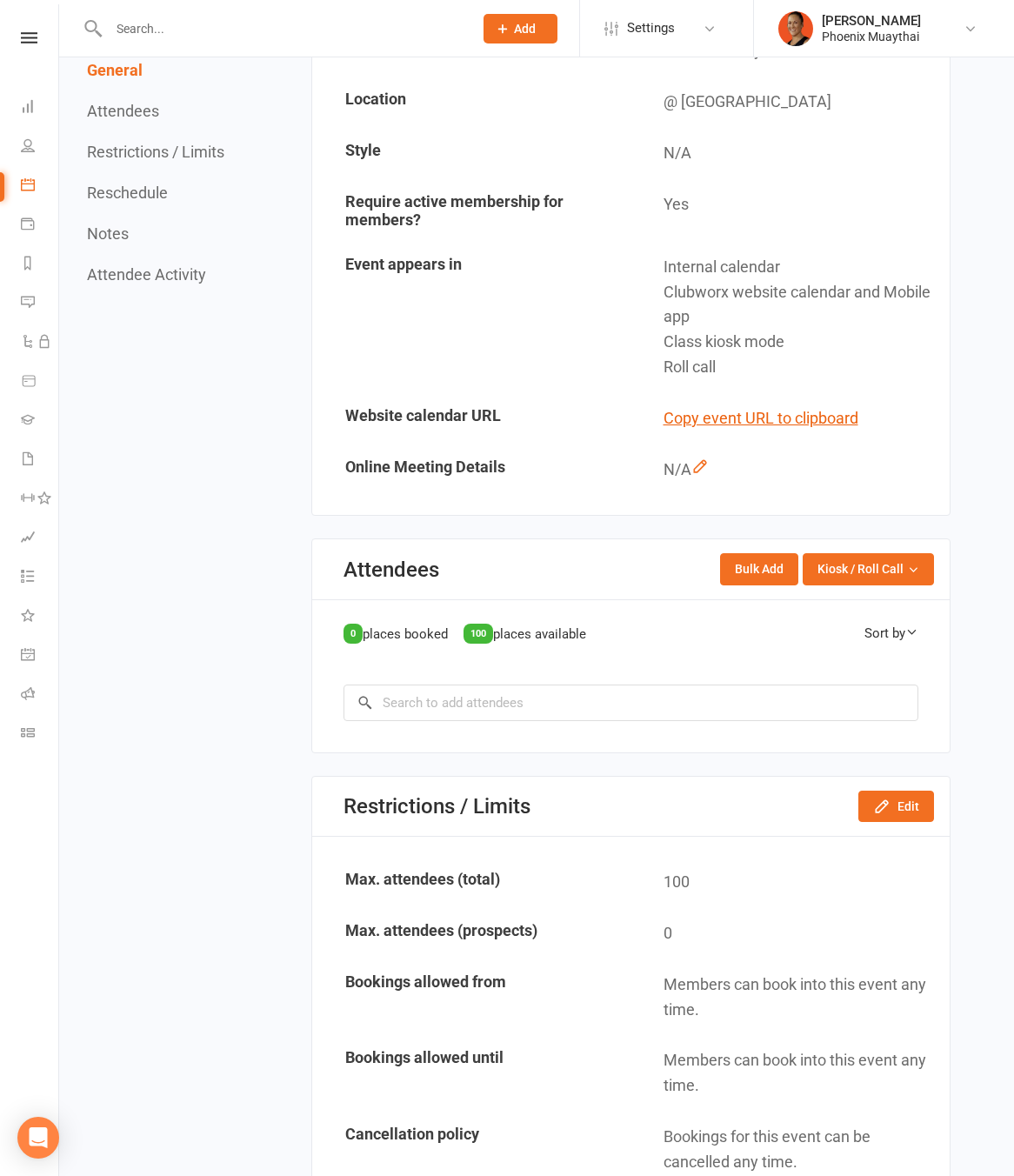
scroll to position [0, 0]
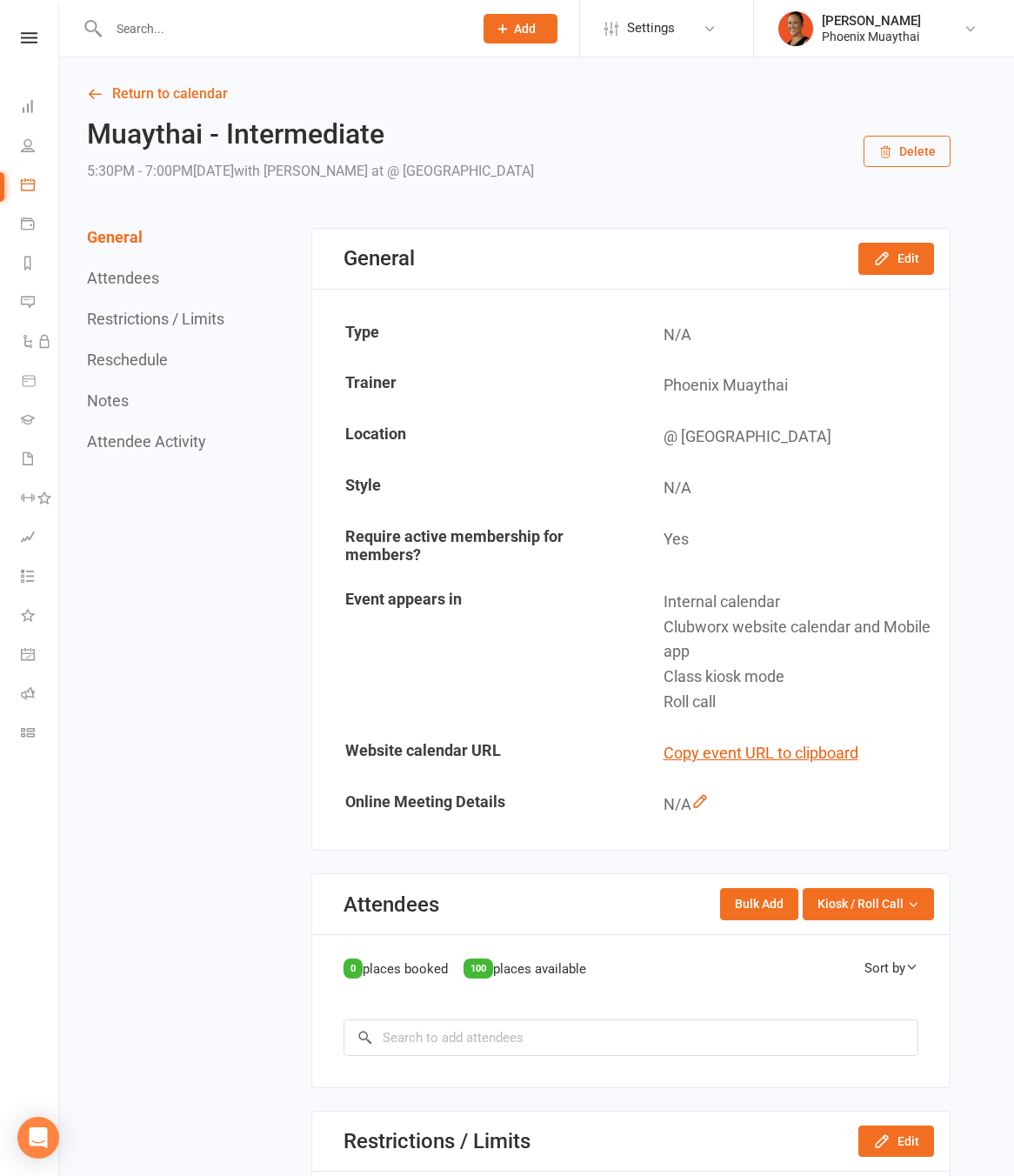
click at [214, 85] on link "Return to calendar" at bounding box center [519, 94] width 863 height 25
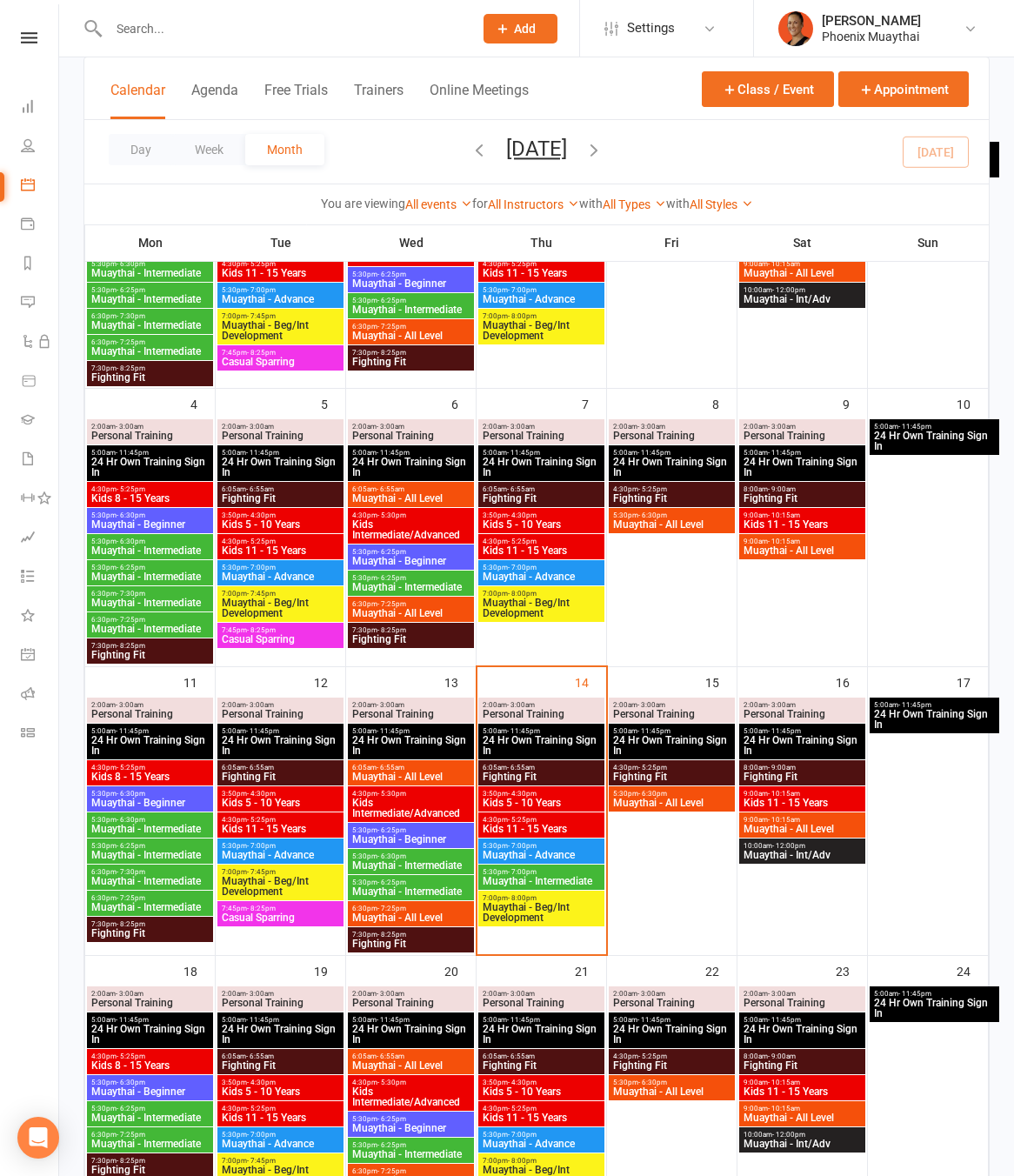
scroll to position [348, 0]
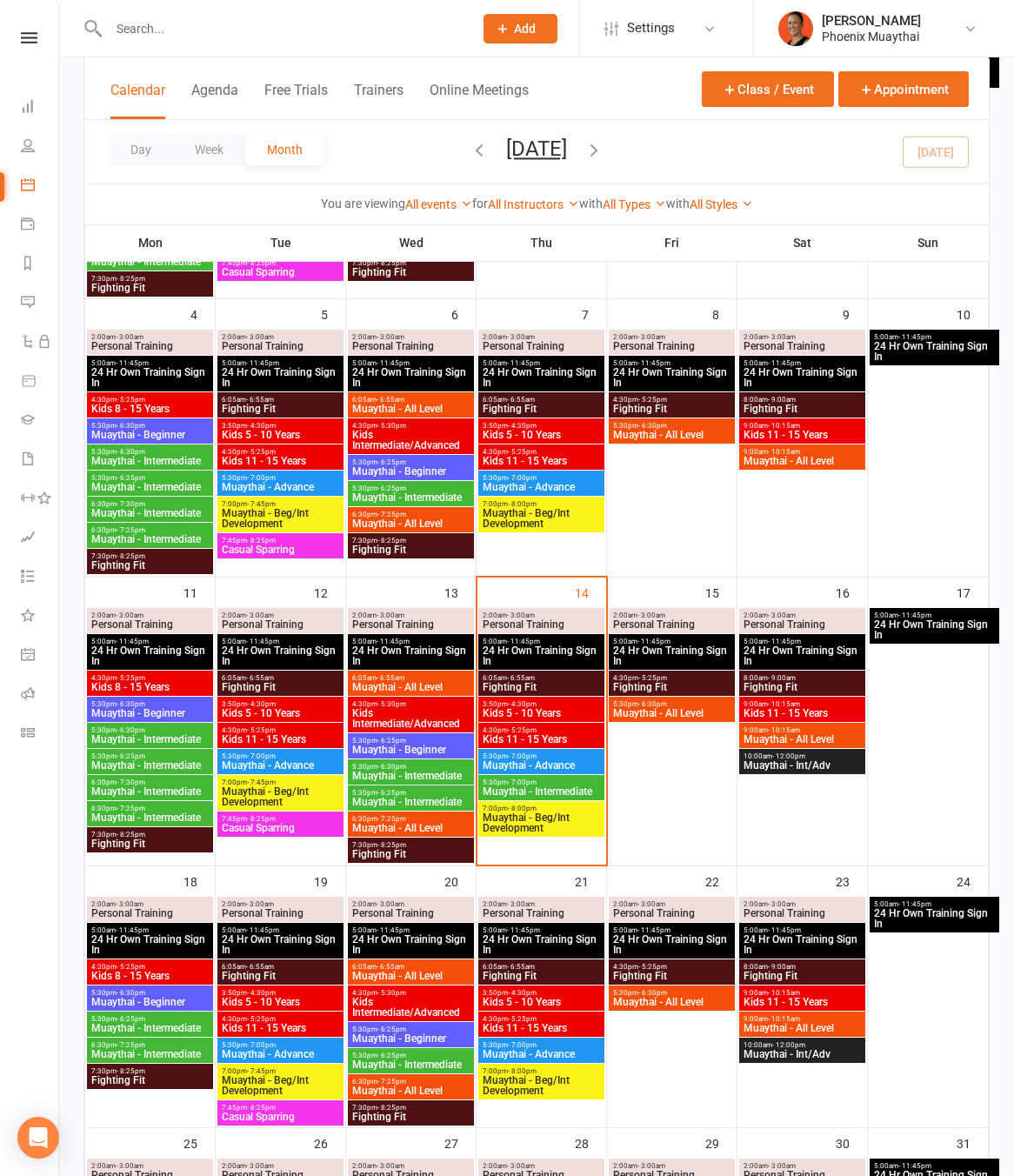
click at [524, 786] on span "Muaythai - Intermediate" at bounding box center [541, 791] width 119 height 10
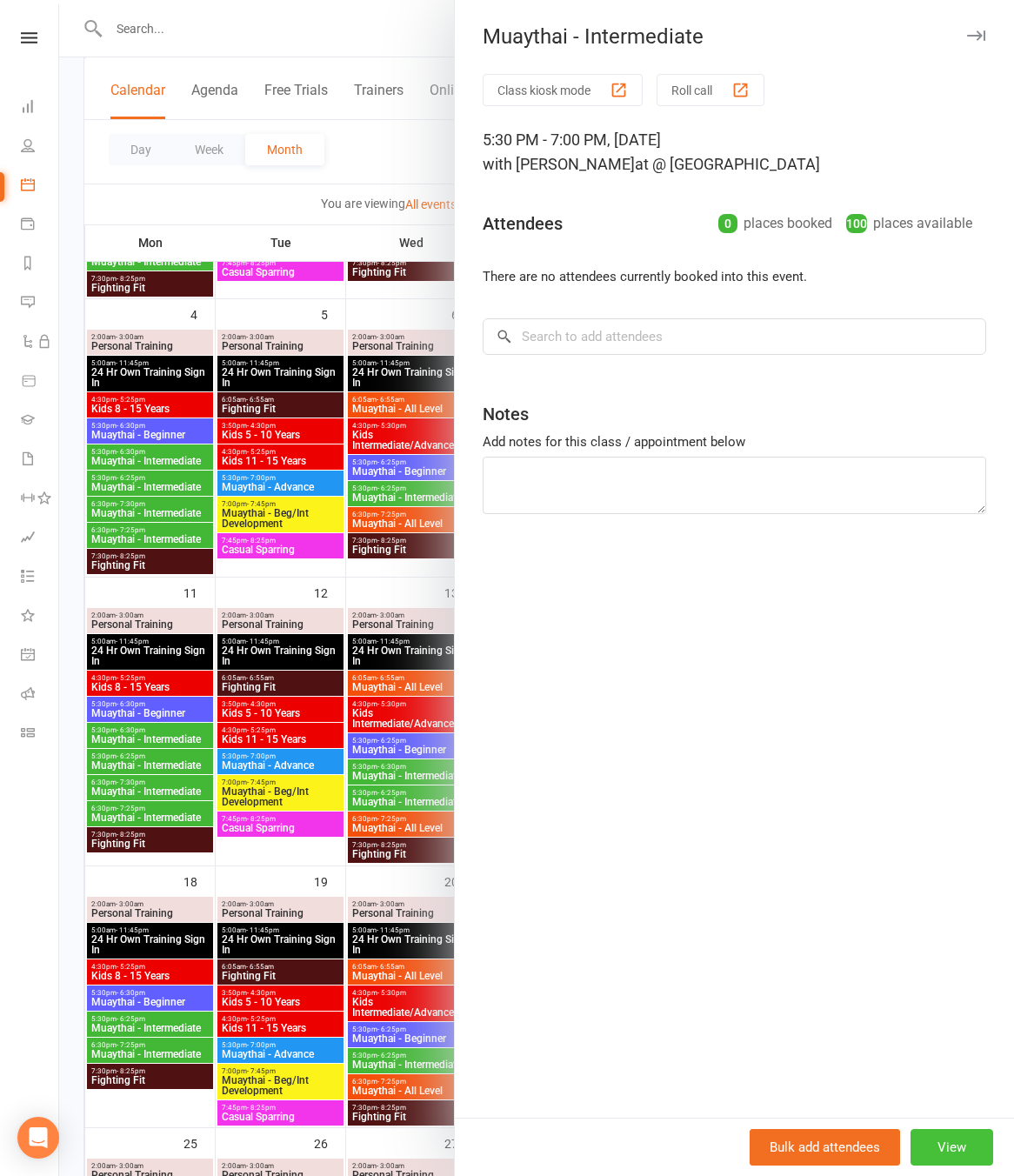
click at [952, 1144] on button "View" at bounding box center [952, 1148] width 83 height 37
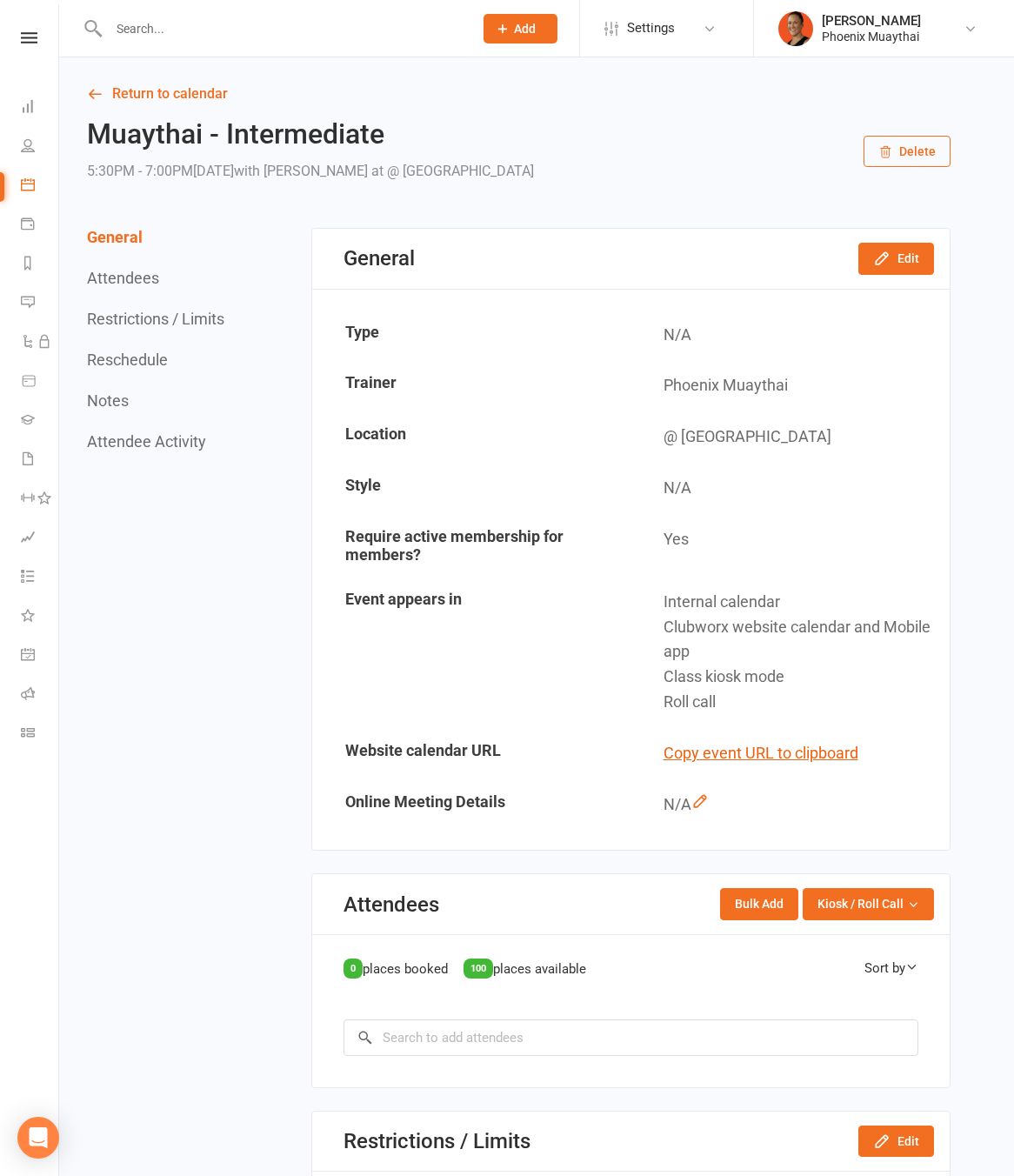
click at [902, 145] on button "Delete" at bounding box center [907, 152] width 87 height 31
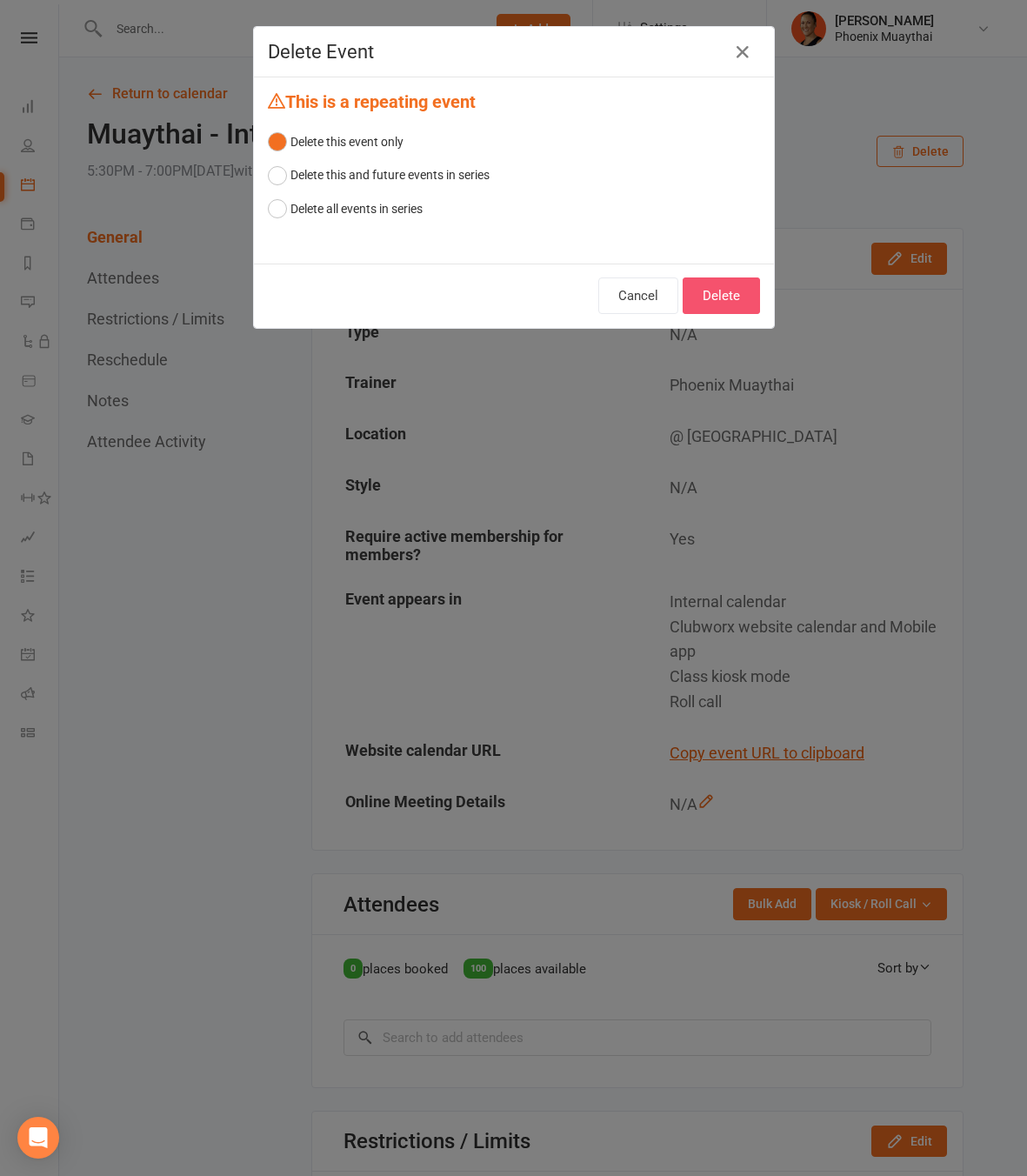
click at [737, 291] on button "Delete" at bounding box center [721, 296] width 77 height 37
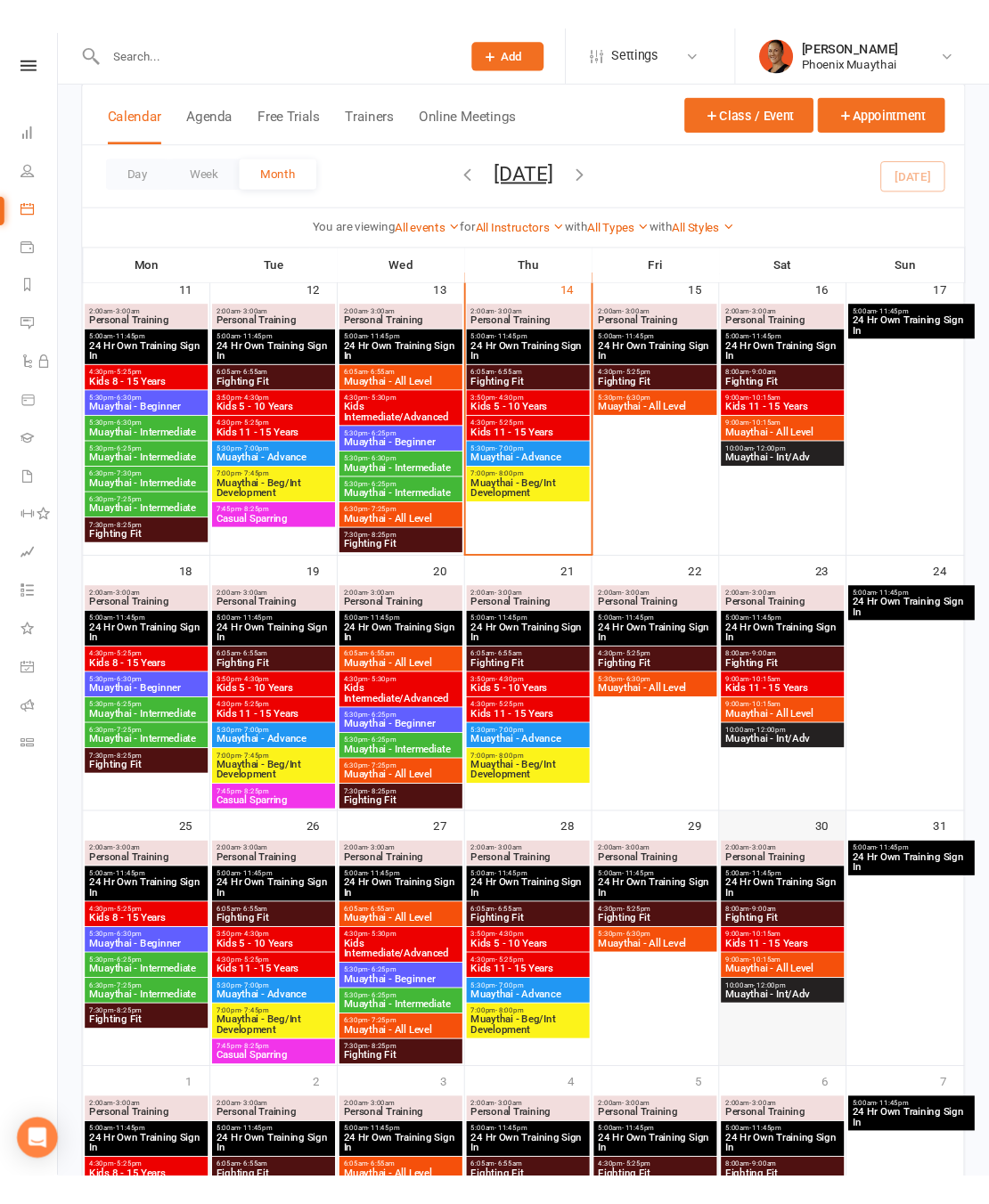
scroll to position [701, 0]
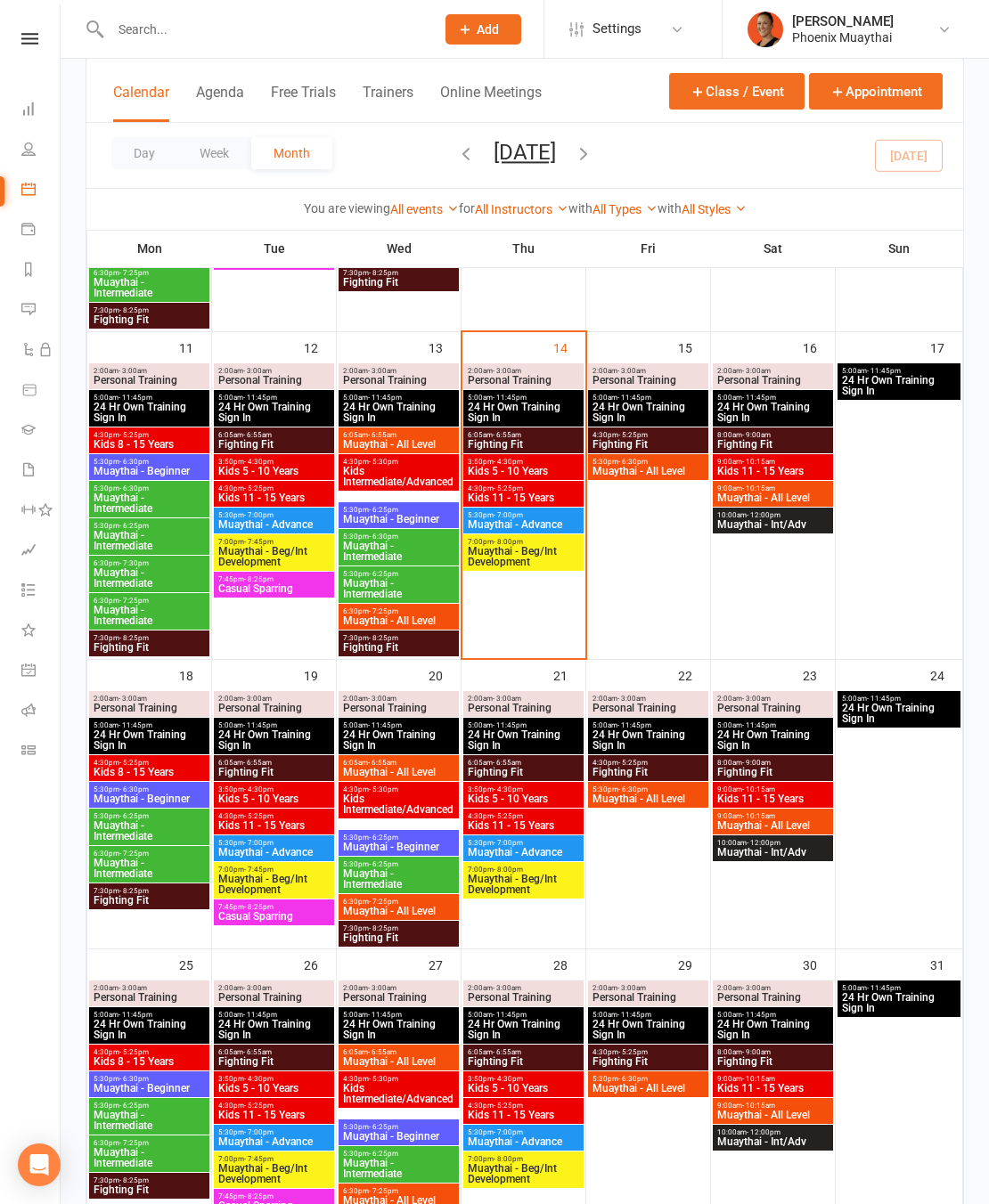
click at [31, 27] on nav "Clubworx Dashboard People Calendar Payments Reports Messages Automations Produc…" at bounding box center [30, 607] width 60 height 1204
click at [38, 35] on icon at bounding box center [30, 39] width 17 height 11
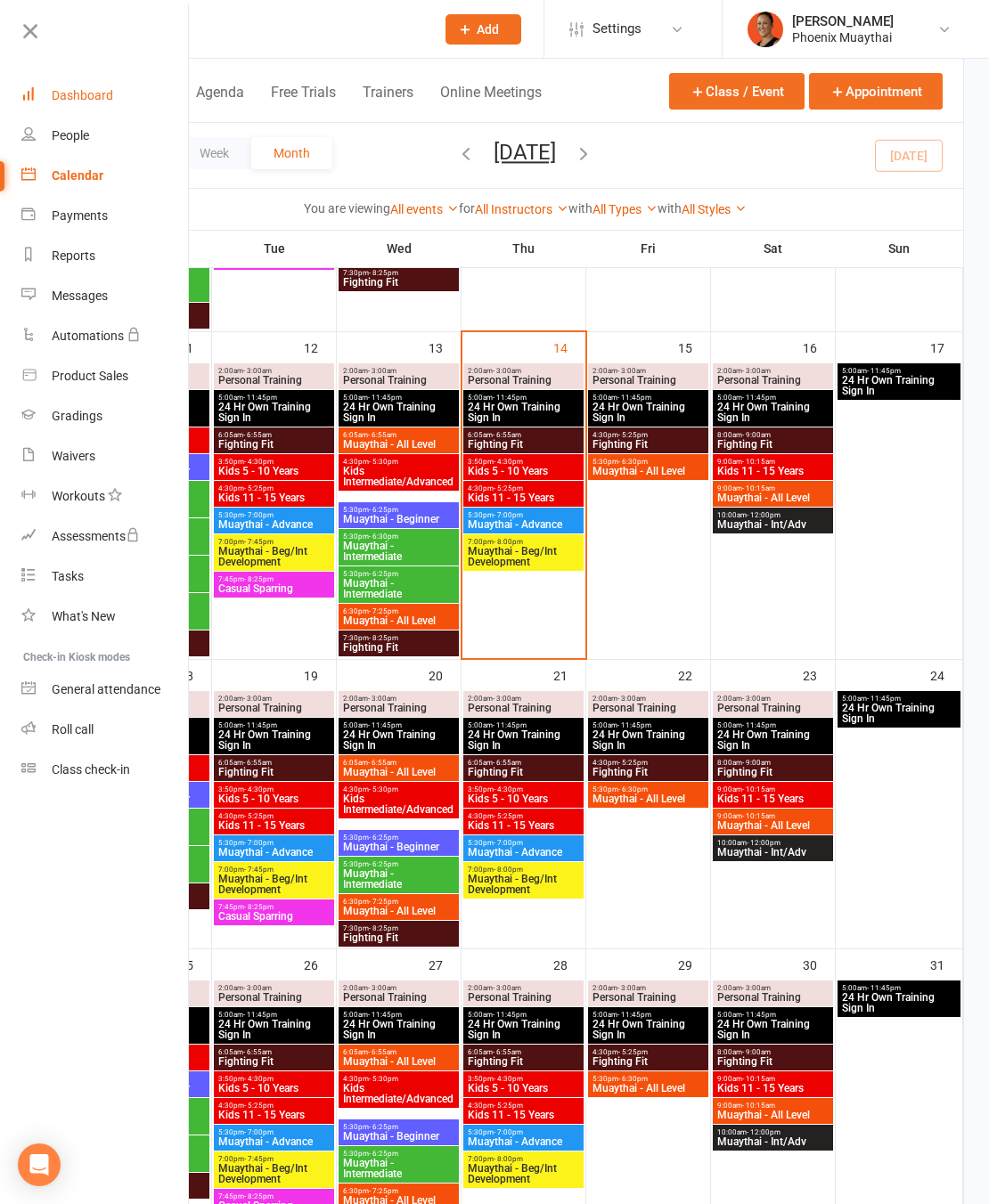
click at [97, 102] on div "Dashboard" at bounding box center [82, 95] width 61 height 14
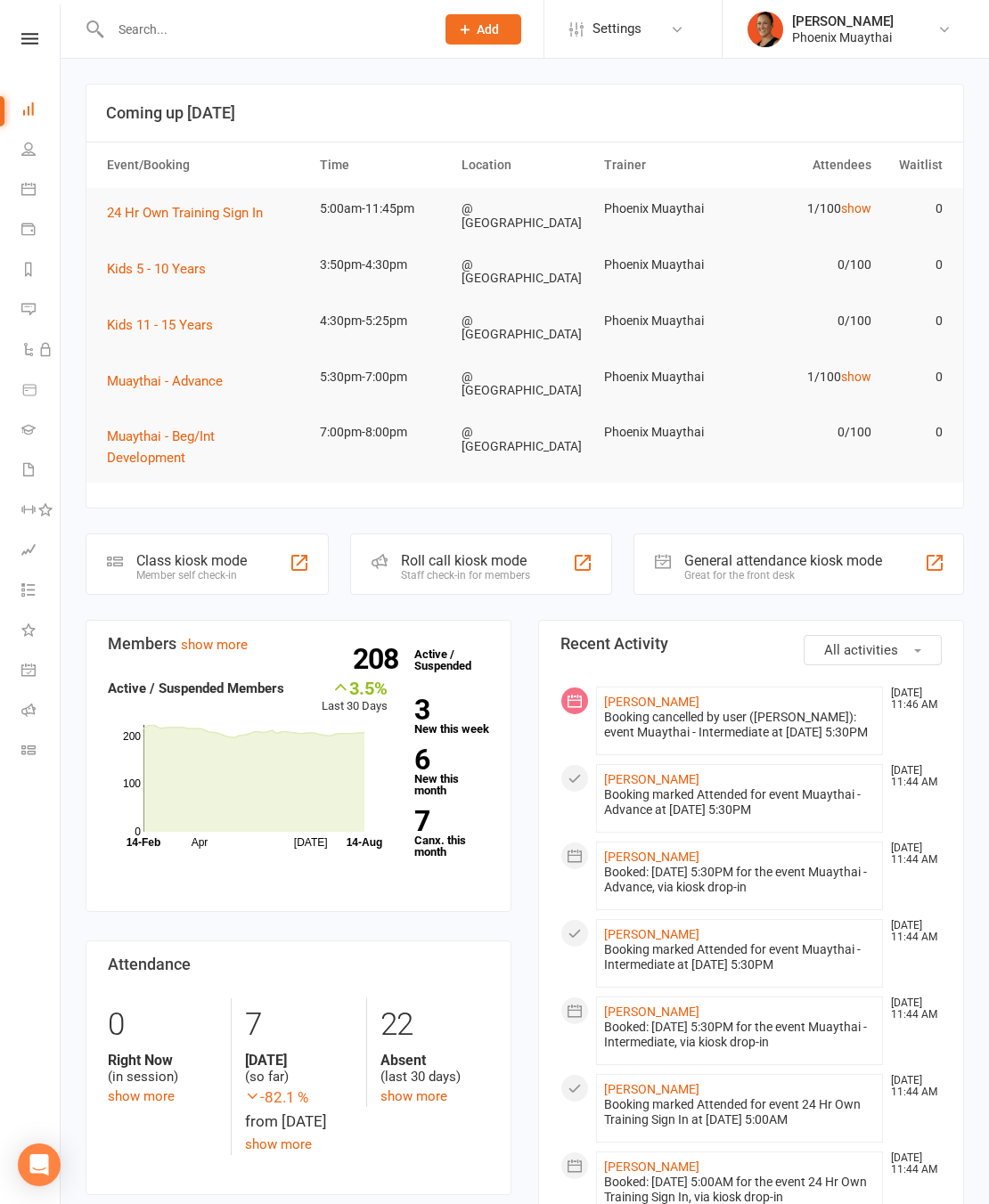
click at [32, 32] on nav "Clubworx Dashboard People Calendar Payments Reports Messages Automations Produc…" at bounding box center [30, 607] width 60 height 1204
click at [32, 36] on icon at bounding box center [30, 39] width 17 height 11
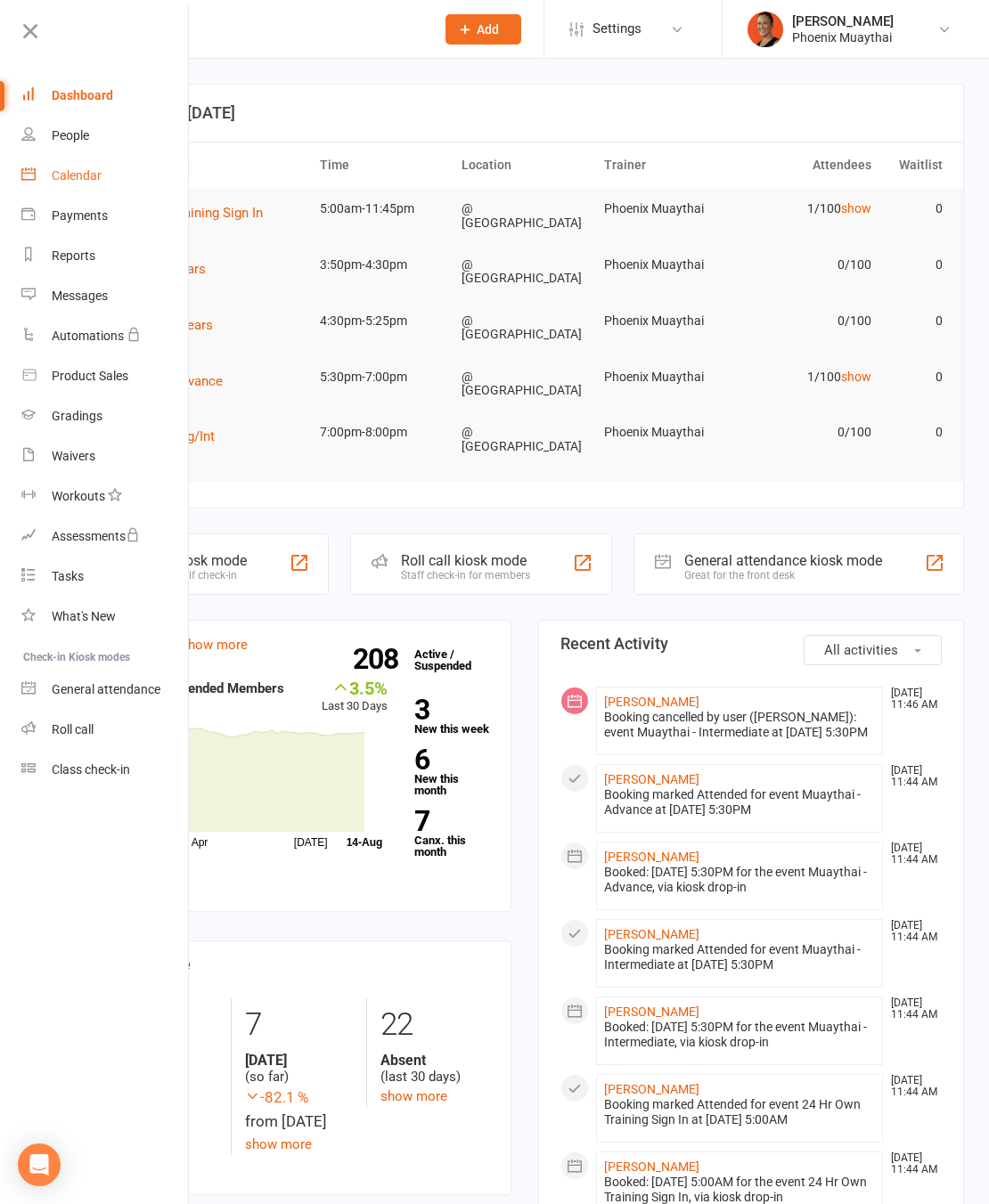
click at [120, 194] on link "Calendar" at bounding box center [105, 176] width 168 height 40
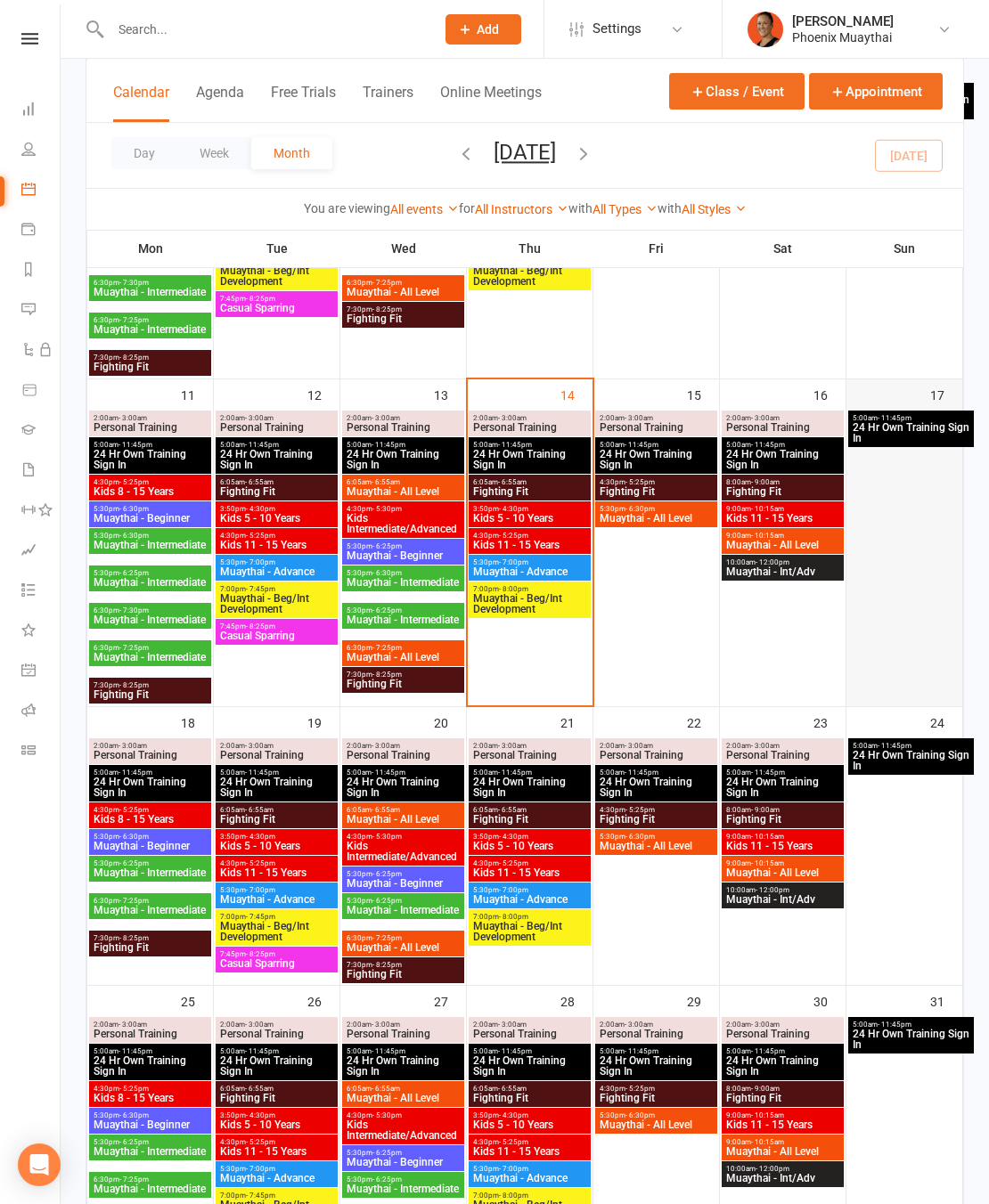
scroll to position [745, 0]
